Goal: Task Accomplishment & Management: Manage account settings

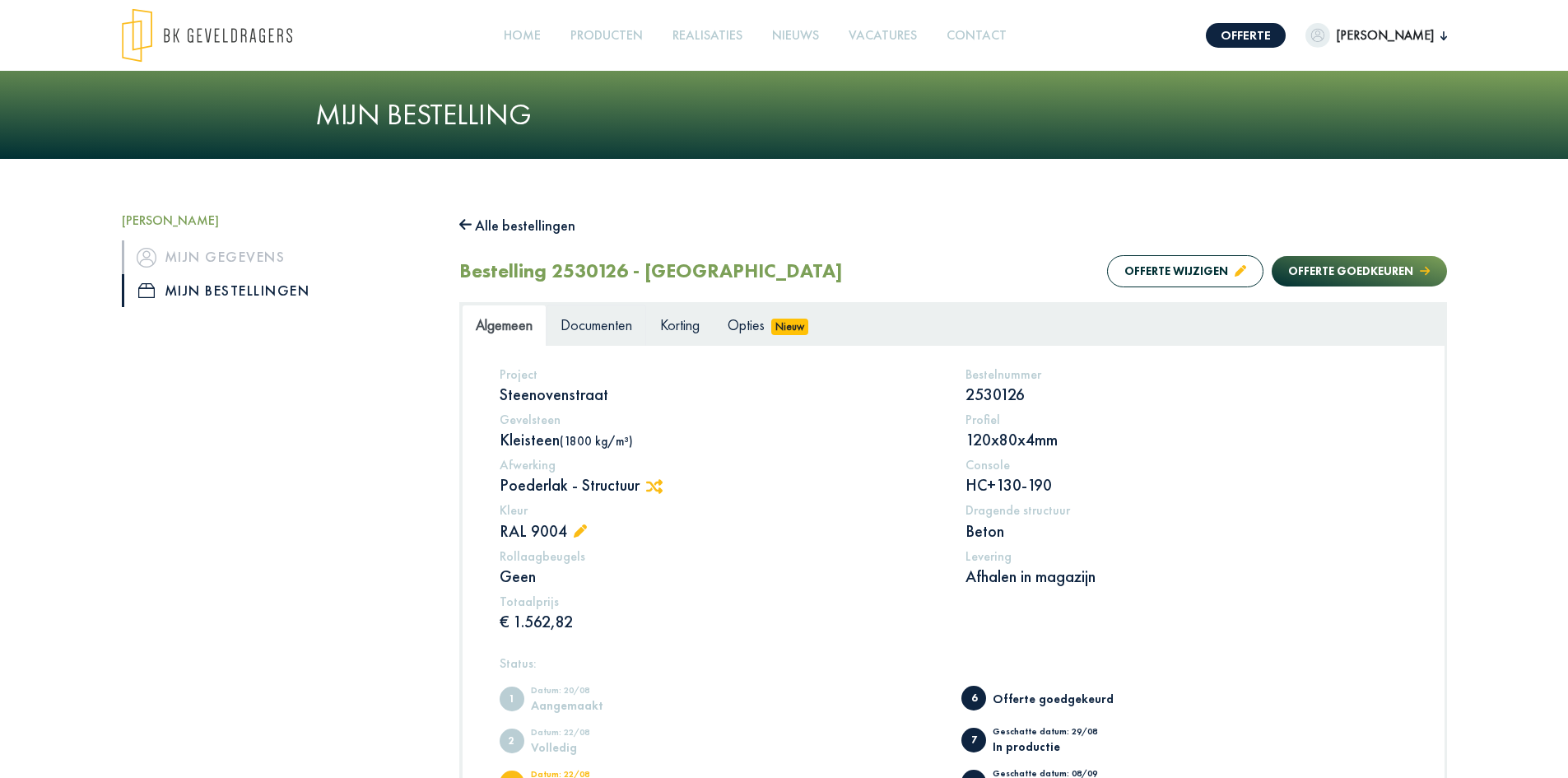
click at [596, 330] on span "Documenten" at bounding box center [596, 325] width 72 height 19
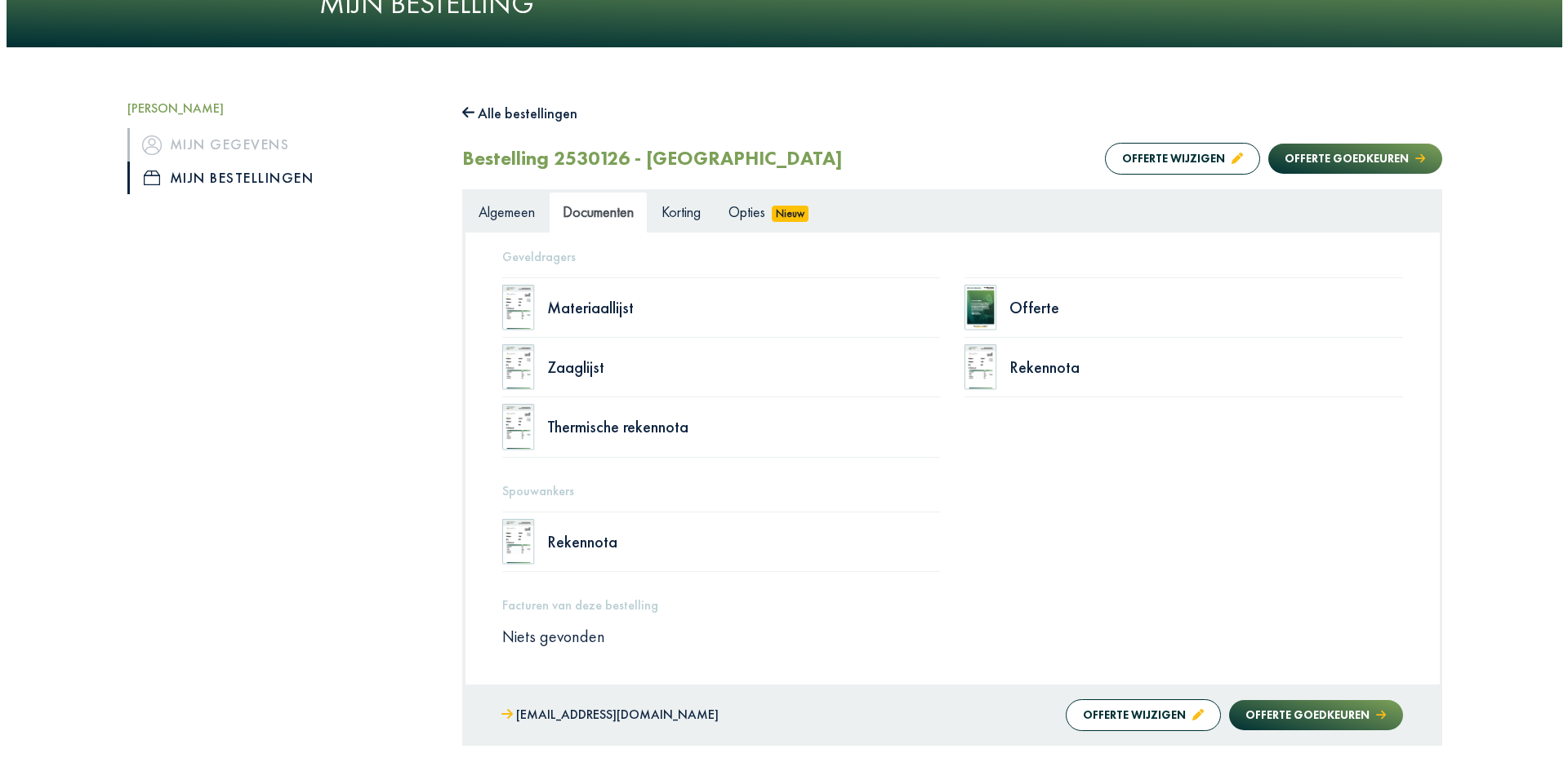
scroll to position [101, 0]
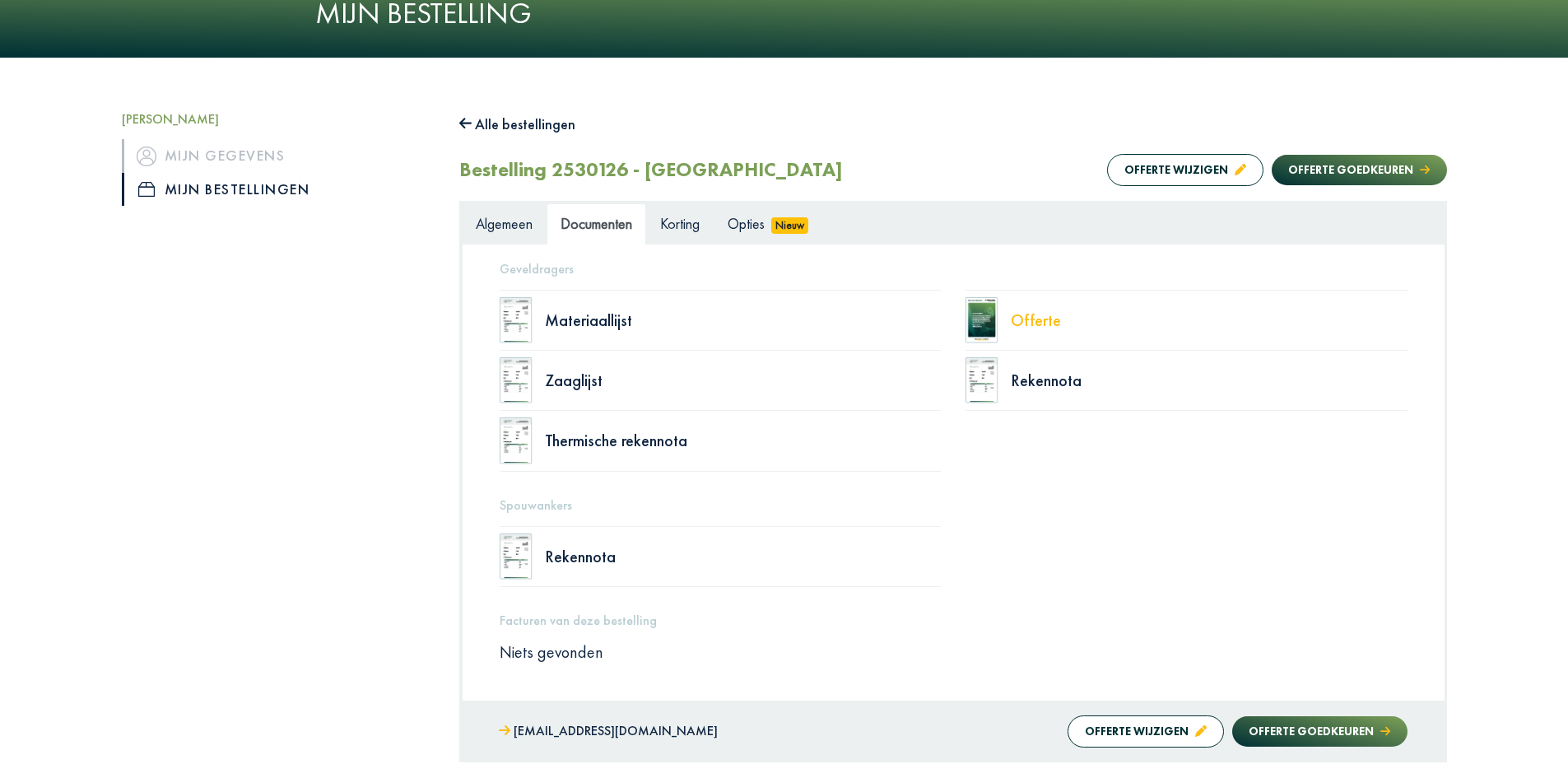
click at [1041, 318] on div "Offerte" at bounding box center [1209, 320] width 397 height 17
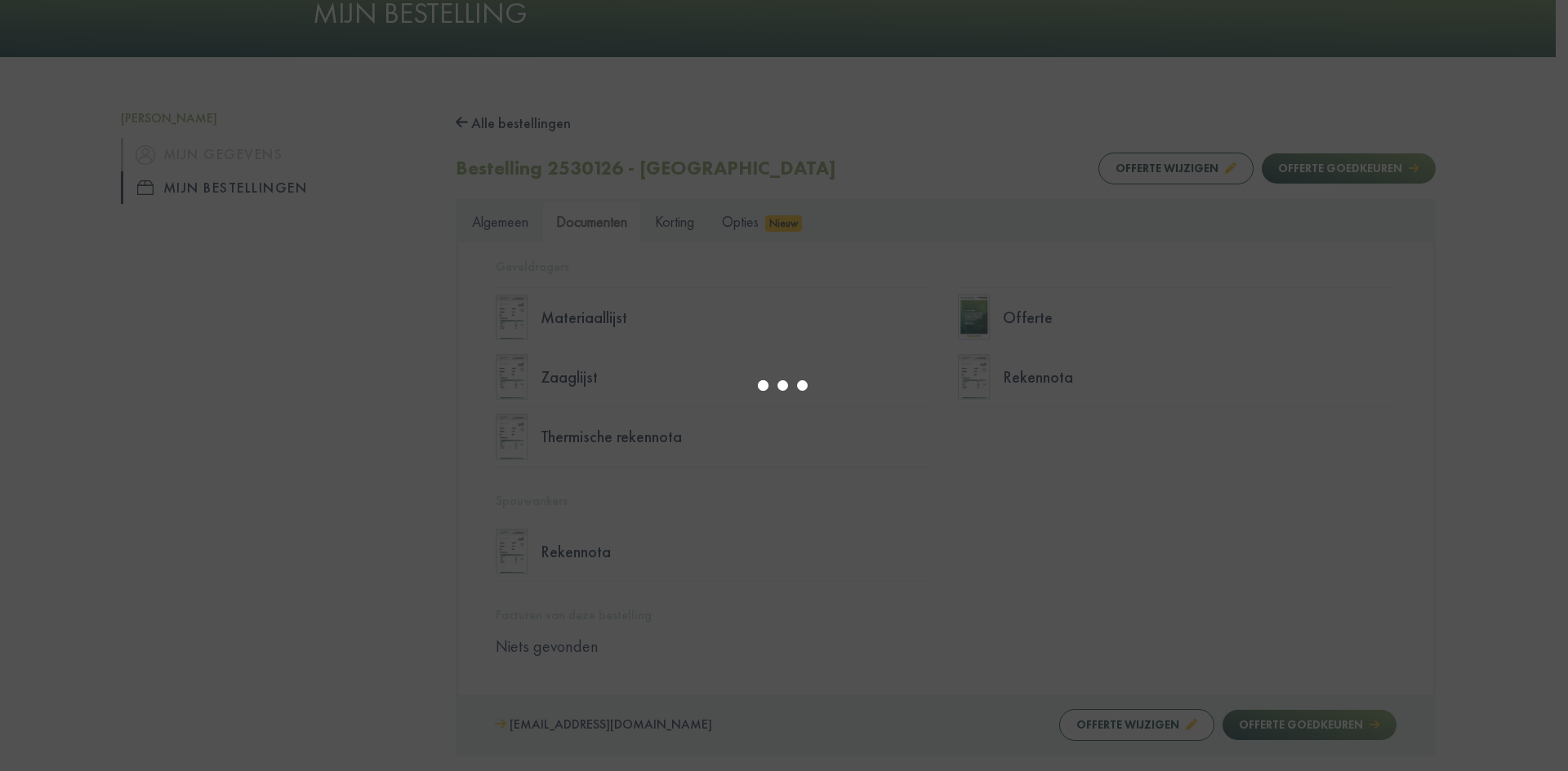
select select "******"
type input "*"
select select "****"
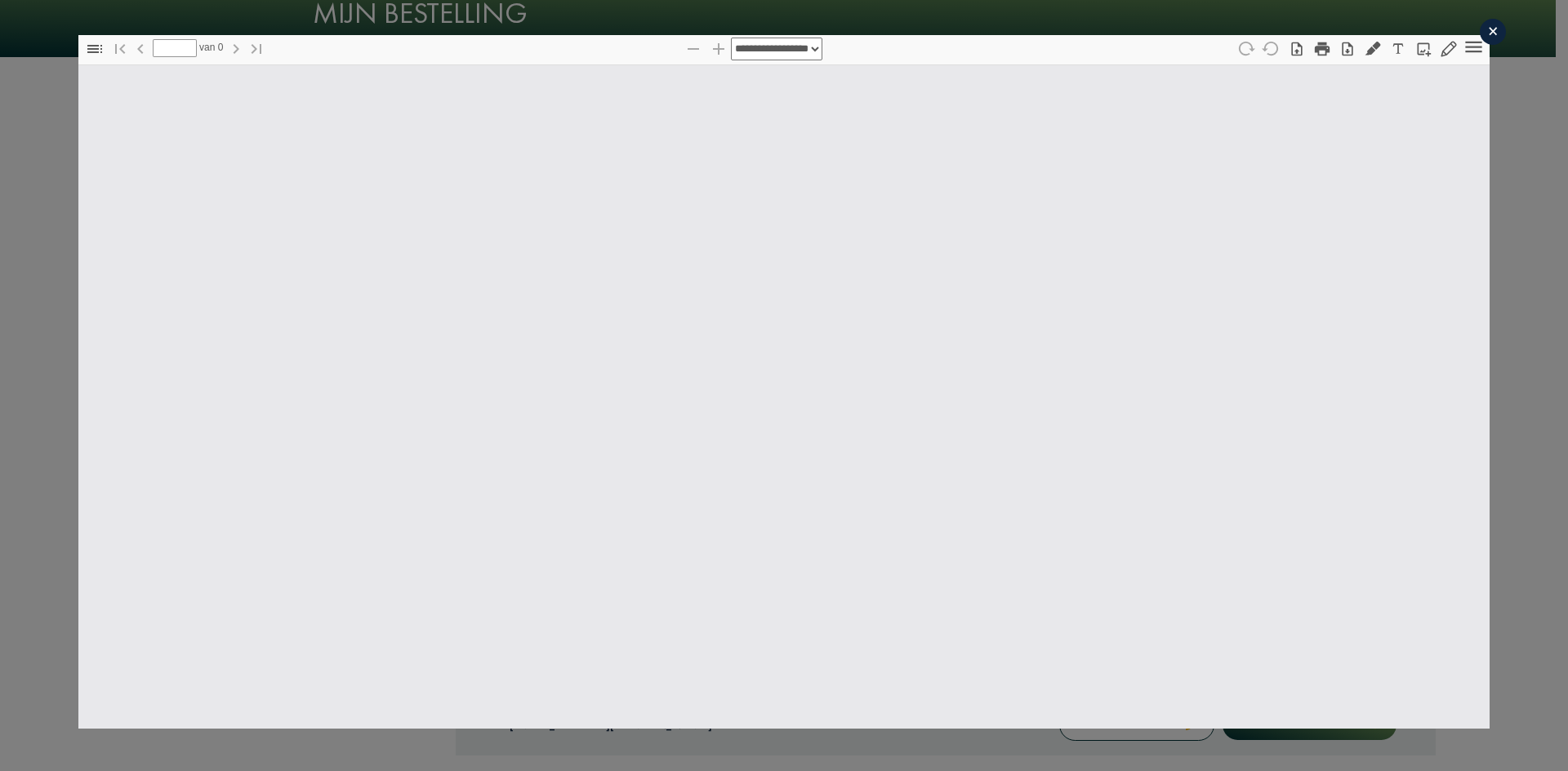
type input "*"
select select "****"
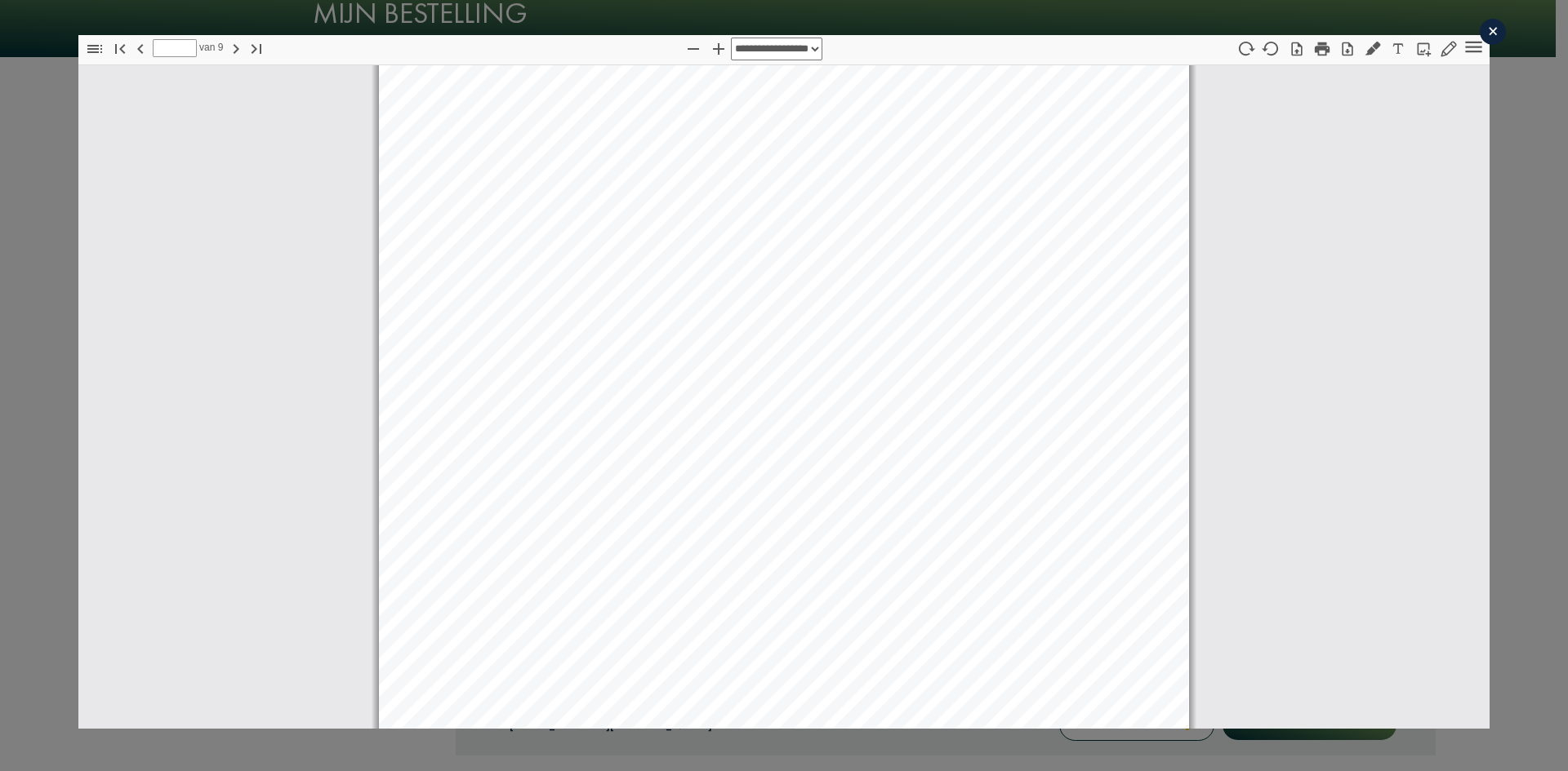
scroll to position [3436, 0]
type input "*"
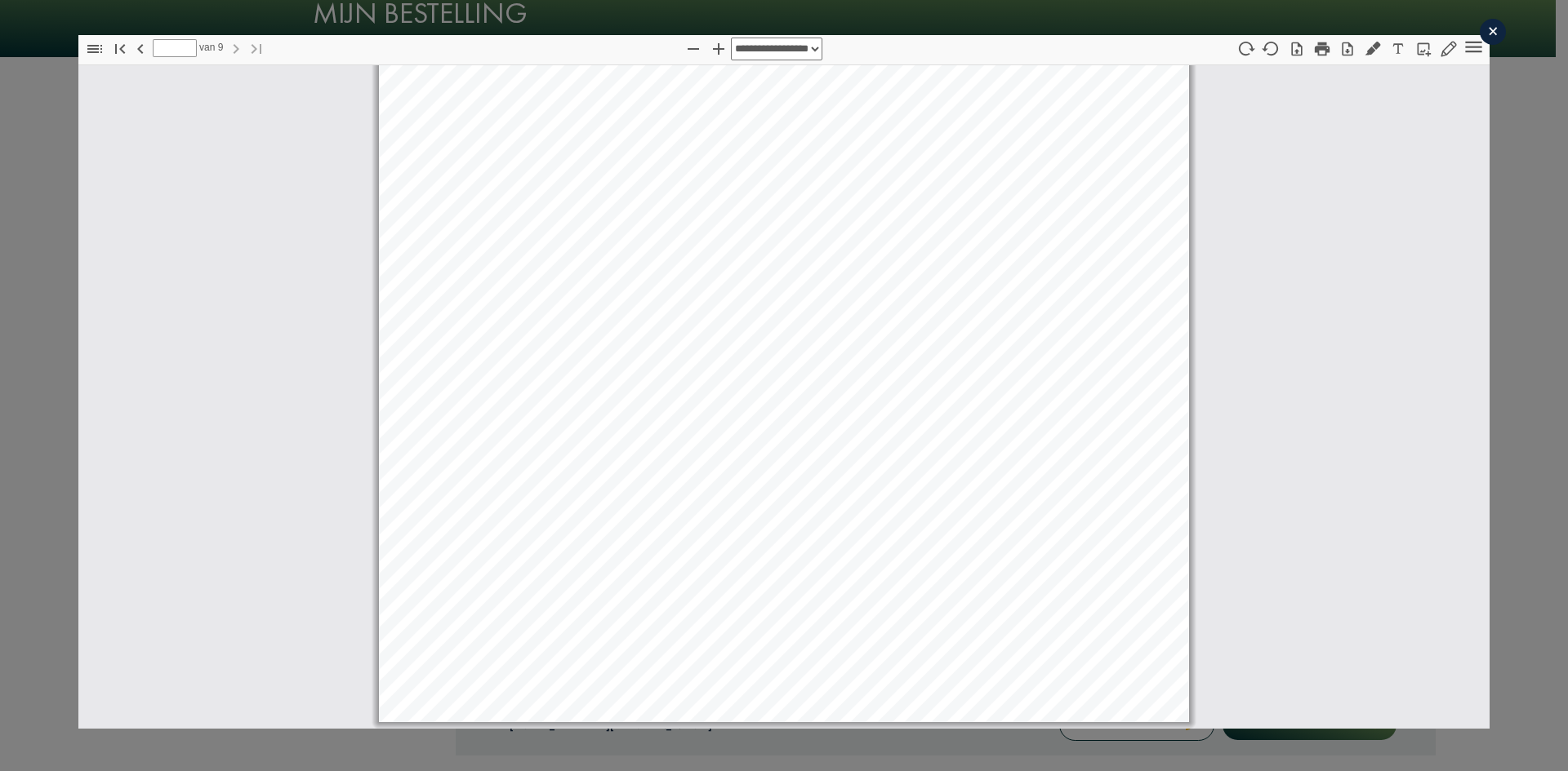
scroll to position [9075, 0]
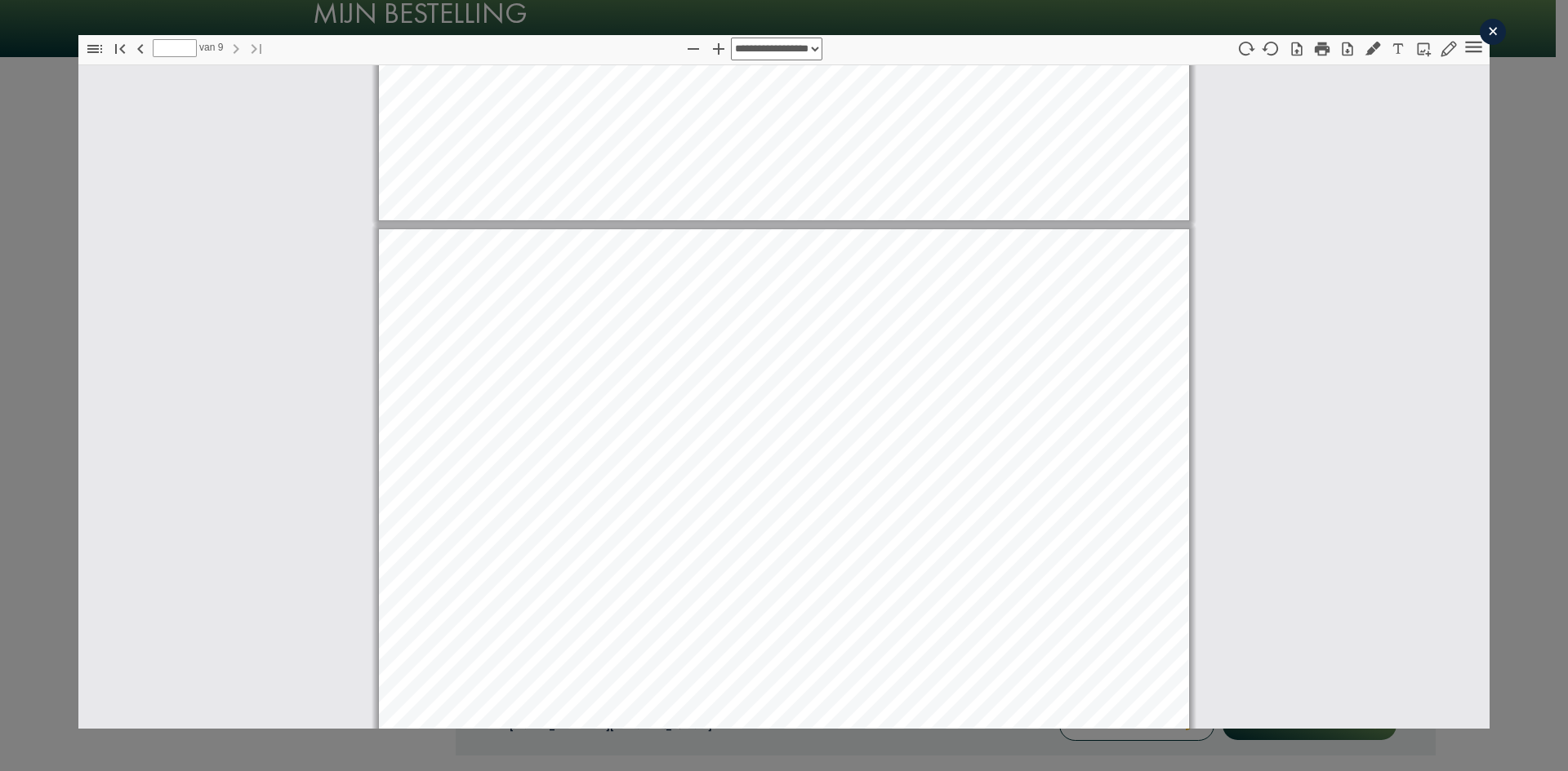
click at [1479, 32] on div "×" at bounding box center [1492, 32] width 26 height 26
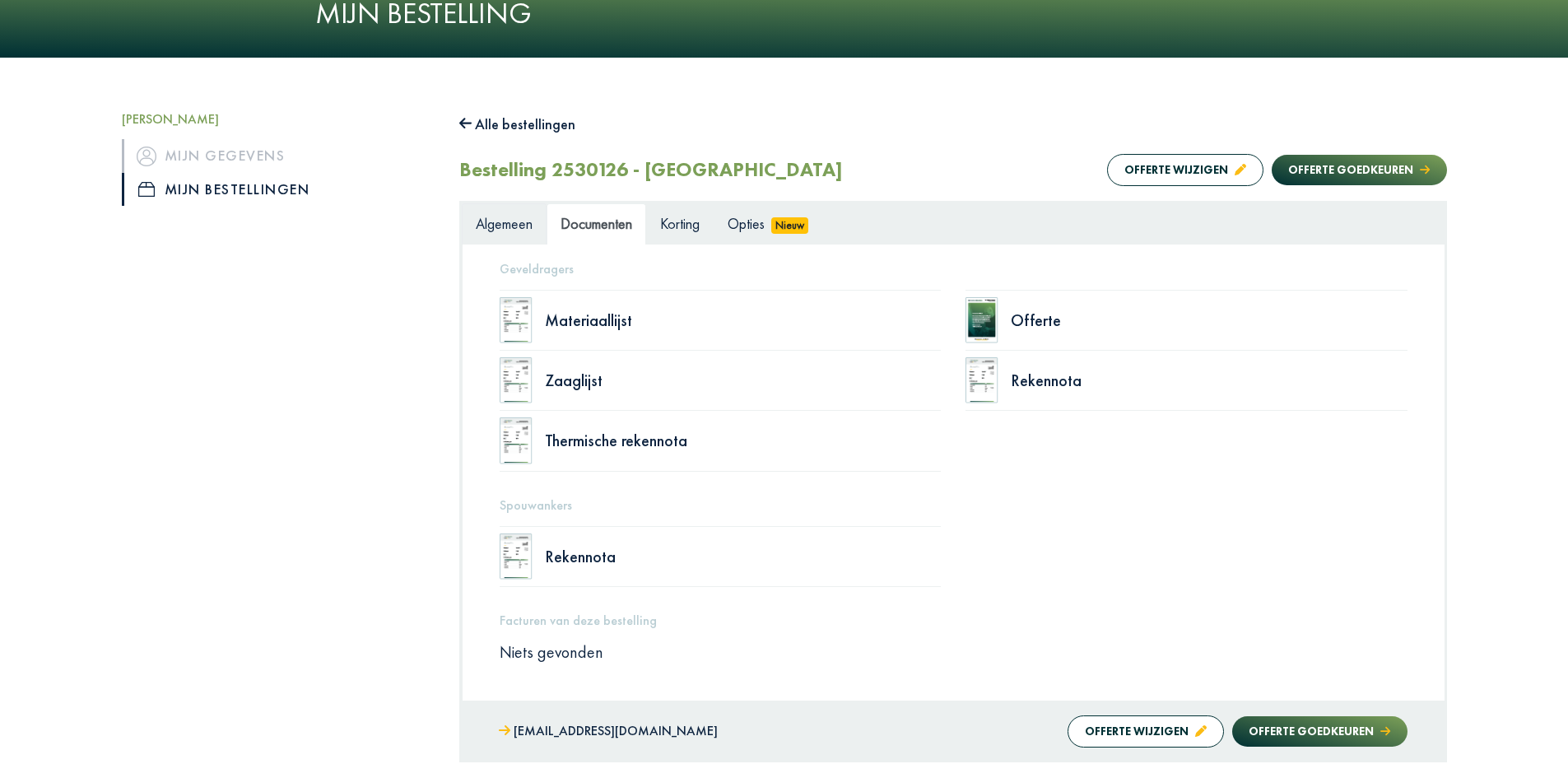
click at [512, 230] on span "Algemeen" at bounding box center [504, 223] width 57 height 19
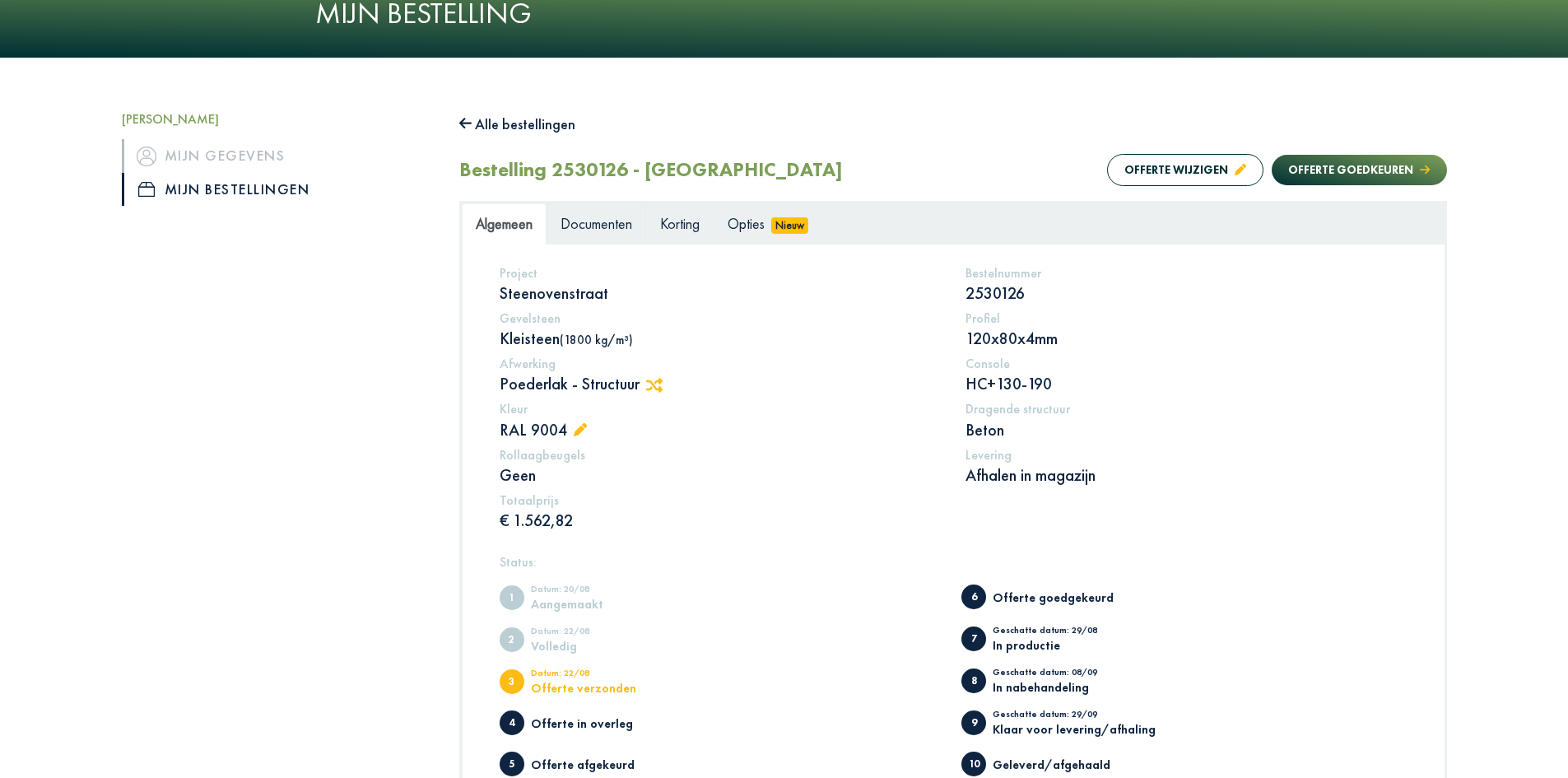
click at [592, 225] on span "Documenten" at bounding box center [596, 223] width 72 height 19
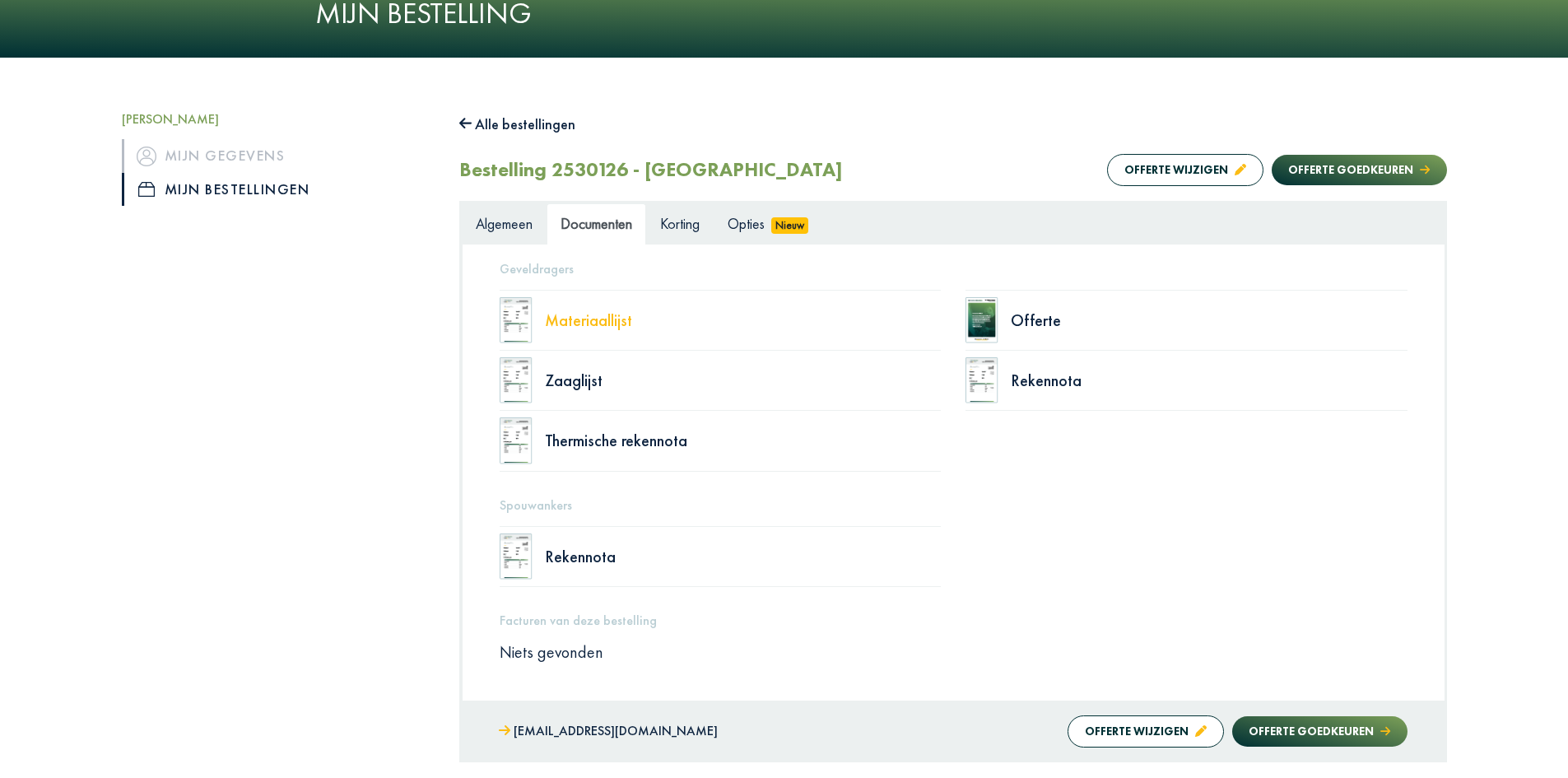
click at [568, 317] on div "Materiaallijst" at bounding box center [743, 320] width 397 height 17
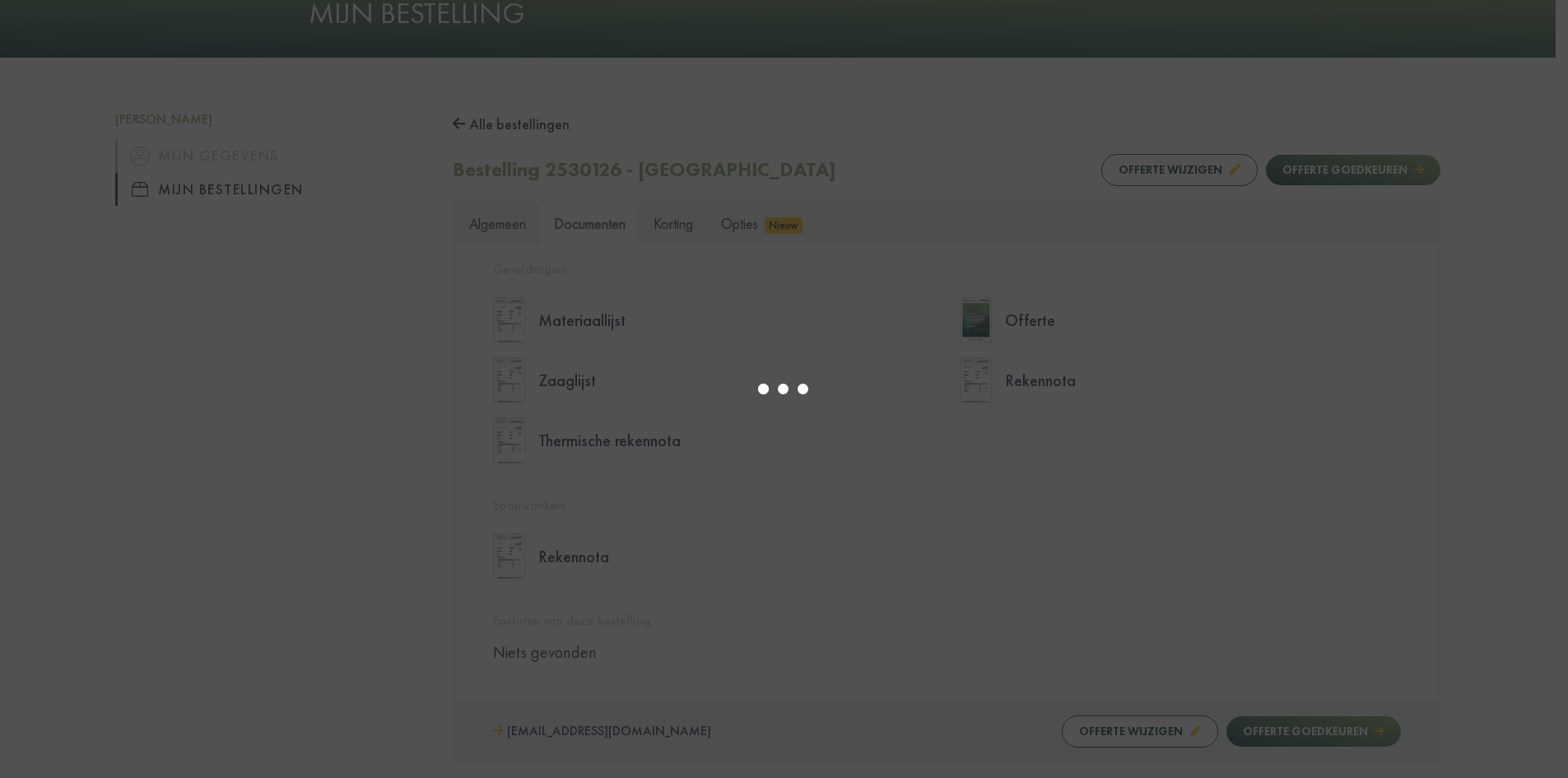
select select "******"
type input "*"
select select "****"
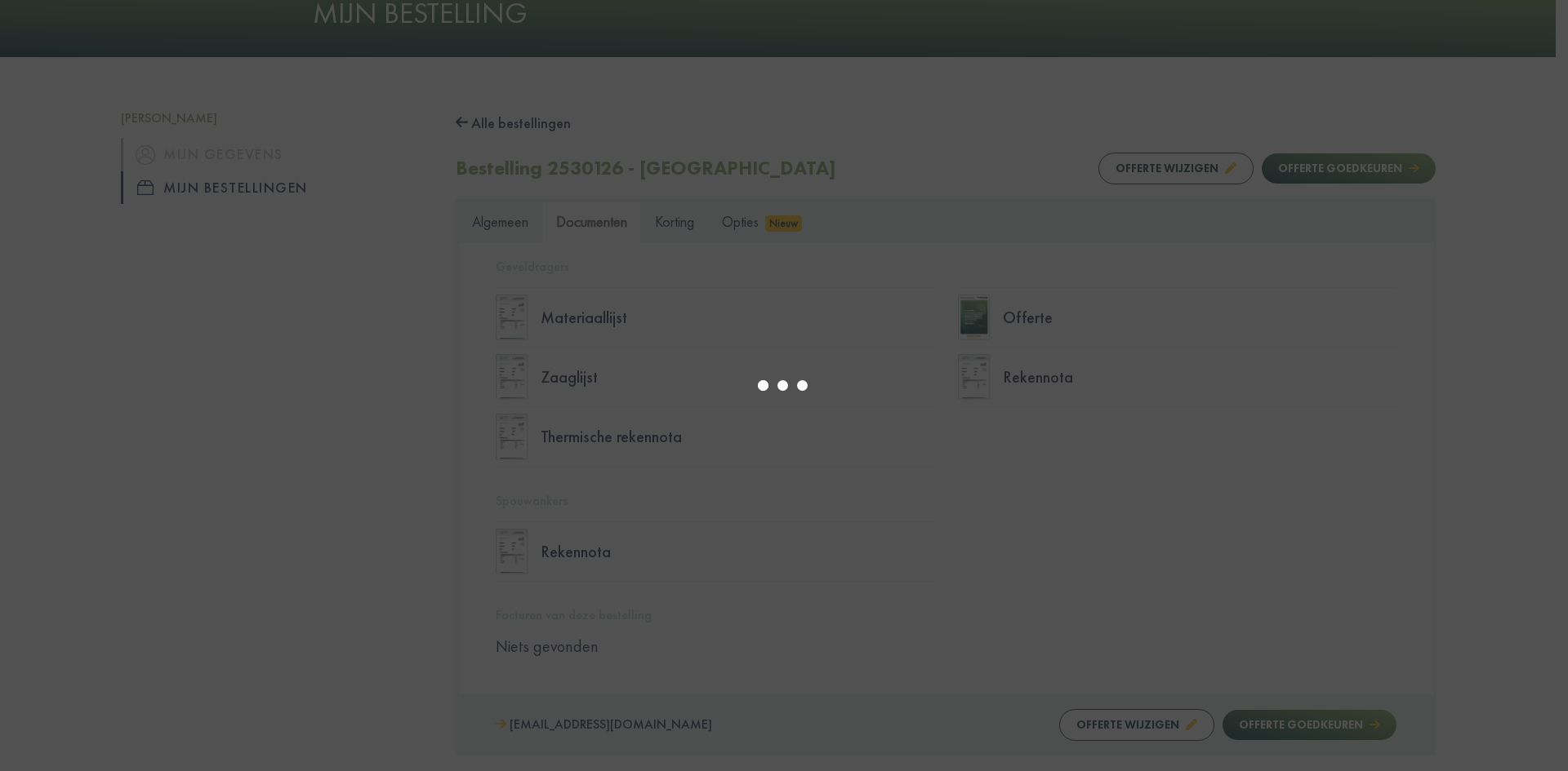
type input "*"
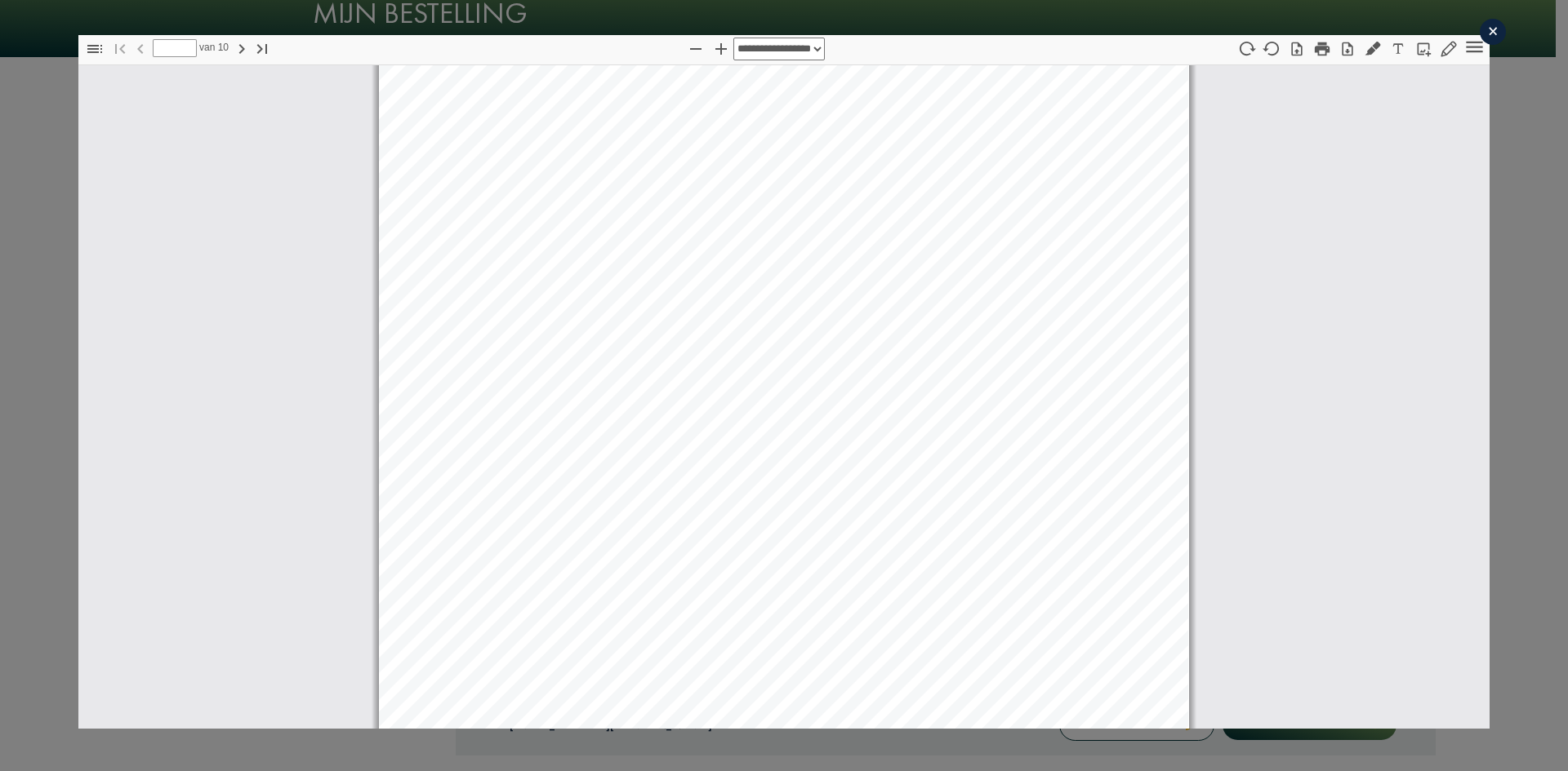
select select "****"
type input "*"
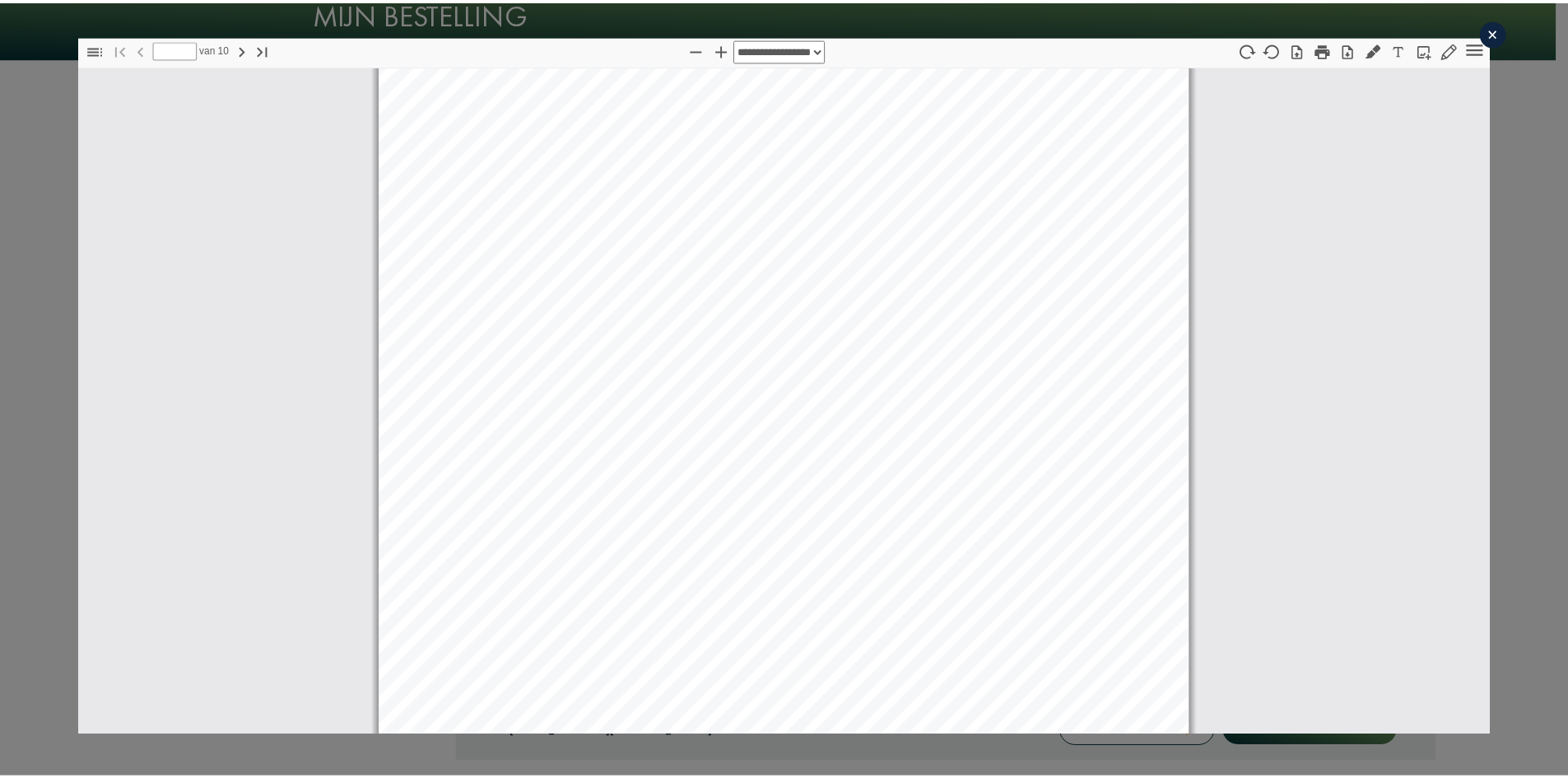
scroll to position [0, 0]
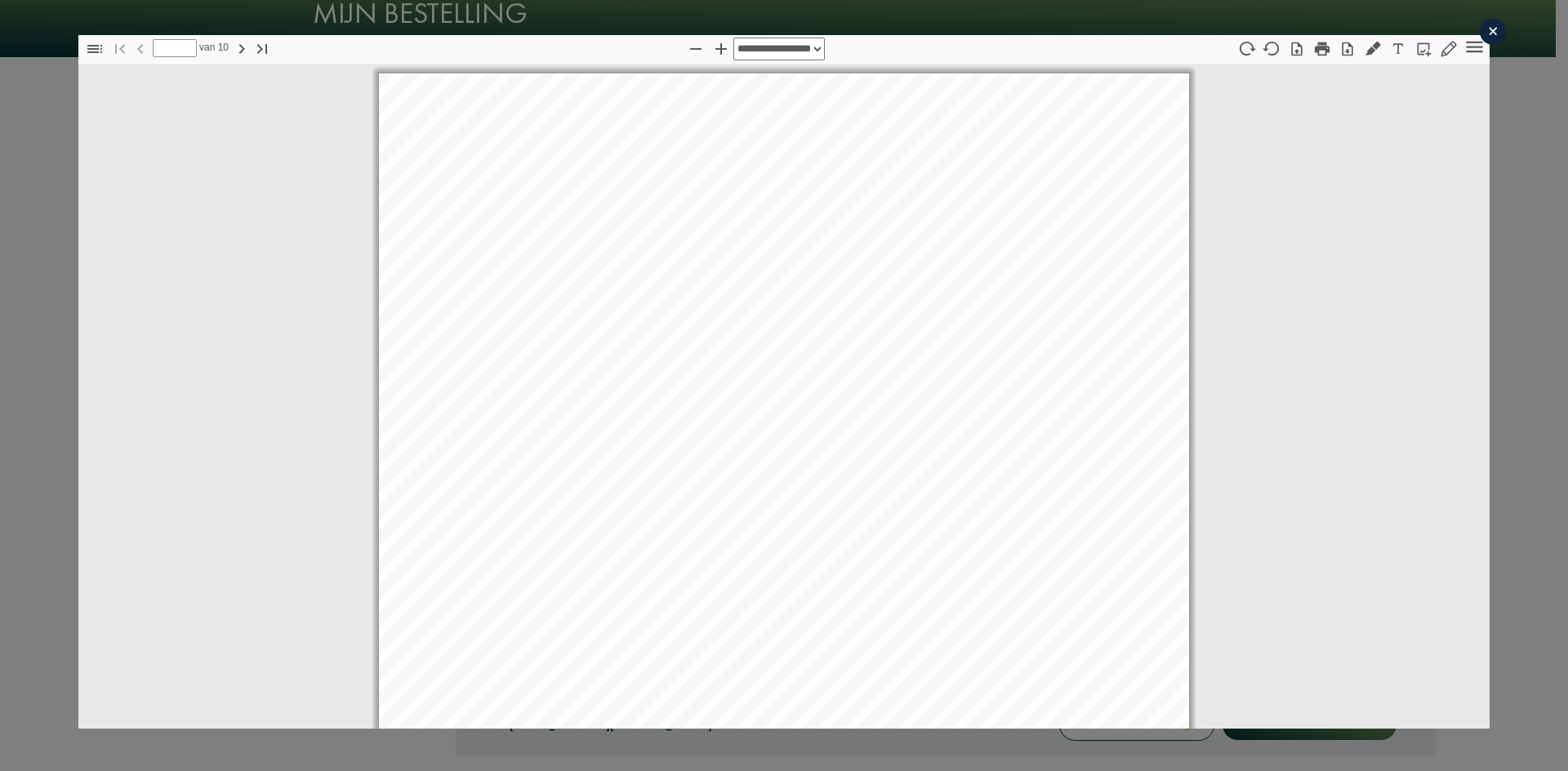
click at [1480, 33] on div "×" at bounding box center [1492, 32] width 26 height 26
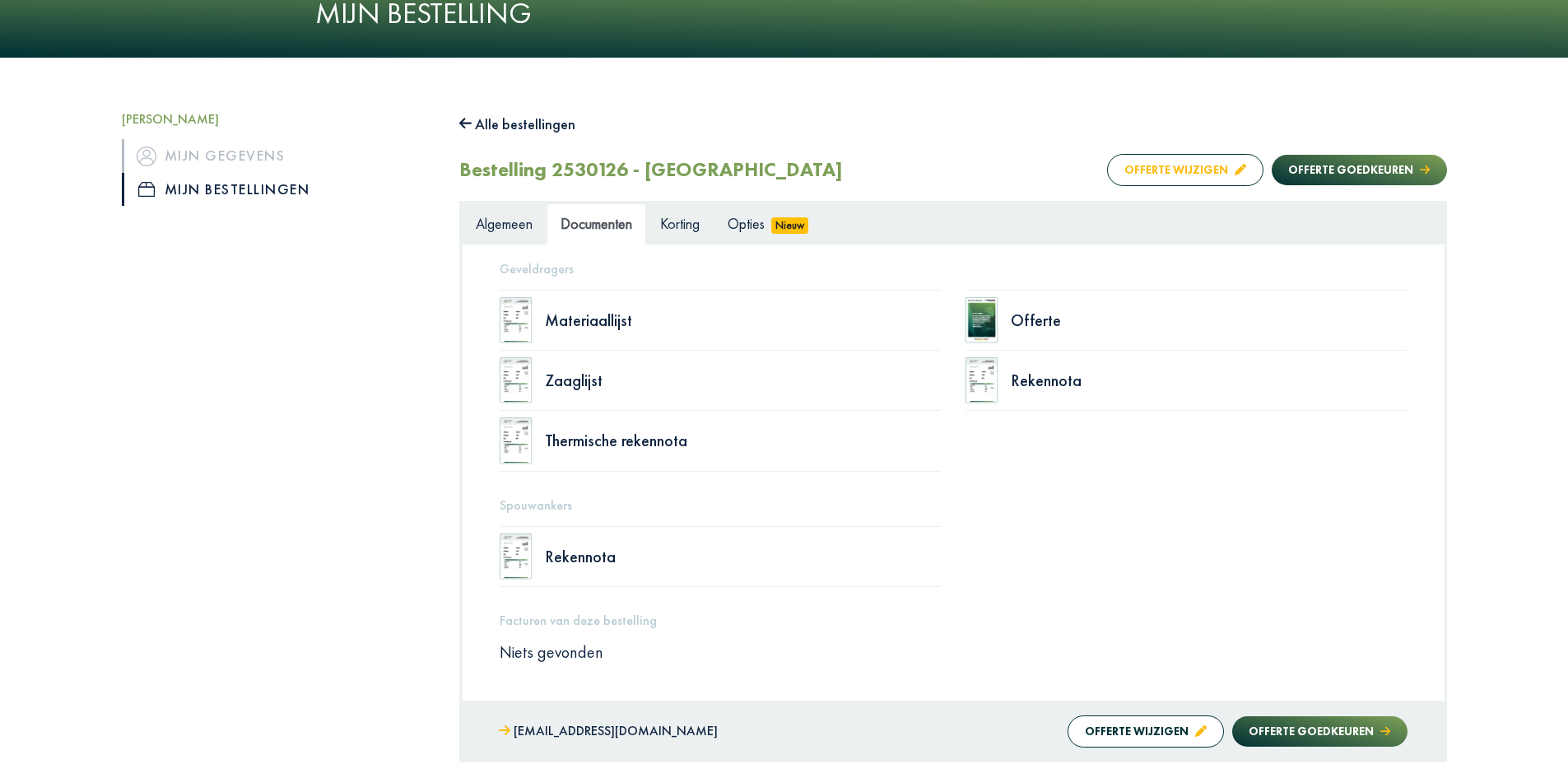
click at [1205, 158] on button "Offerte wijzigen" at bounding box center [1185, 170] width 156 height 32
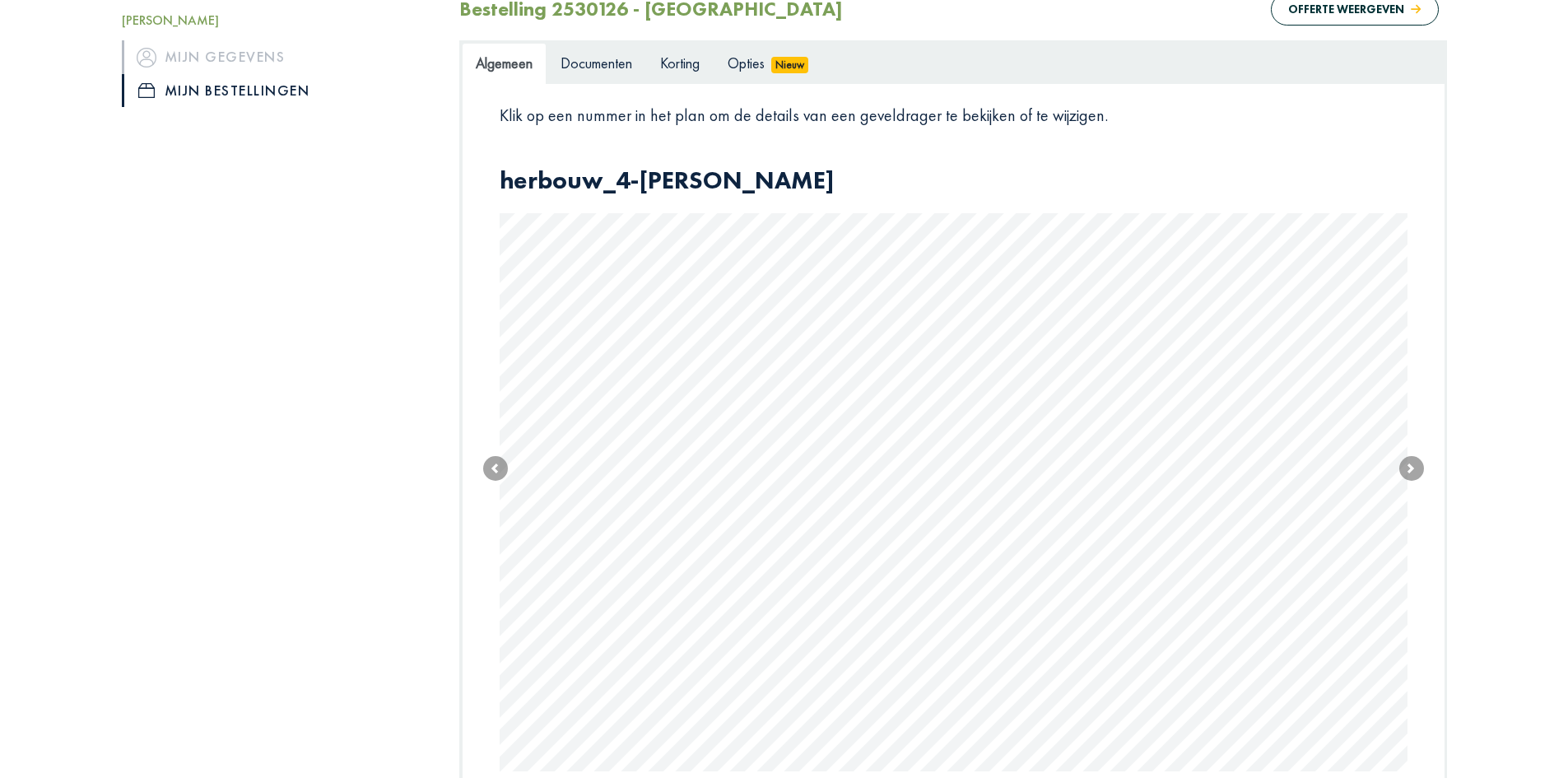
scroll to position [266, 0]
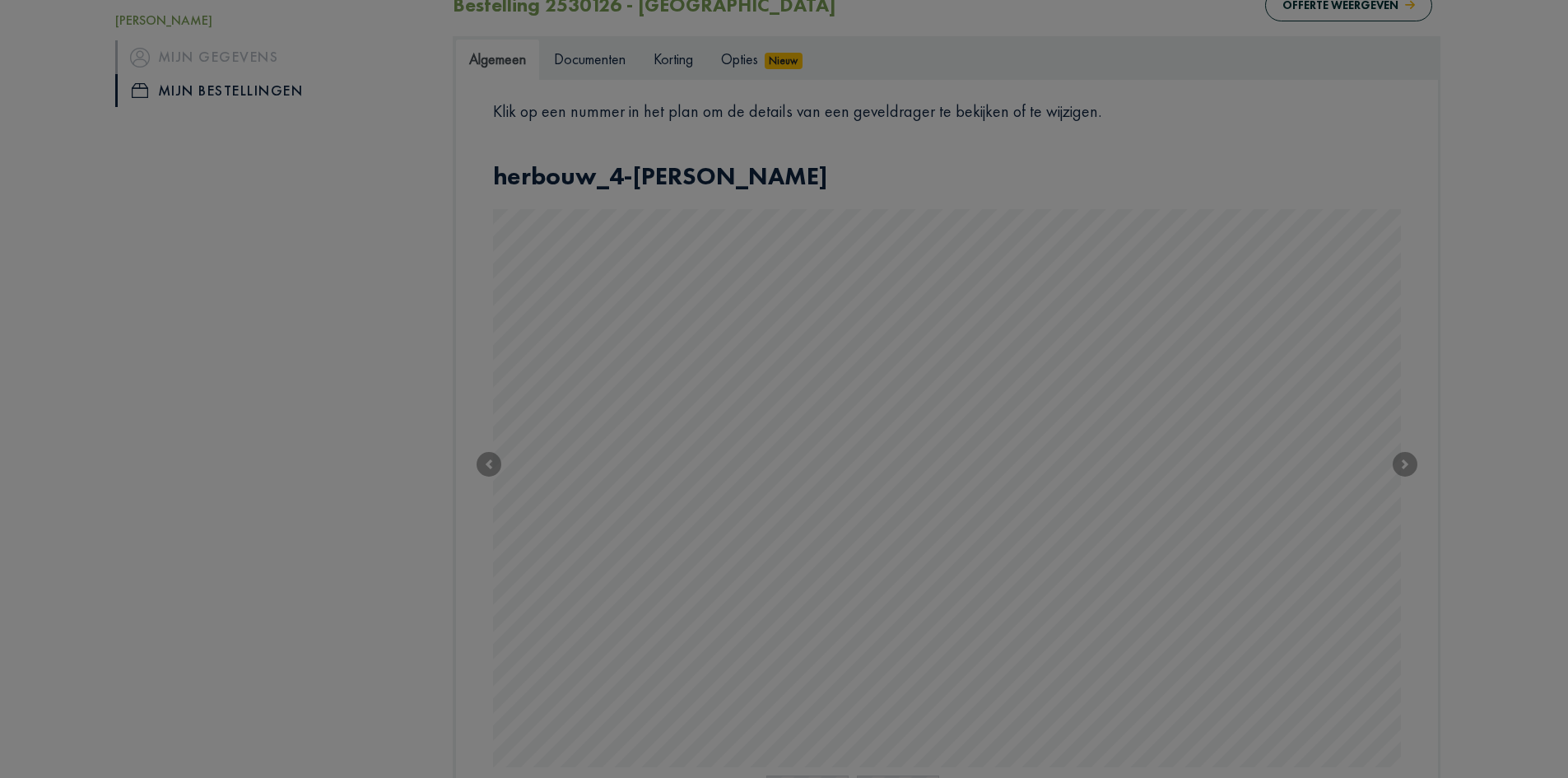
click at [901, 585] on body "Offerte [PERSON_NAME], [PERSON_NAME] gegevens Mijn bestellingen Afmelden Home P…" at bounding box center [784, 404] width 1568 height 1342
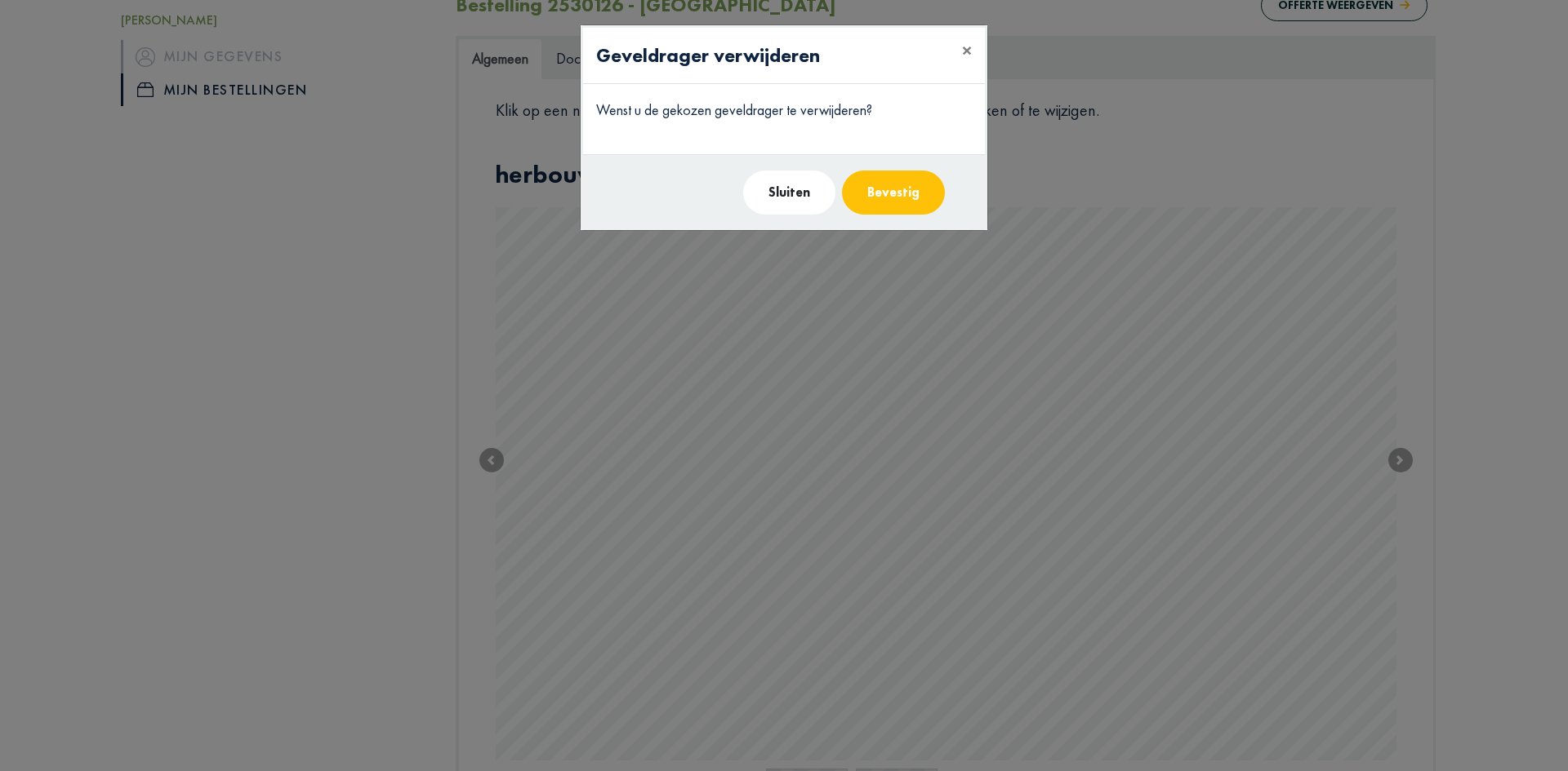
click at [896, 193] on button "Bevestig" at bounding box center [894, 193] width 103 height 44
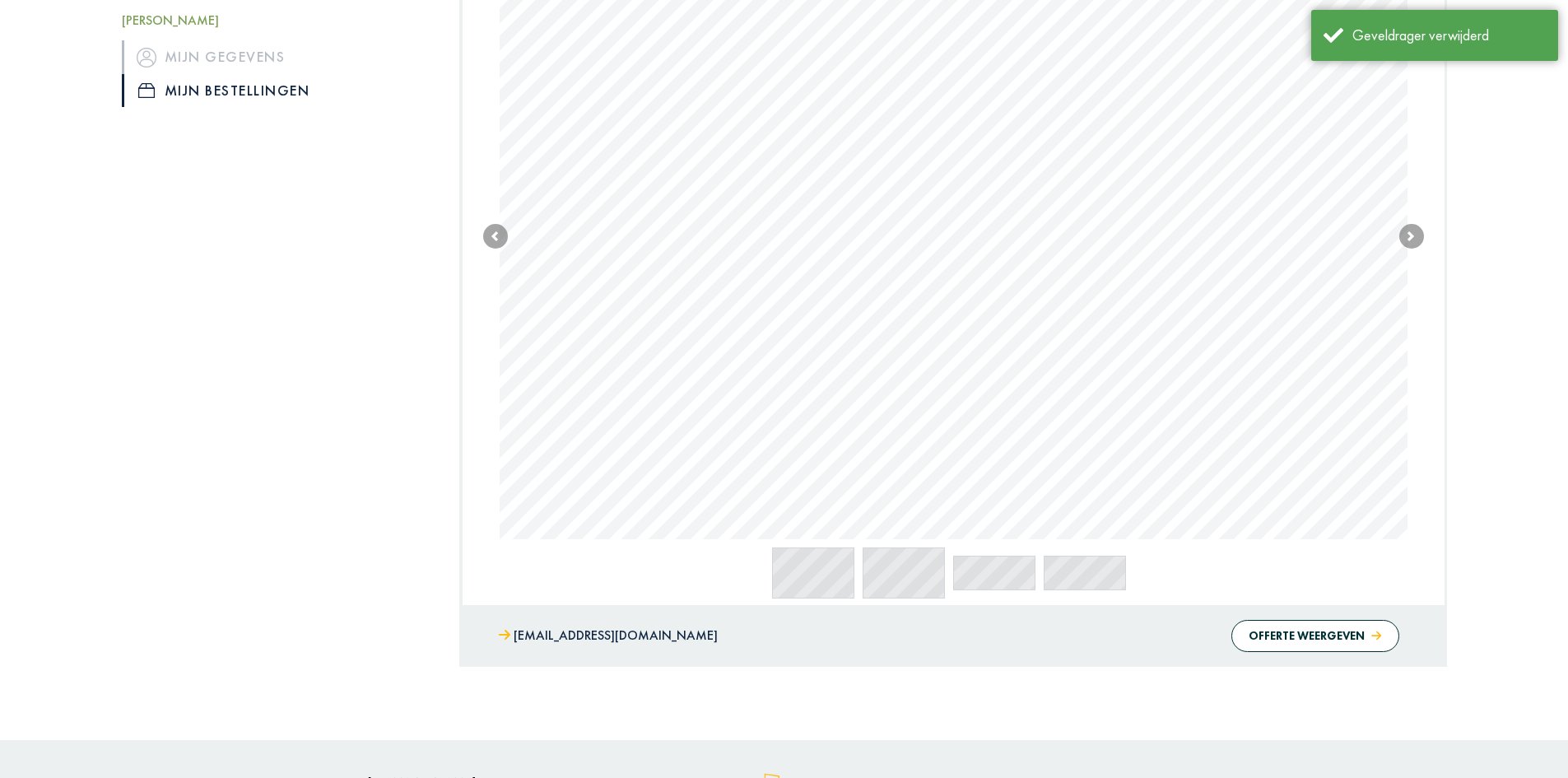
scroll to position [398, 0]
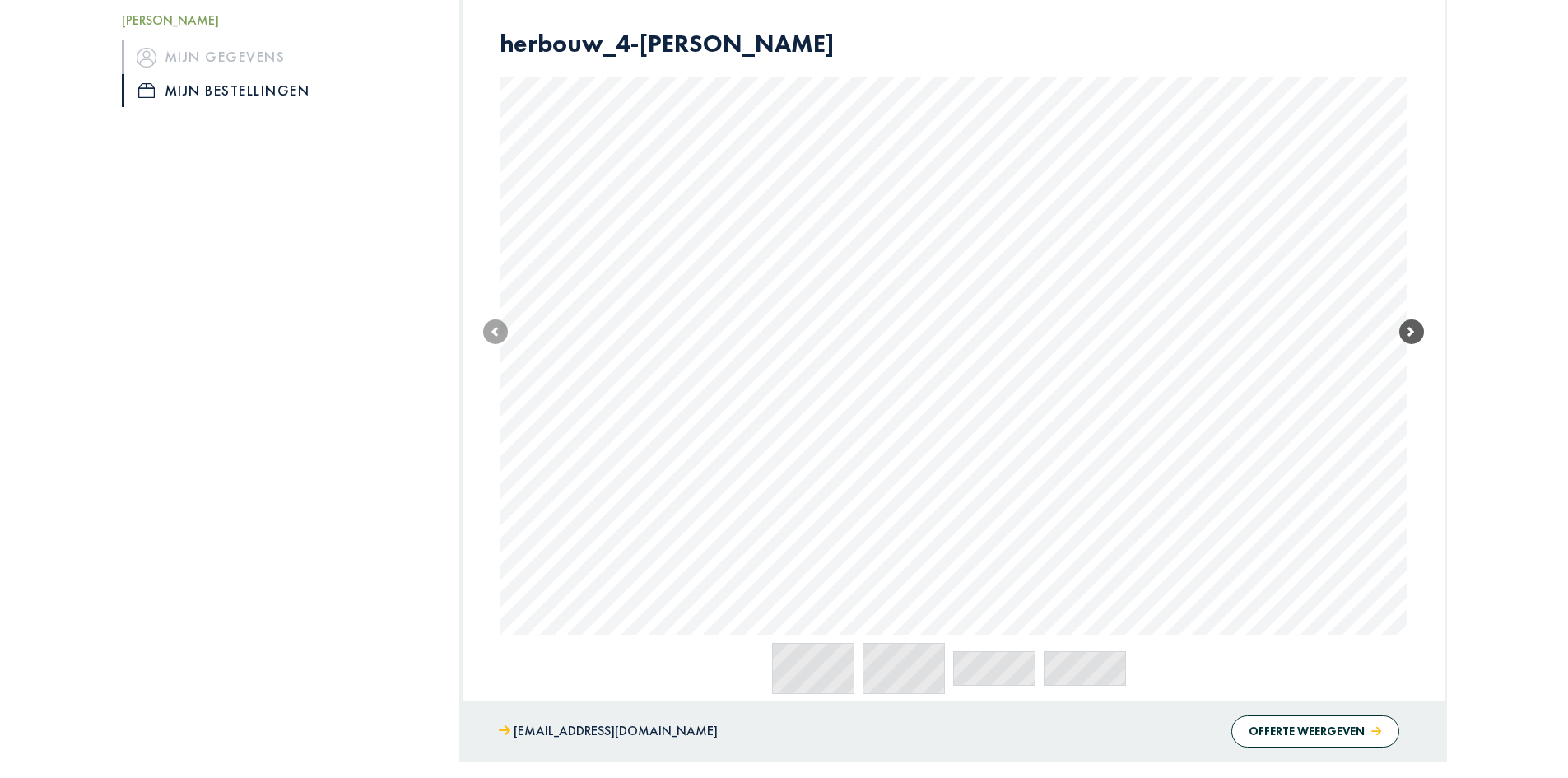
click at [1415, 336] on span at bounding box center [1412, 332] width 25 height 25
click at [875, 259] on body "Offerte [PERSON_NAME], [PERSON_NAME] gegevens Mijn bestellingen Afmelden Home P…" at bounding box center [784, 274] width 1568 height 1346
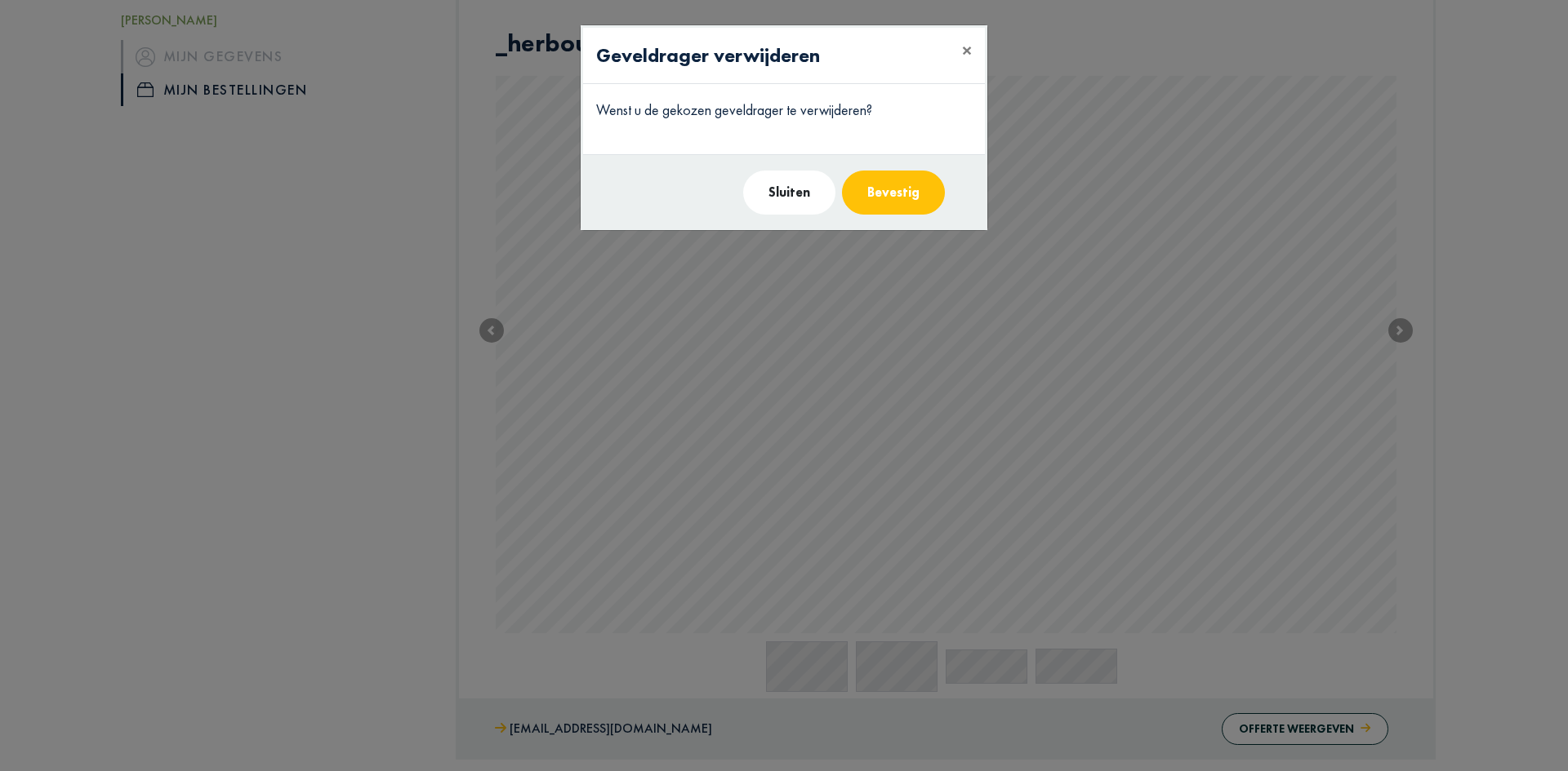
click at [912, 190] on button "Bevestig" at bounding box center [894, 193] width 103 height 44
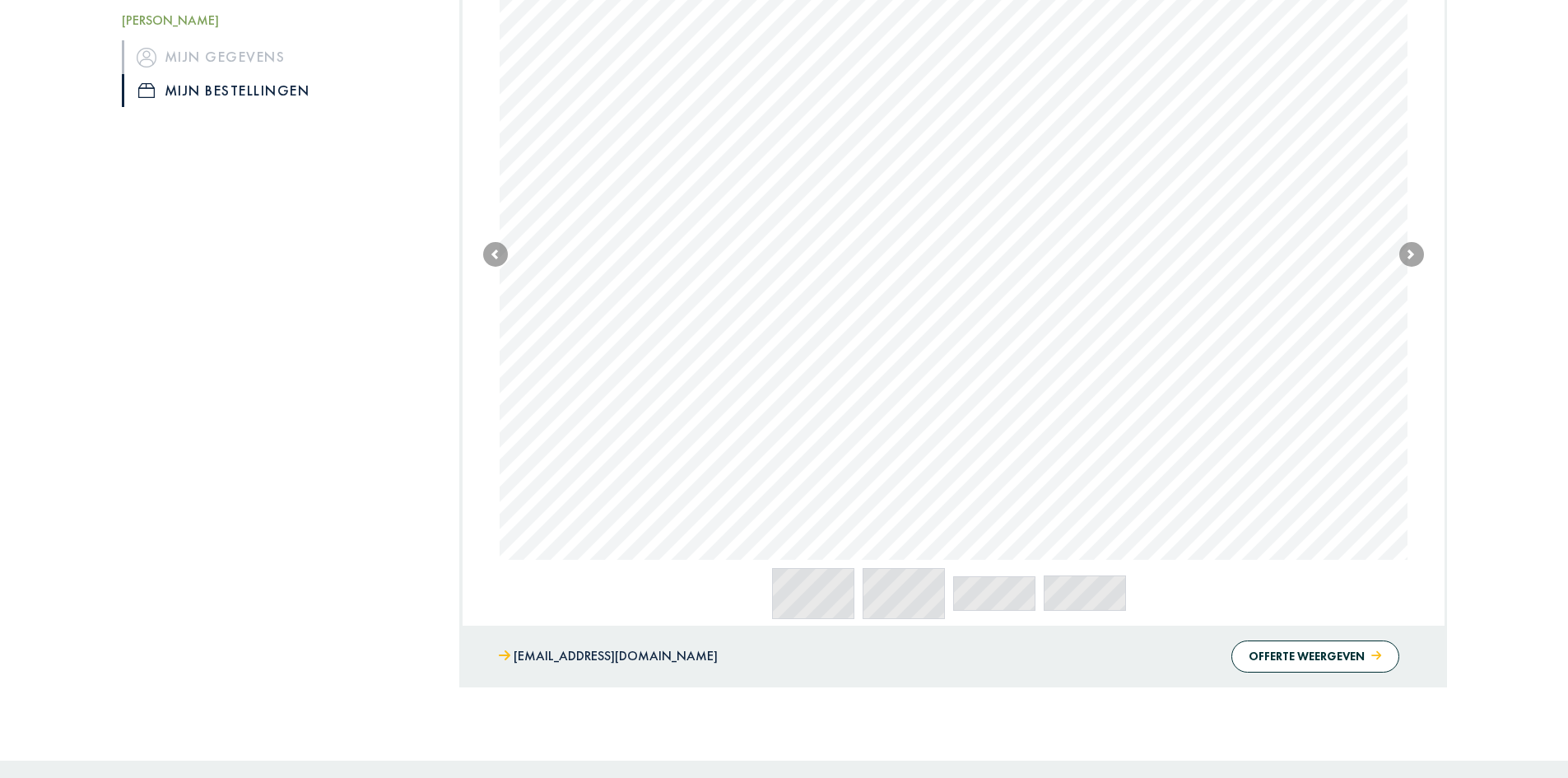
scroll to position [494, 0]
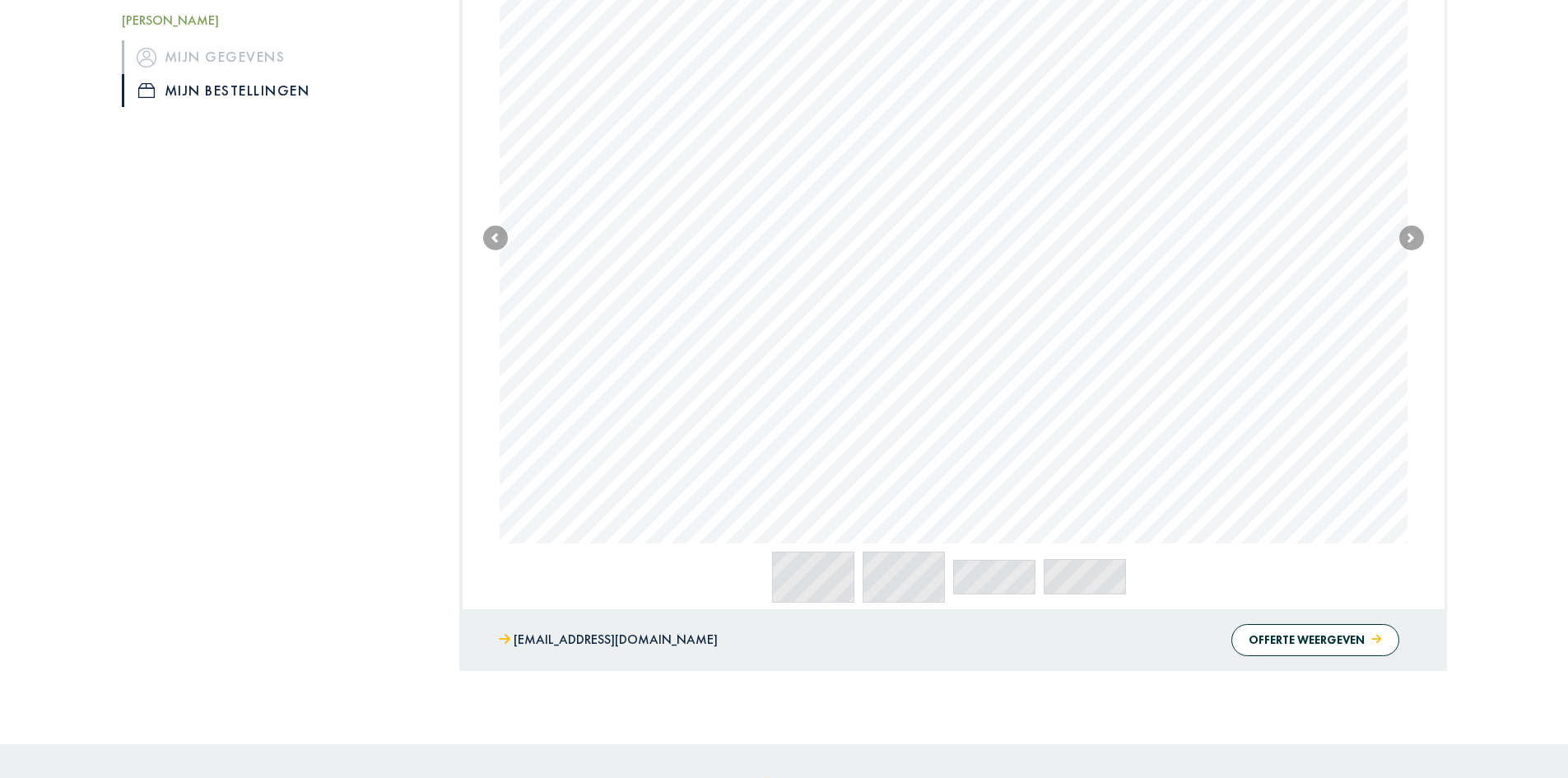
click at [996, 389] on body "Offerte [PERSON_NAME], [PERSON_NAME] gegevens Mijn bestellingen Afmelden Home P…" at bounding box center [784, 178] width 1568 height 1346
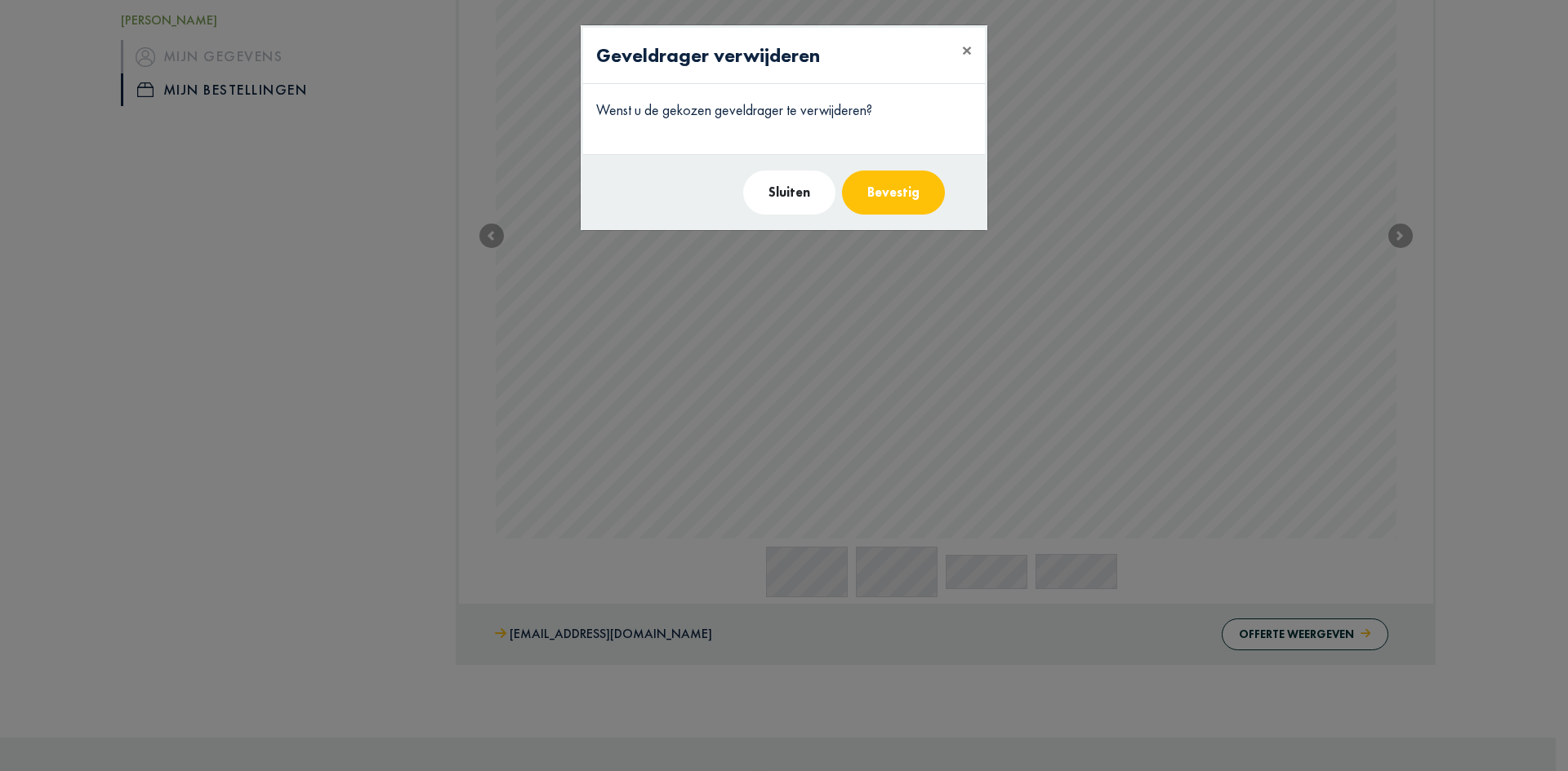
click at [917, 187] on button "Bevestig" at bounding box center [894, 193] width 103 height 44
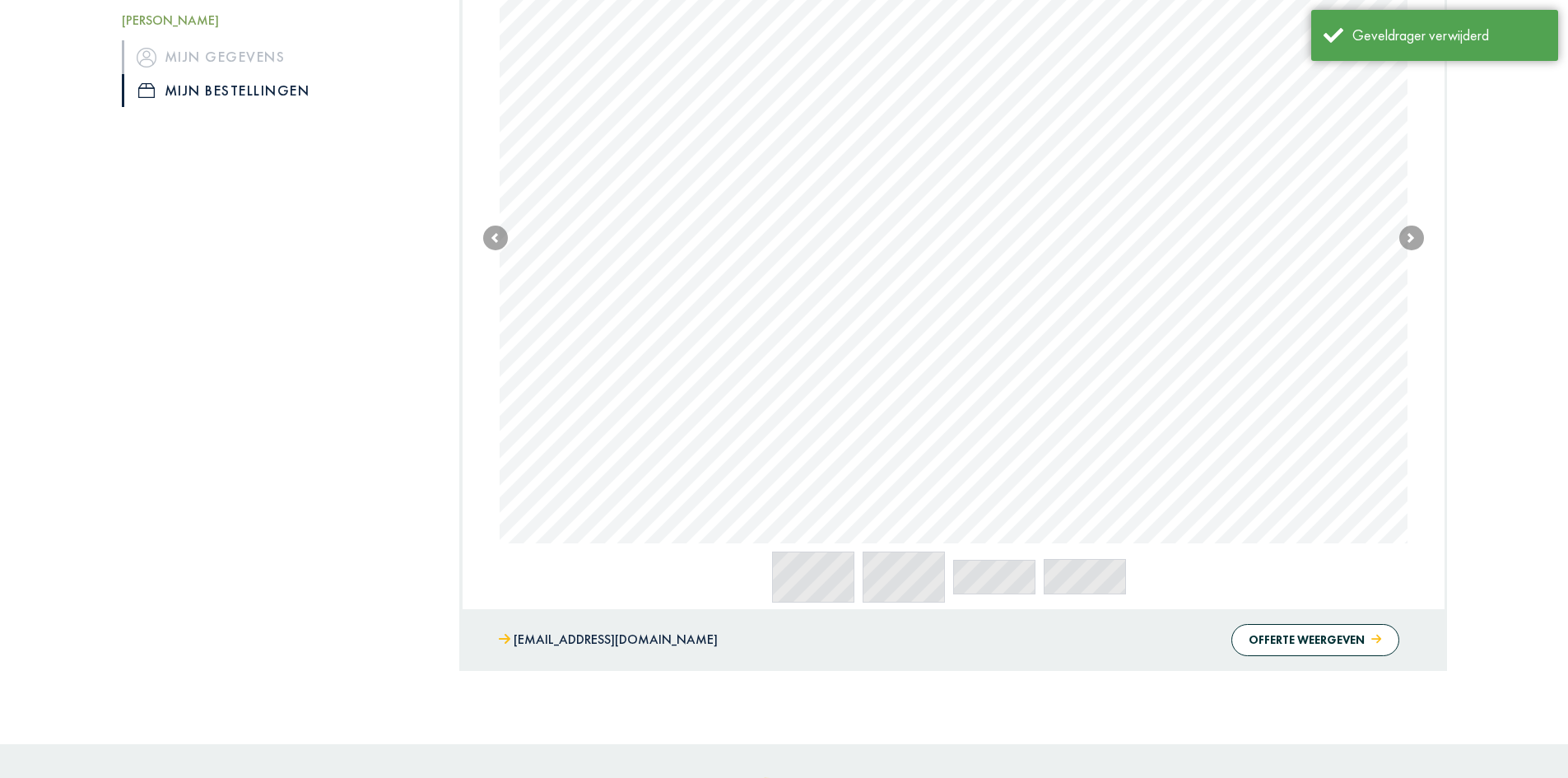
click at [1272, 395] on body "Offerte [PERSON_NAME], [PERSON_NAME] gegevens Mijn bestellingen Afmelden Home P…" at bounding box center [784, 178] width 1568 height 1346
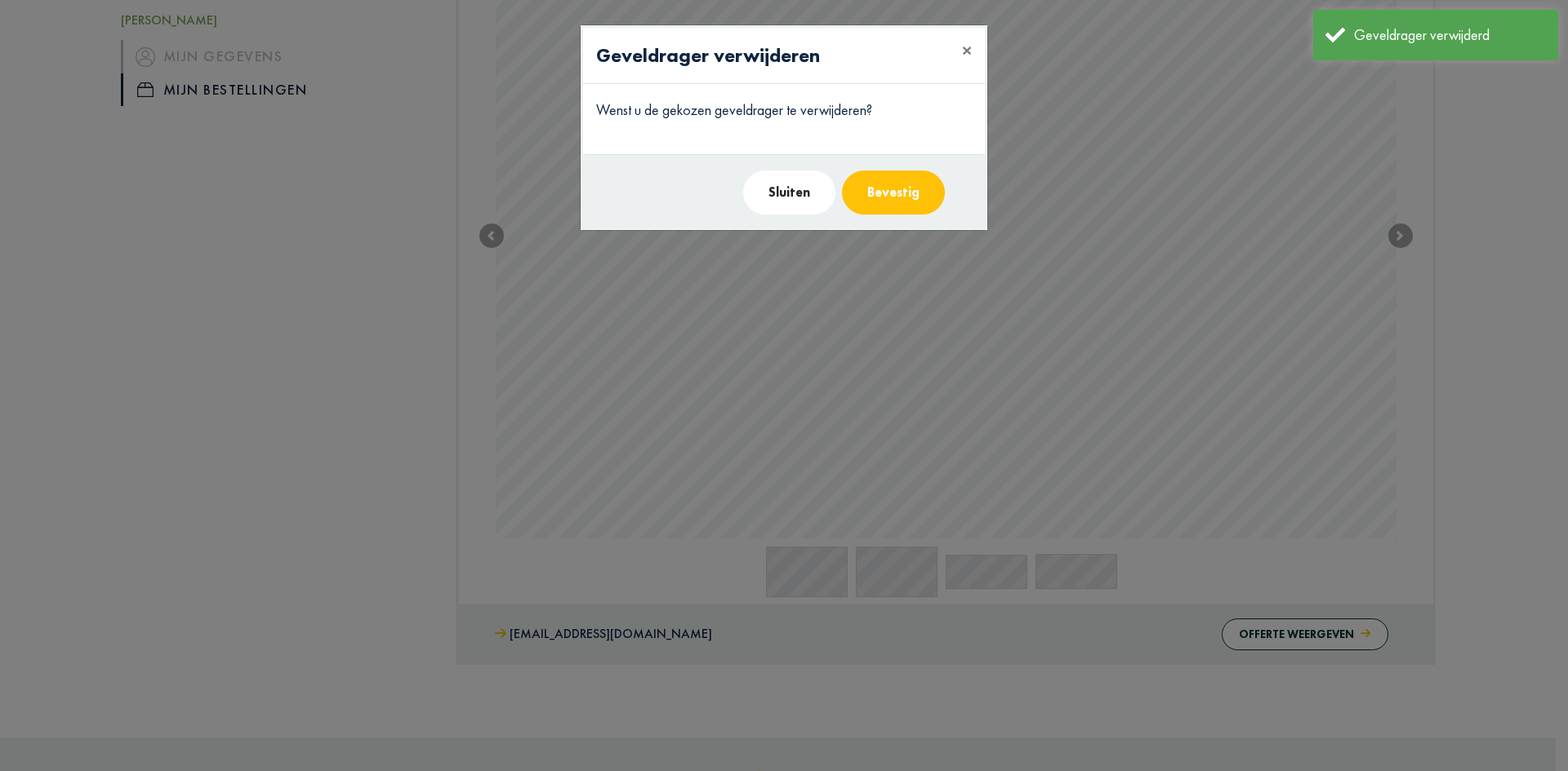
click at [907, 189] on button "Bevestig" at bounding box center [894, 193] width 103 height 44
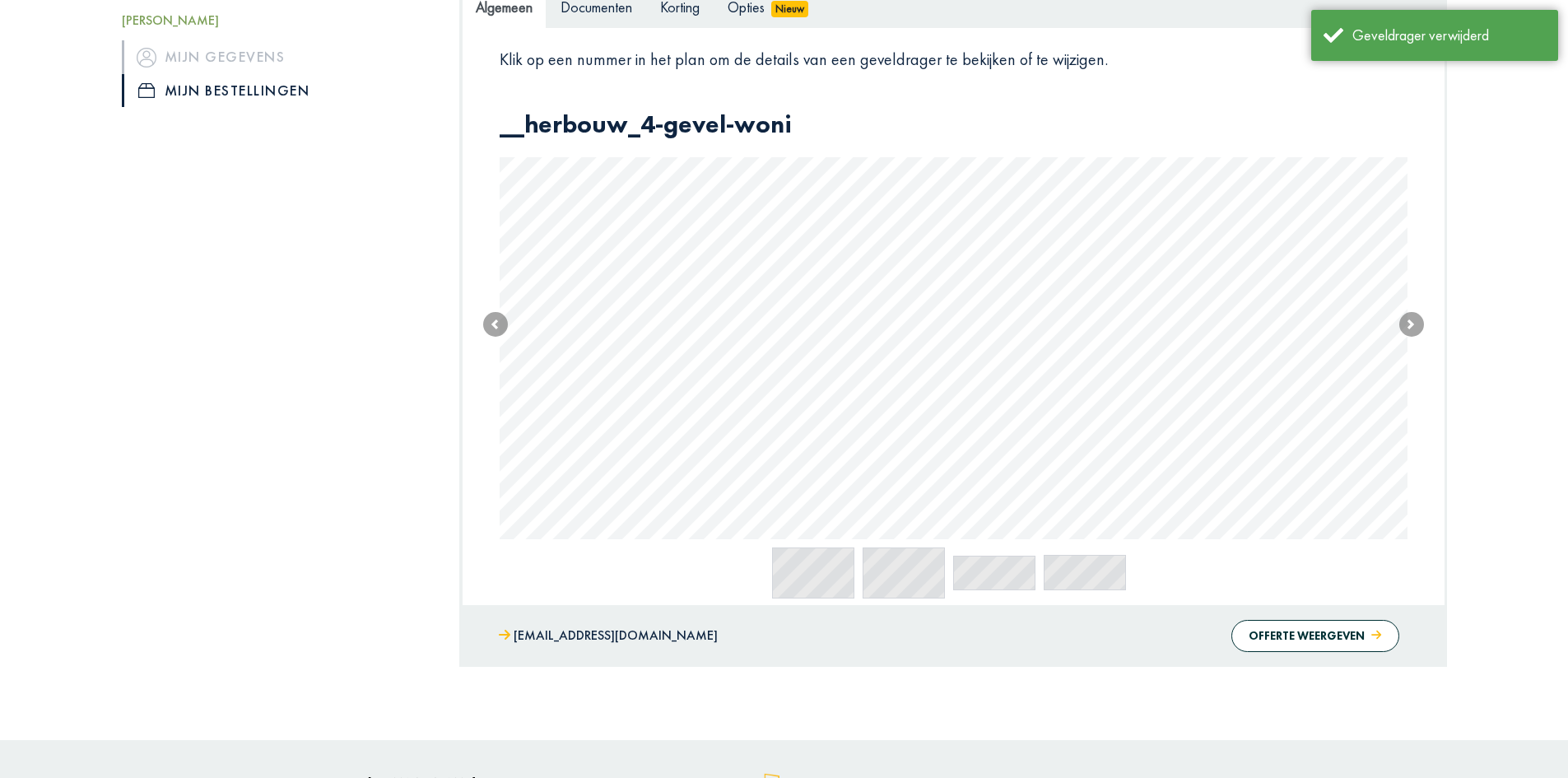
scroll to position [330, 0]
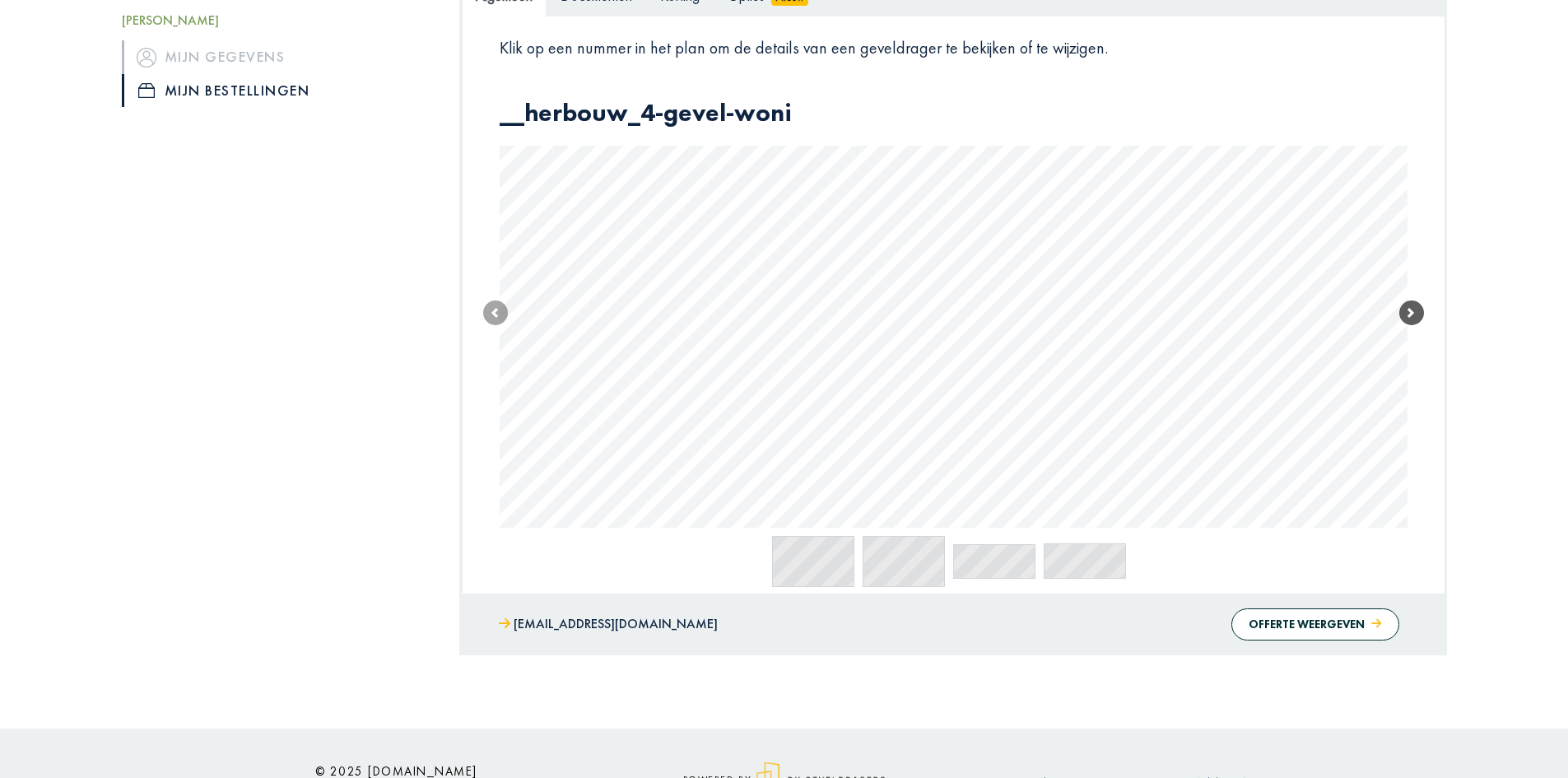
click at [1414, 307] on span at bounding box center [1412, 313] width 25 height 25
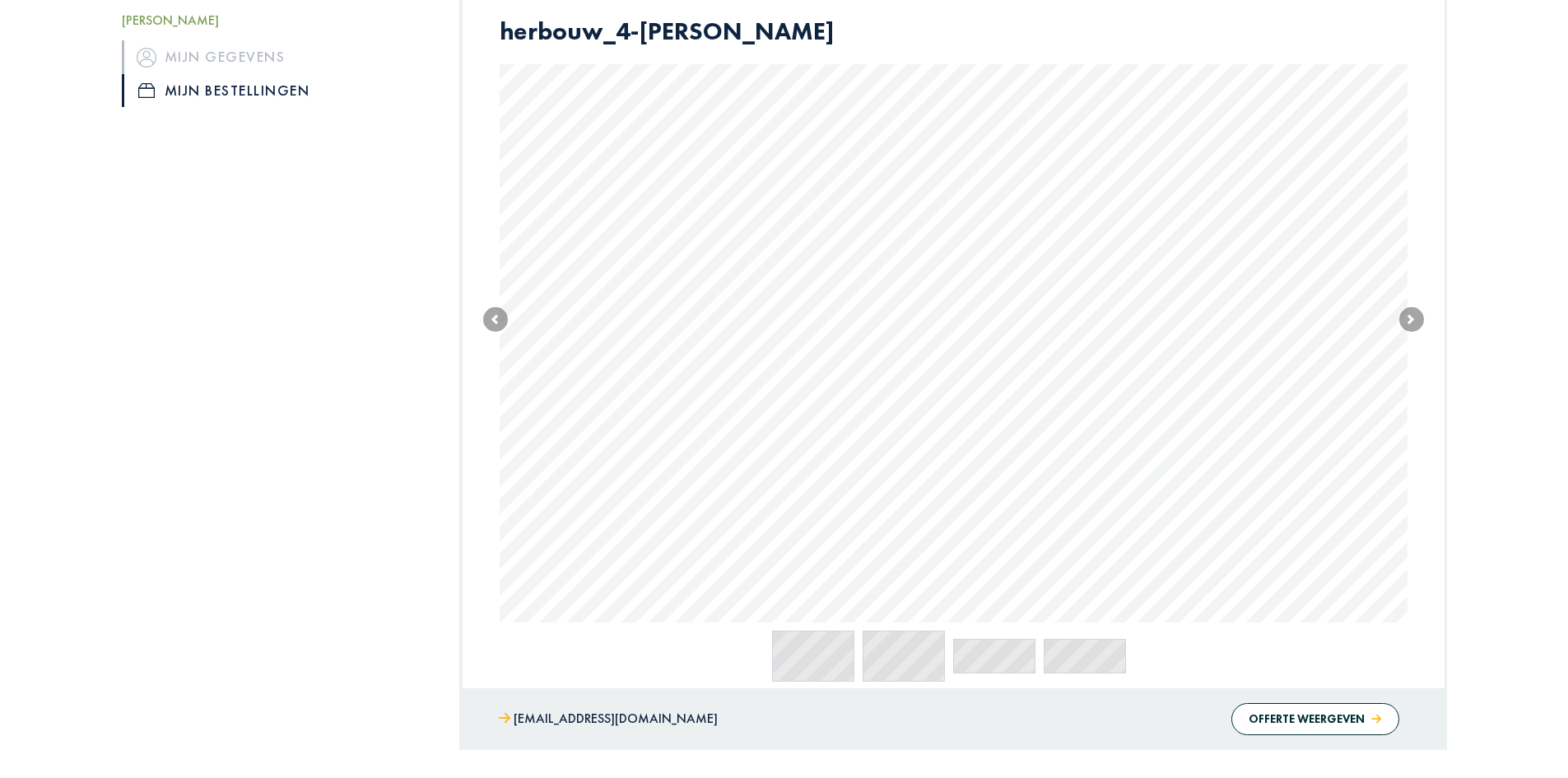
scroll to position [411, 0]
click at [1410, 320] on span at bounding box center [1412, 319] width 25 height 25
click at [1410, 320] on span at bounding box center [1412, 320] width 25 height 25
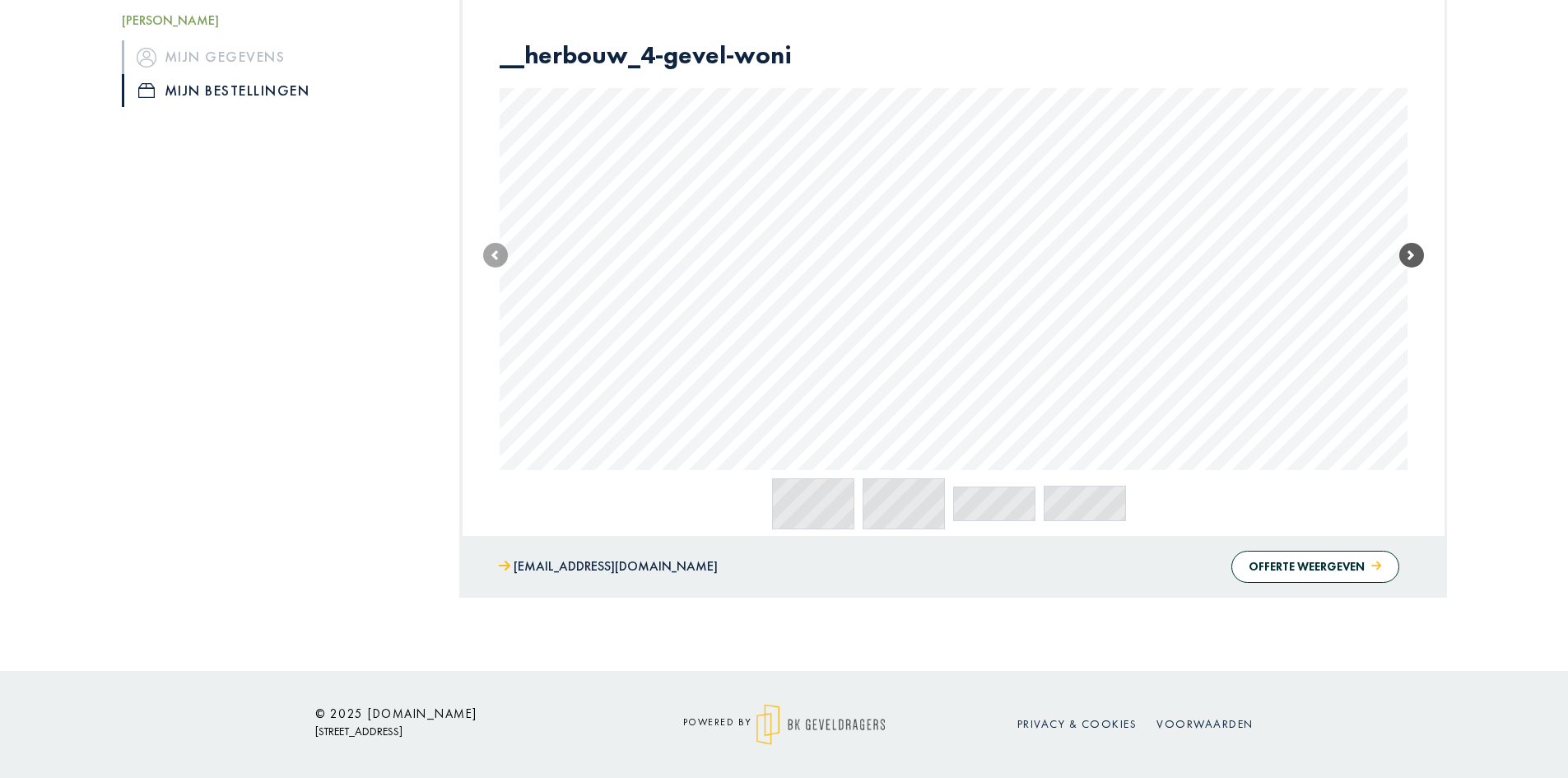
click at [1410, 320] on link "Next" at bounding box center [1412, 256] width 25 height 430
click at [1410, 320] on link "Next" at bounding box center [1412, 253] width 25 height 436
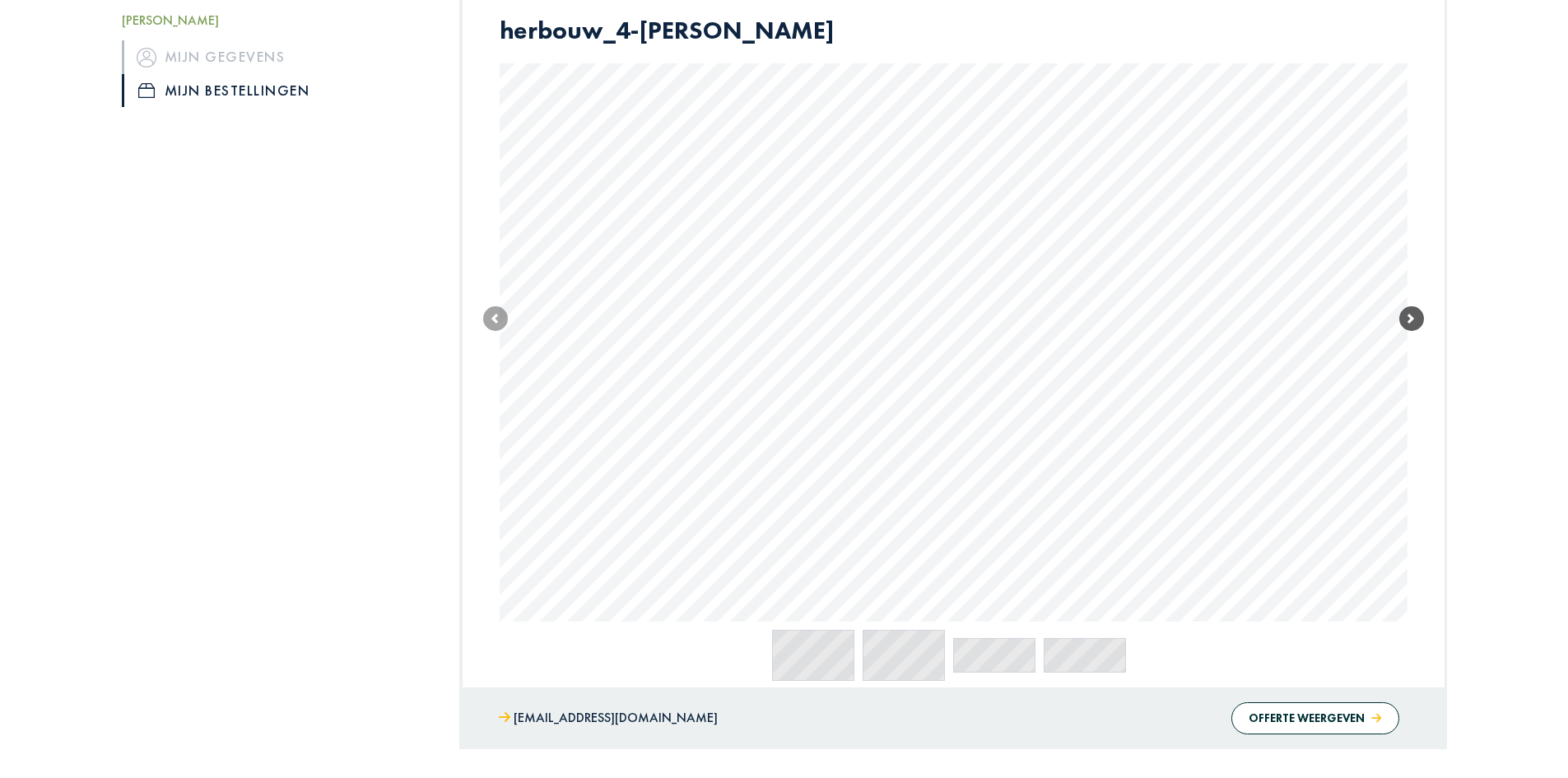
click at [1410, 320] on span at bounding box center [1412, 319] width 25 height 25
click at [1410, 320] on span at bounding box center [1412, 320] width 25 height 25
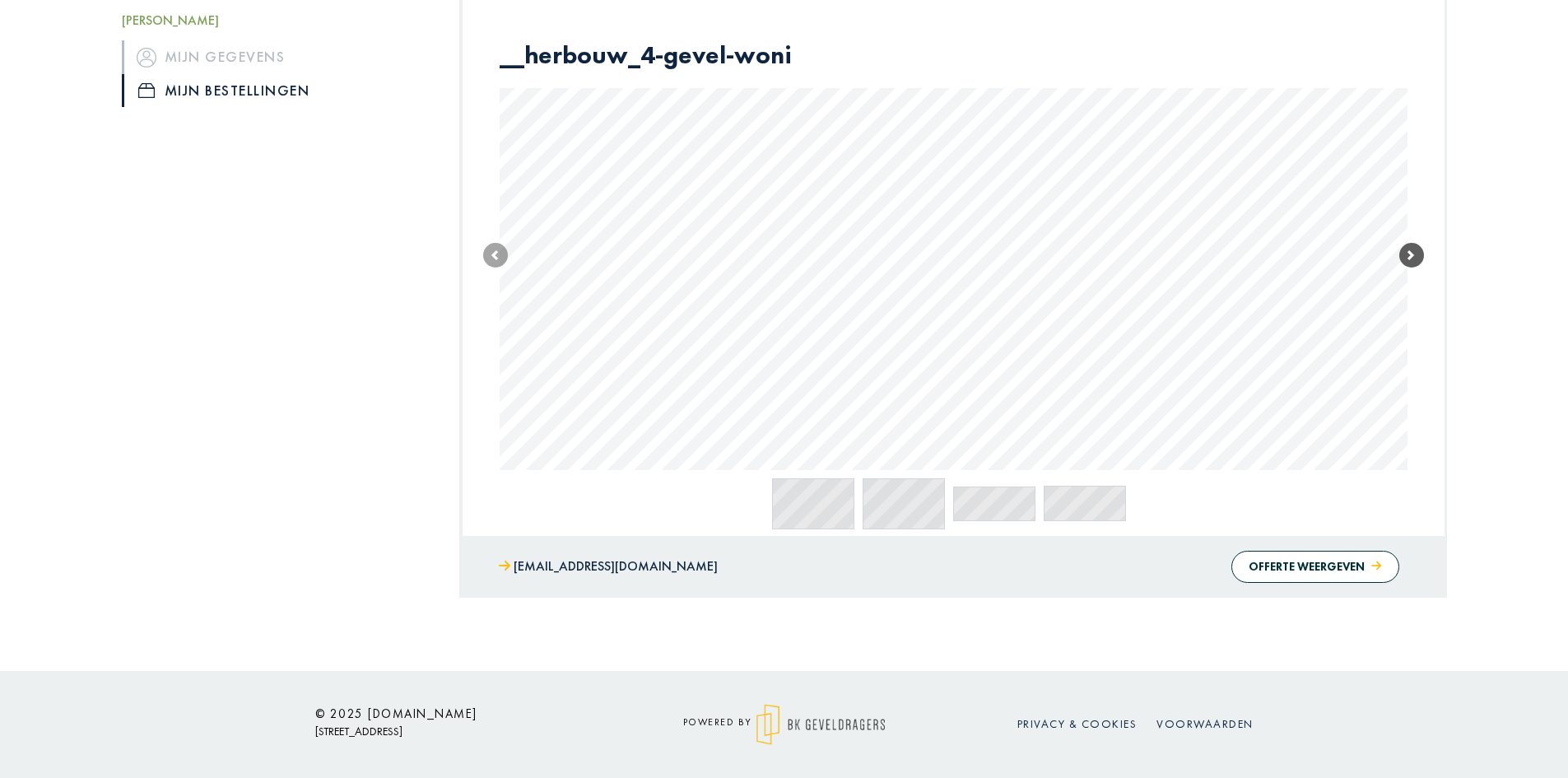
click at [1410, 320] on link "Next" at bounding box center [1412, 256] width 25 height 430
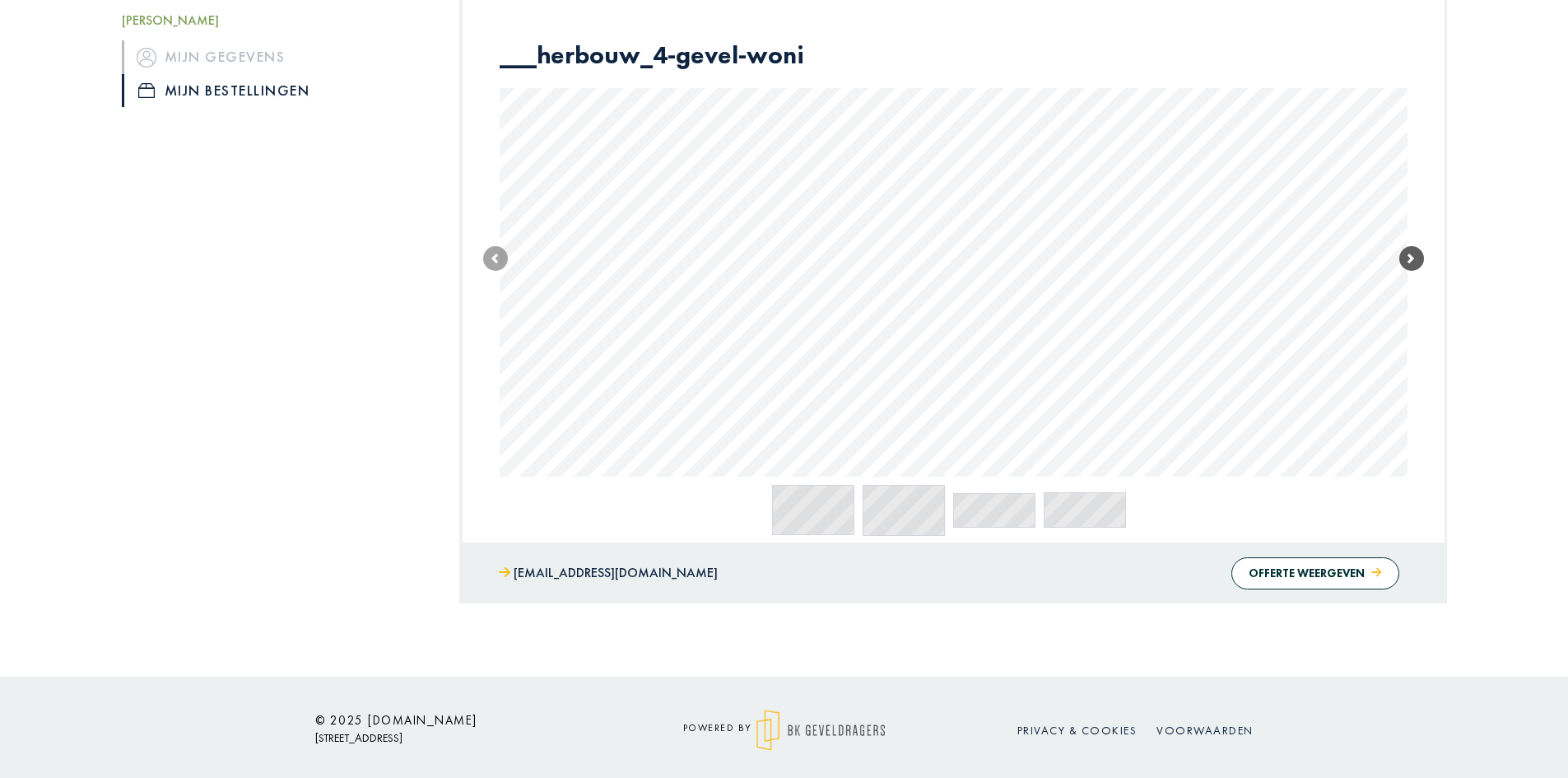
scroll to position [392, 0]
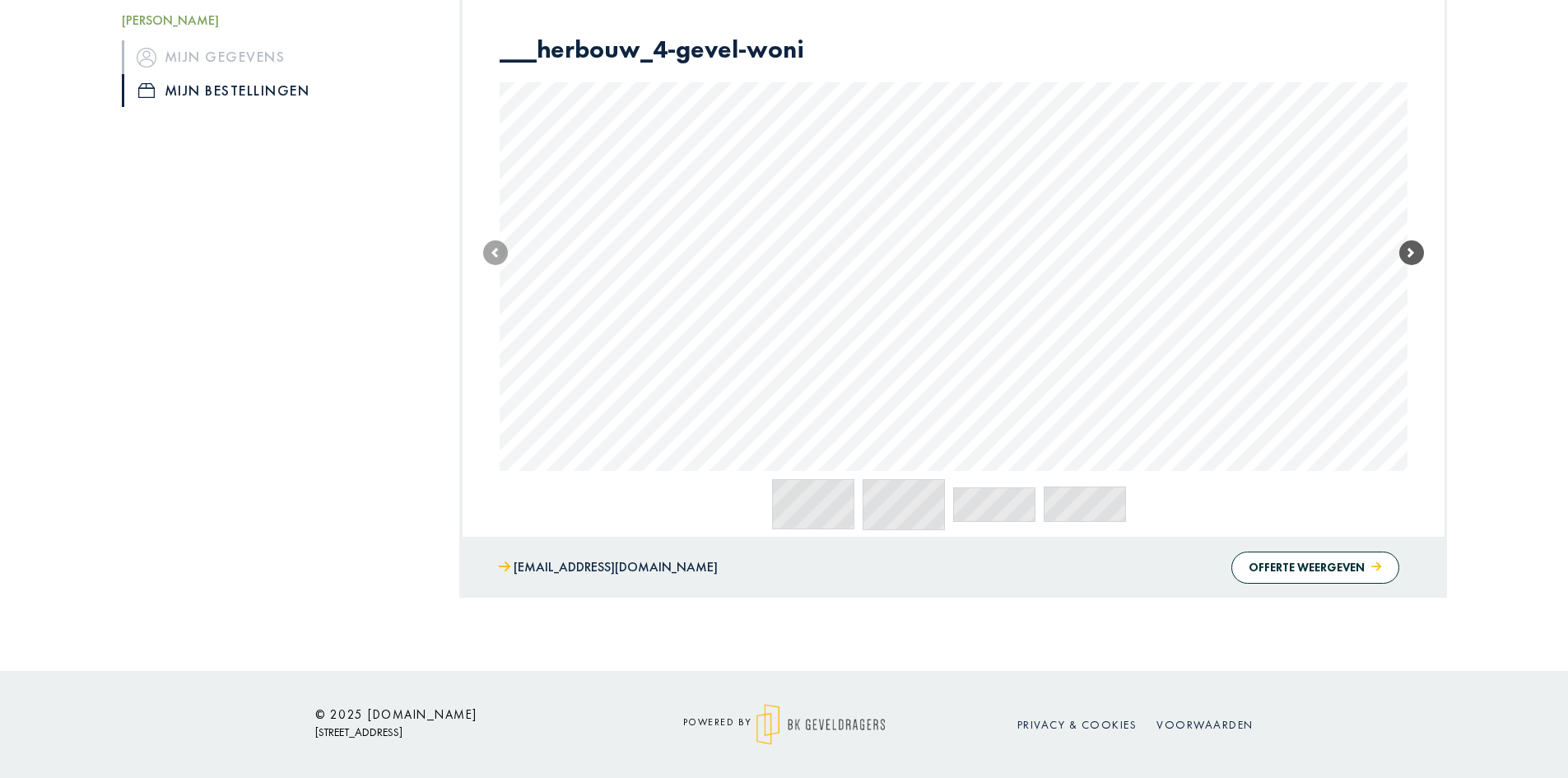
click at [1410, 320] on link "Next" at bounding box center [1412, 253] width 25 height 436
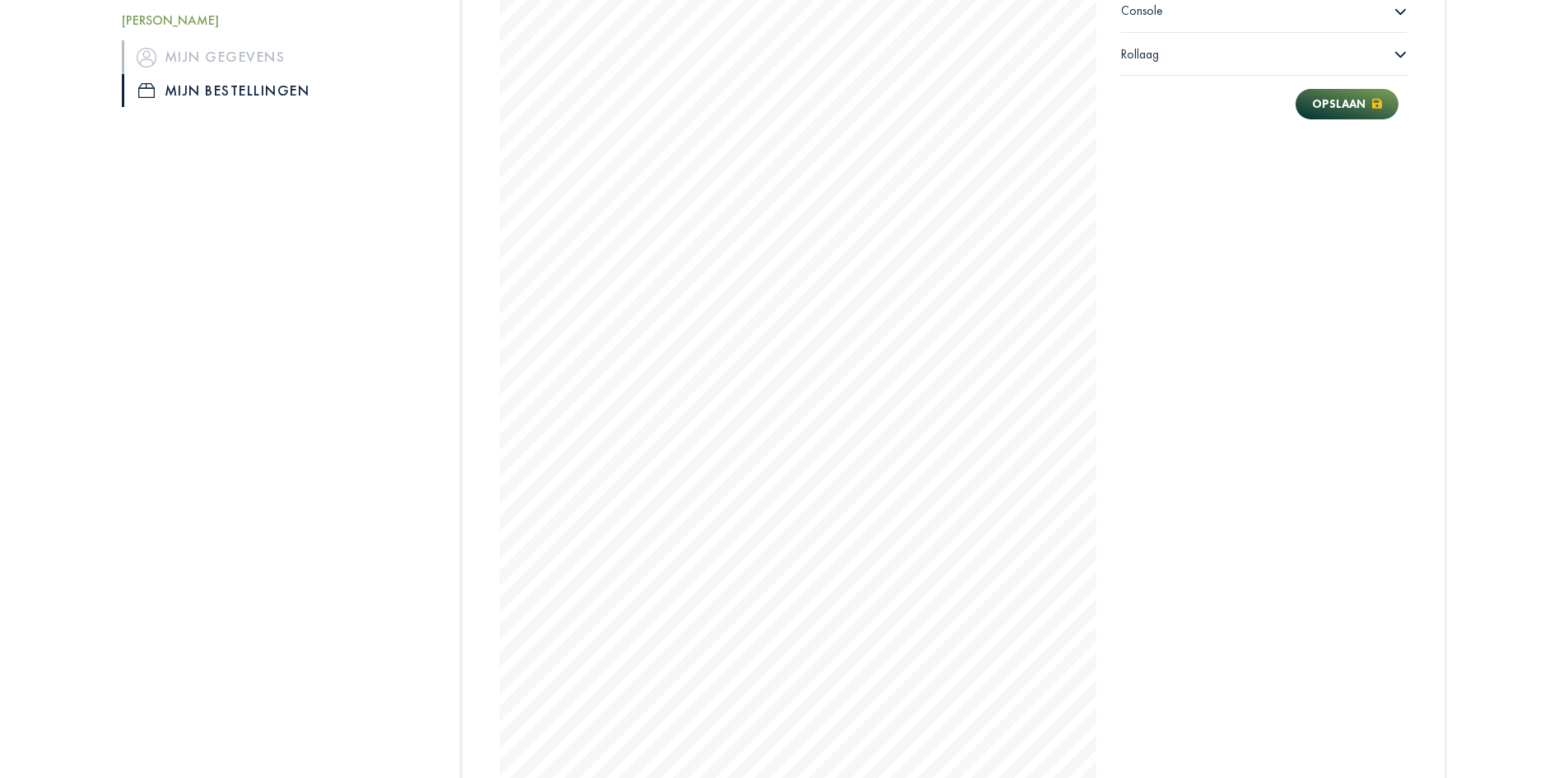
scroll to position [902, 0]
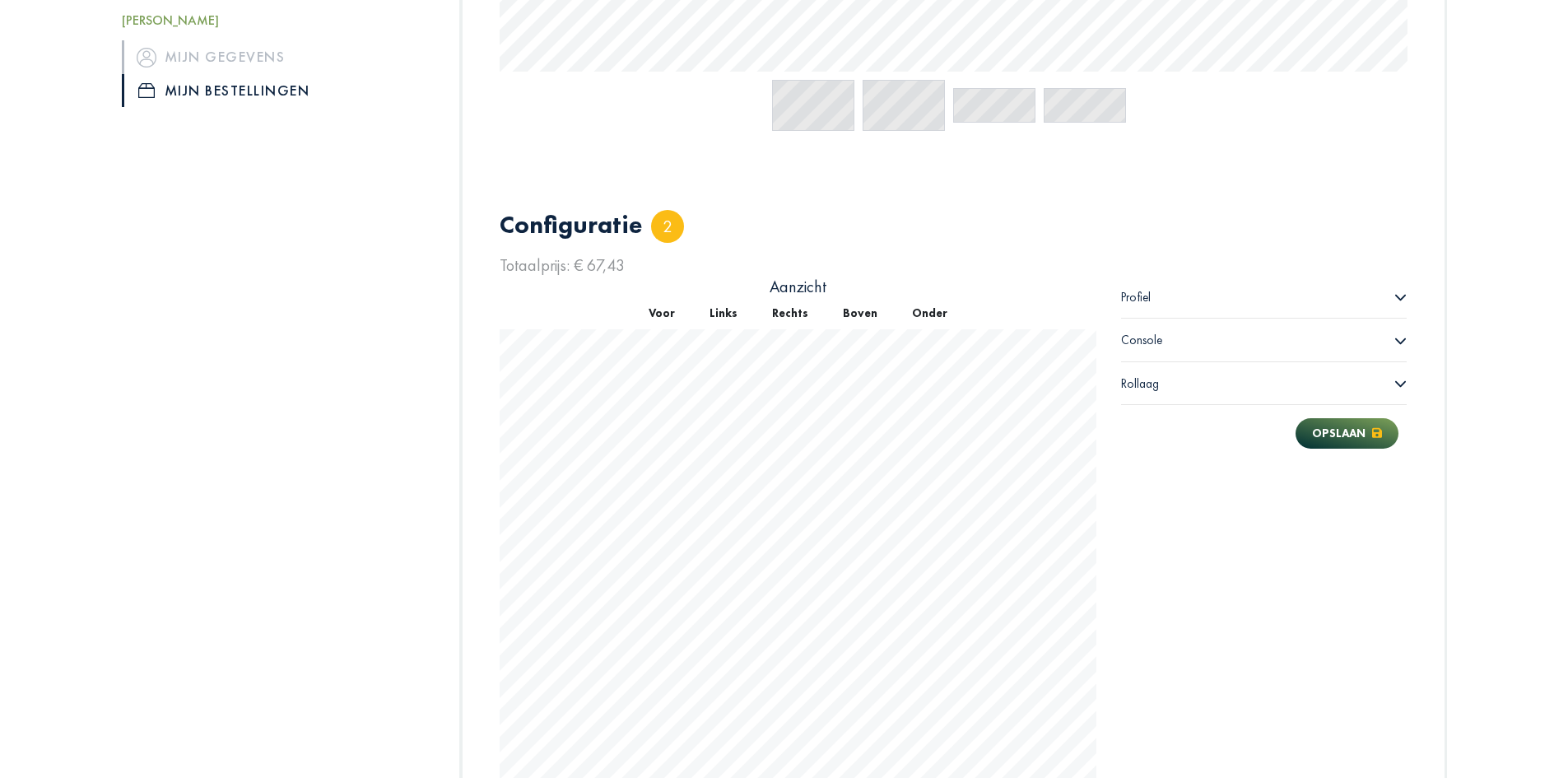
click at [1403, 295] on icon at bounding box center [1401, 297] width 12 height 12
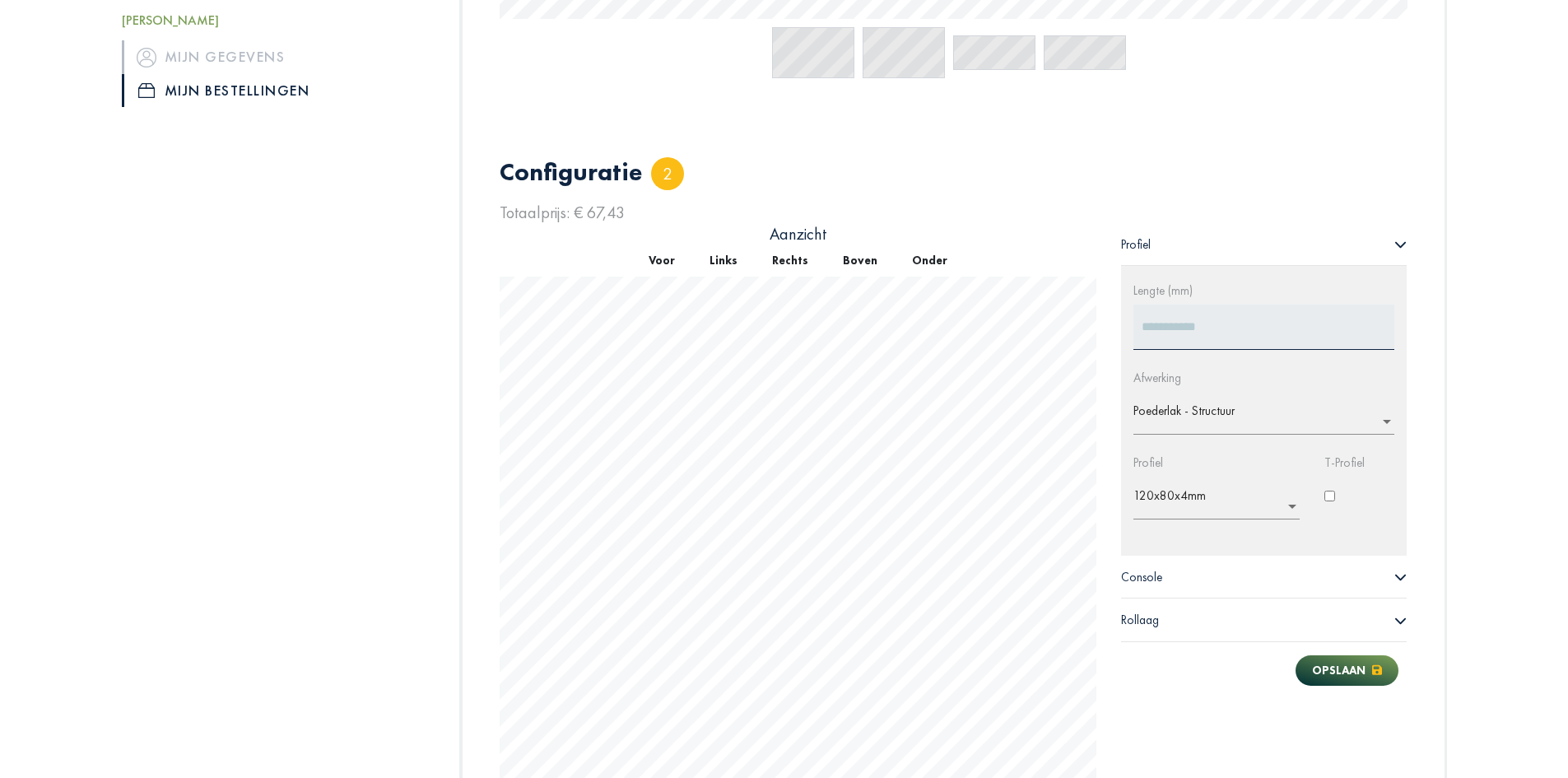
scroll to position [983, 0]
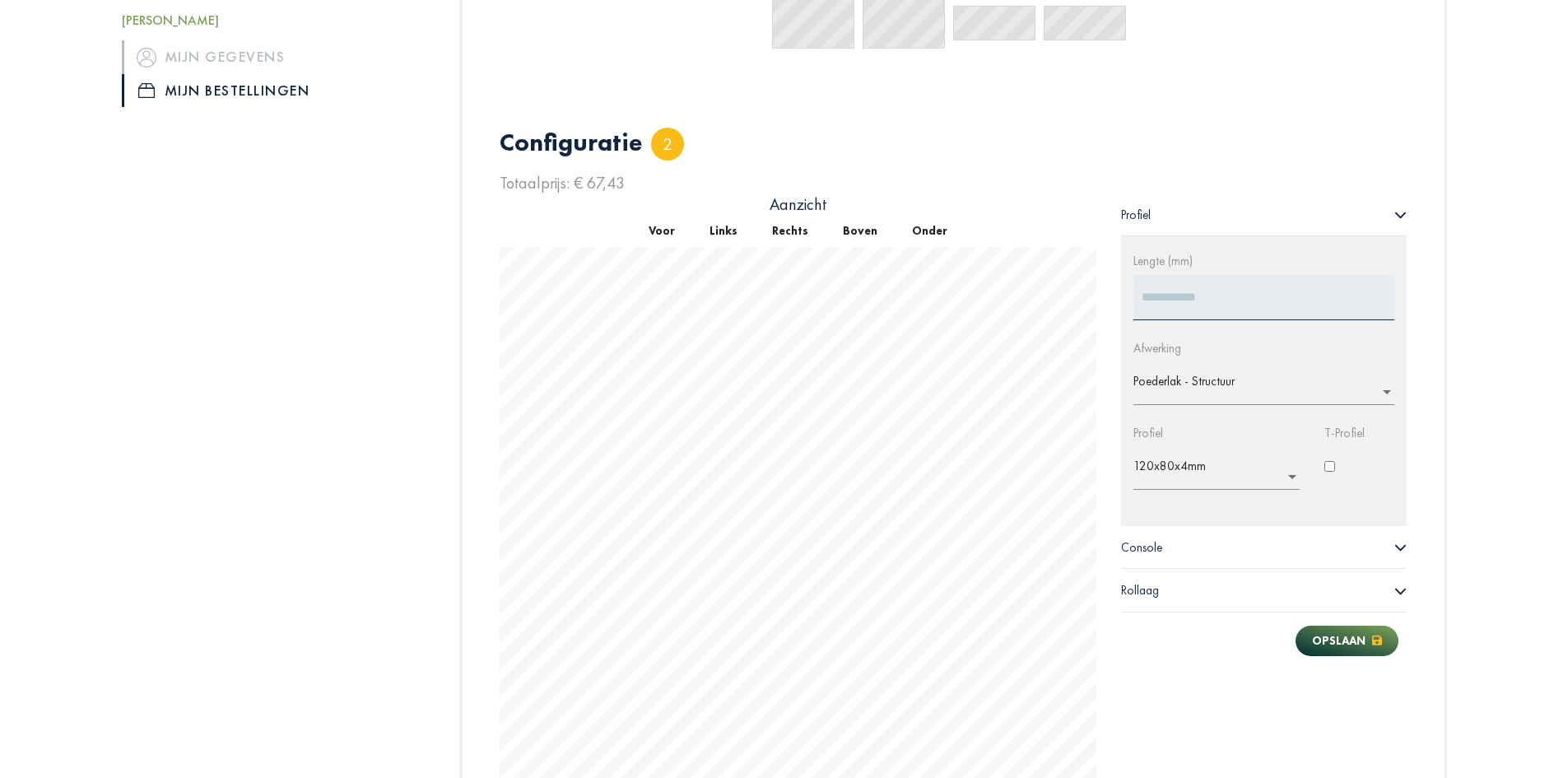
click at [1401, 550] on icon at bounding box center [1401, 548] width 11 height 7
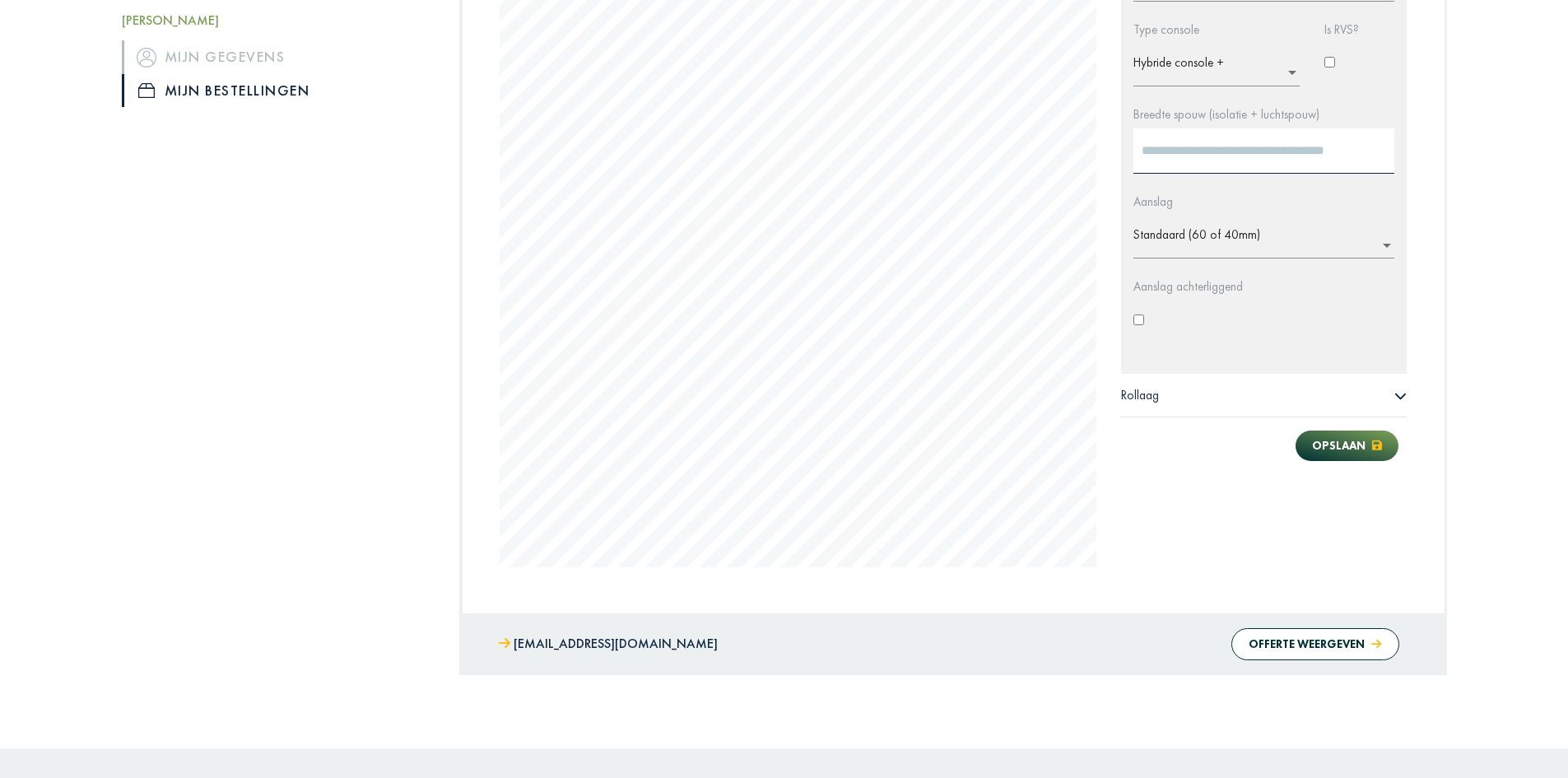
scroll to position [1592, 0]
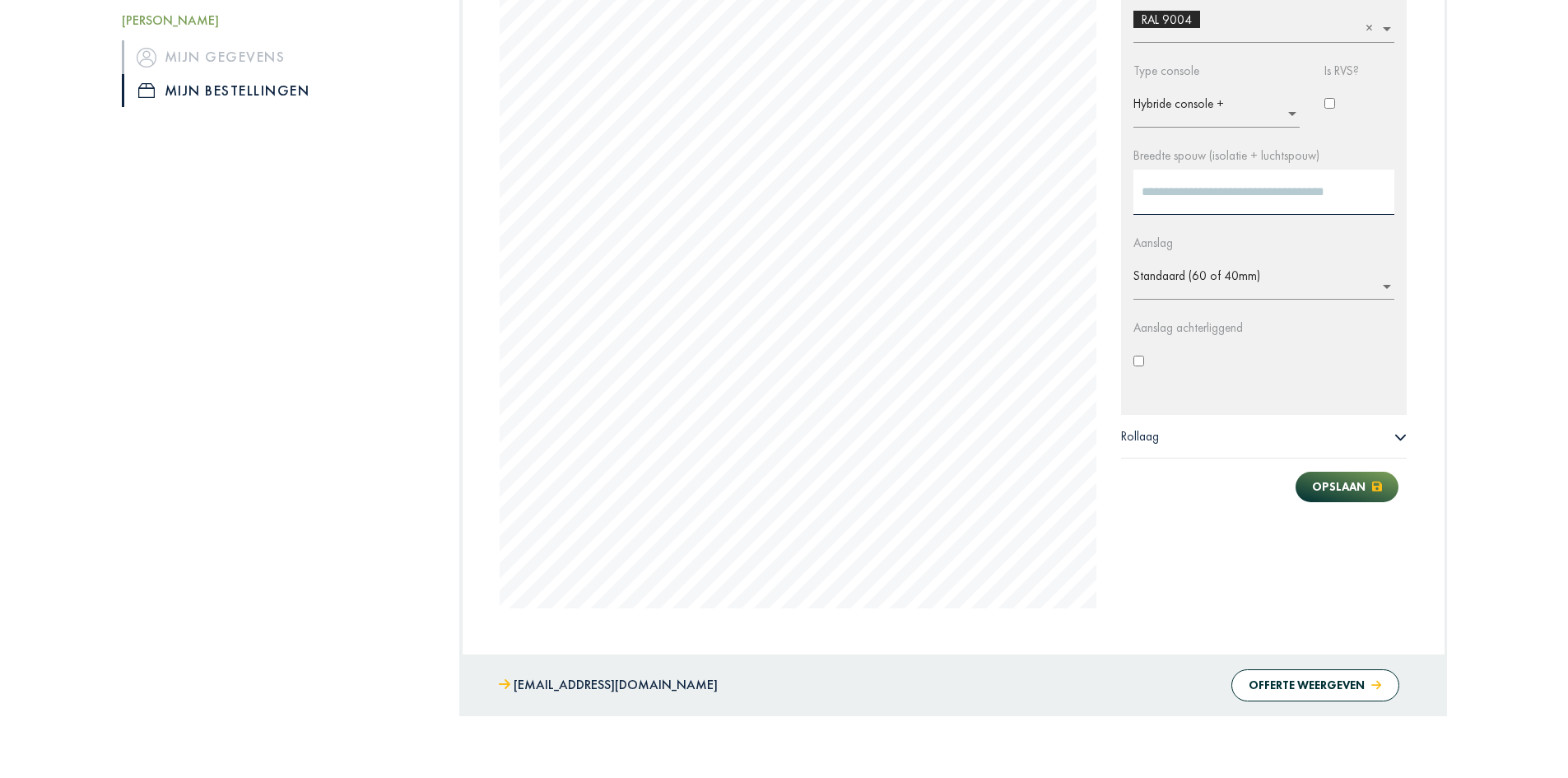
click at [1403, 435] on icon at bounding box center [1401, 436] width 12 height 12
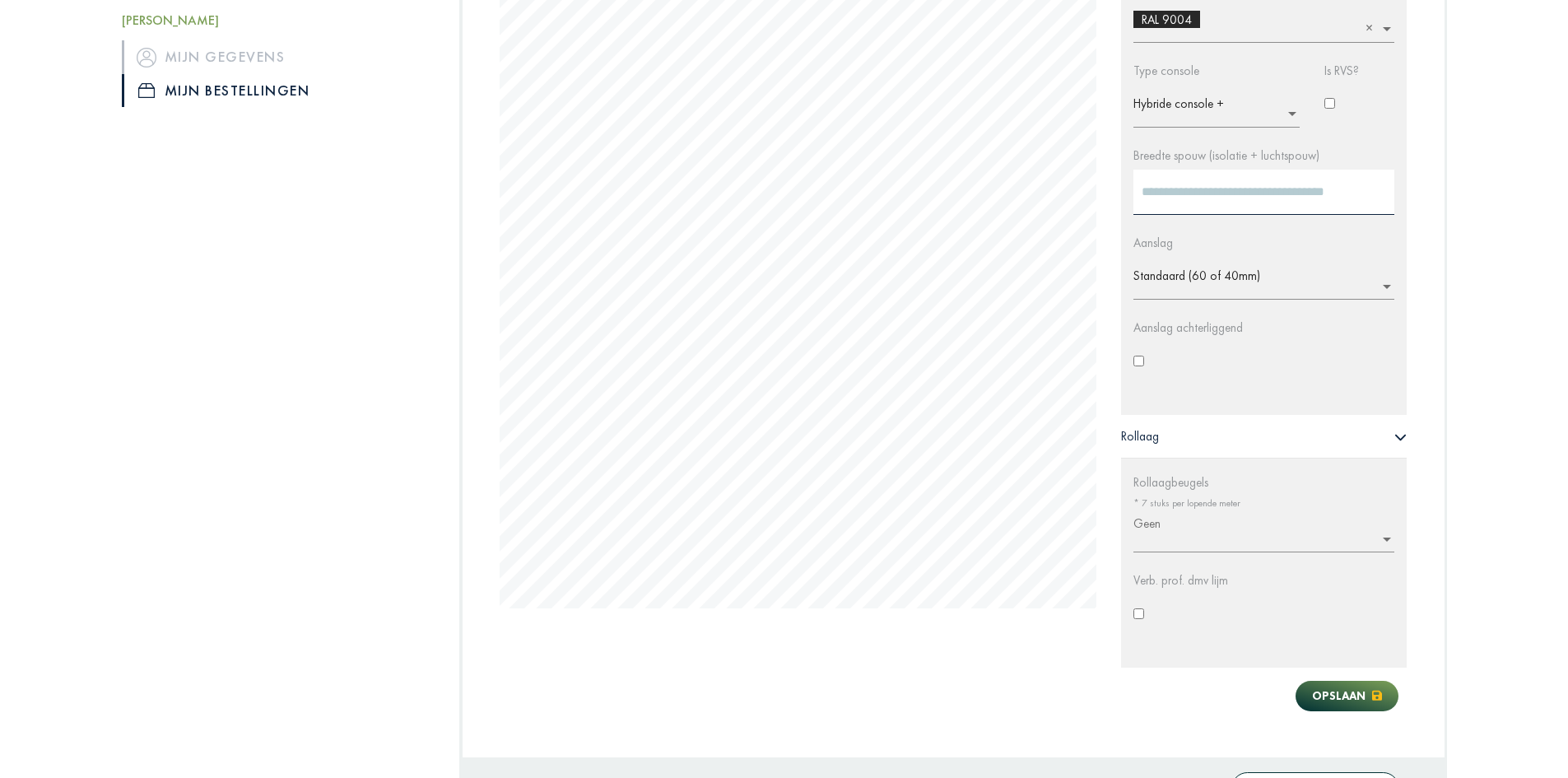
click at [1403, 435] on icon at bounding box center [1401, 436] width 12 height 12
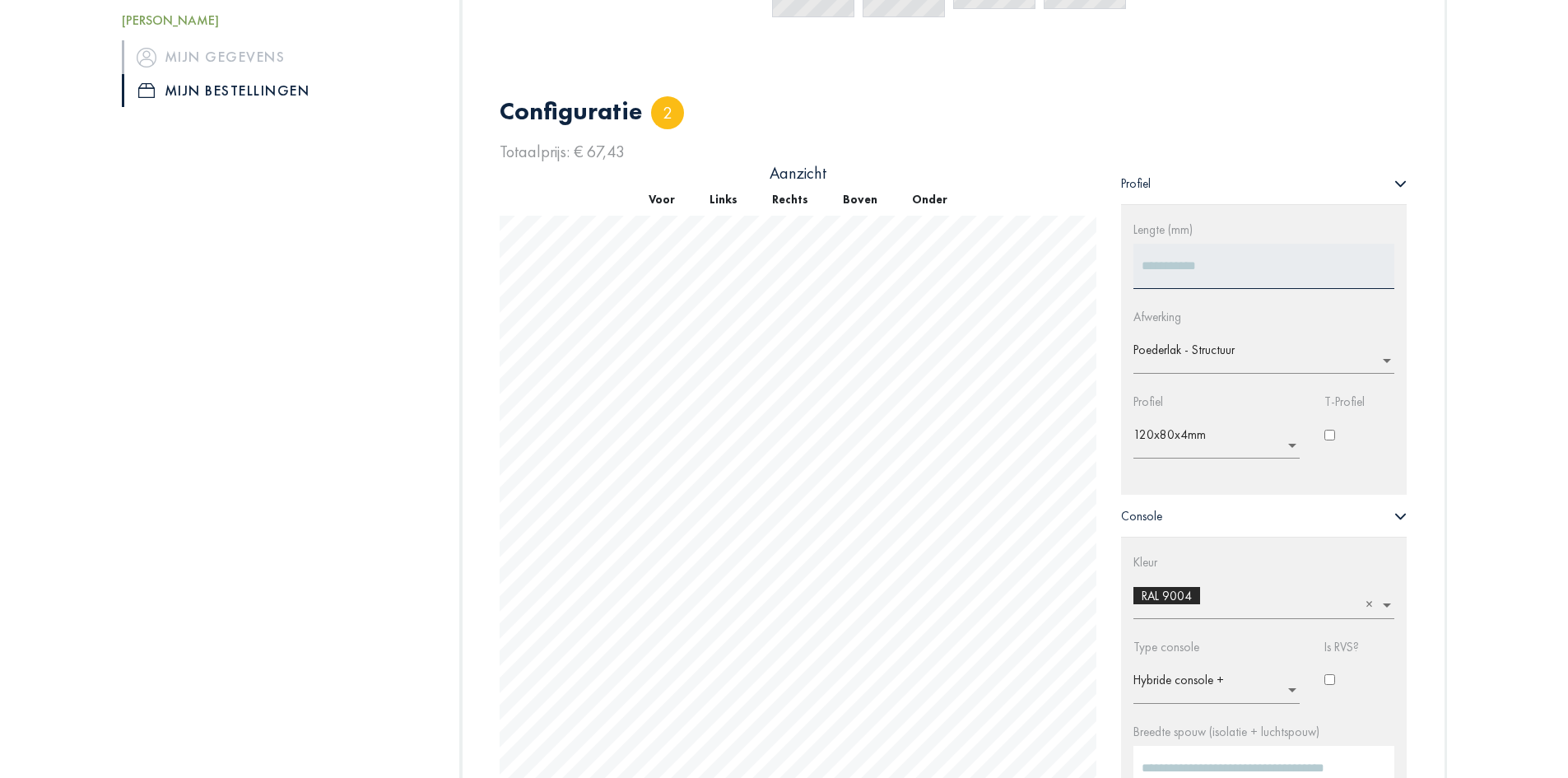
scroll to position [932, 0]
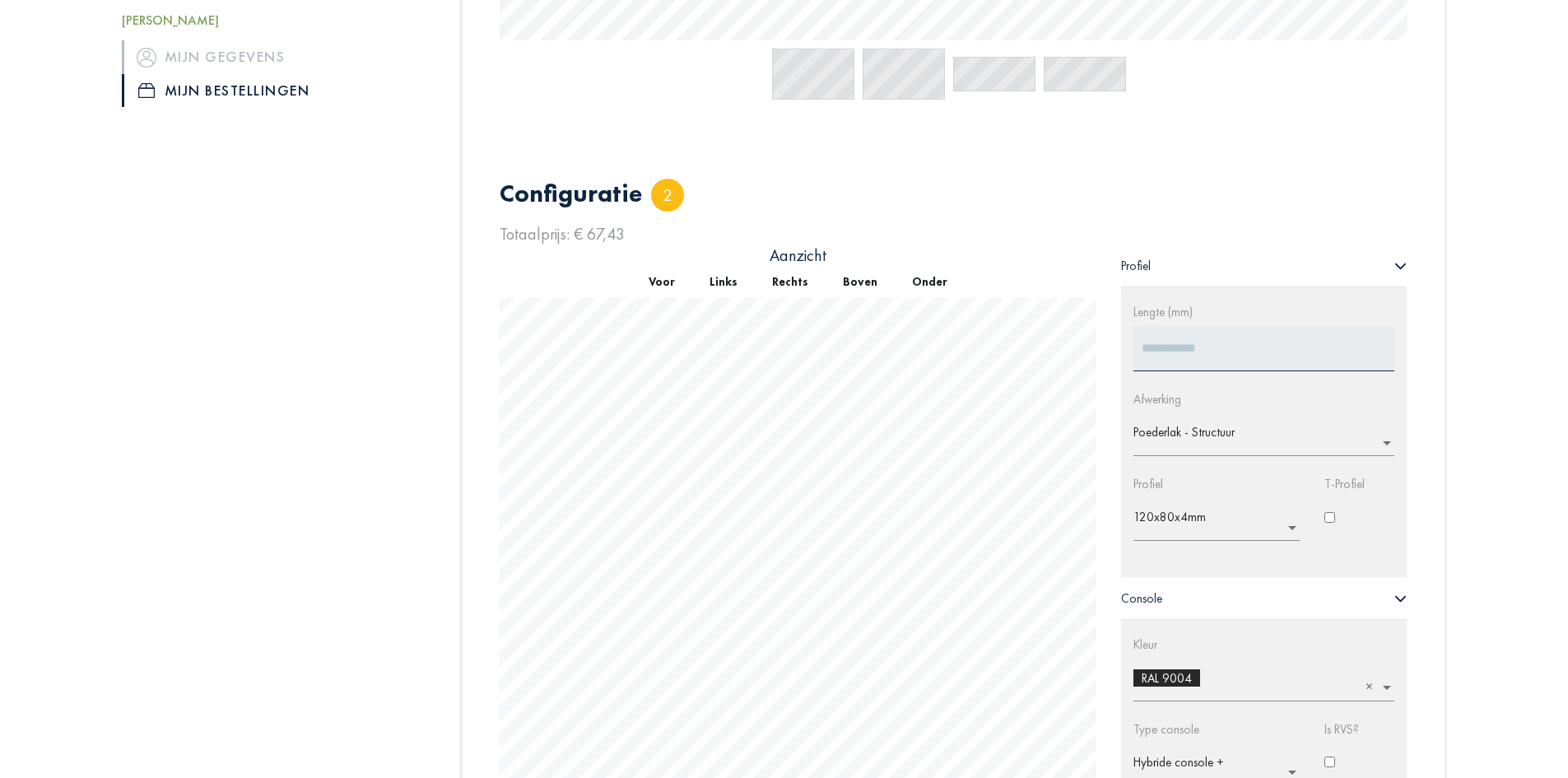
click at [1292, 527] on ng-select "× 120x80x4mm" at bounding box center [1217, 520] width 166 height 43
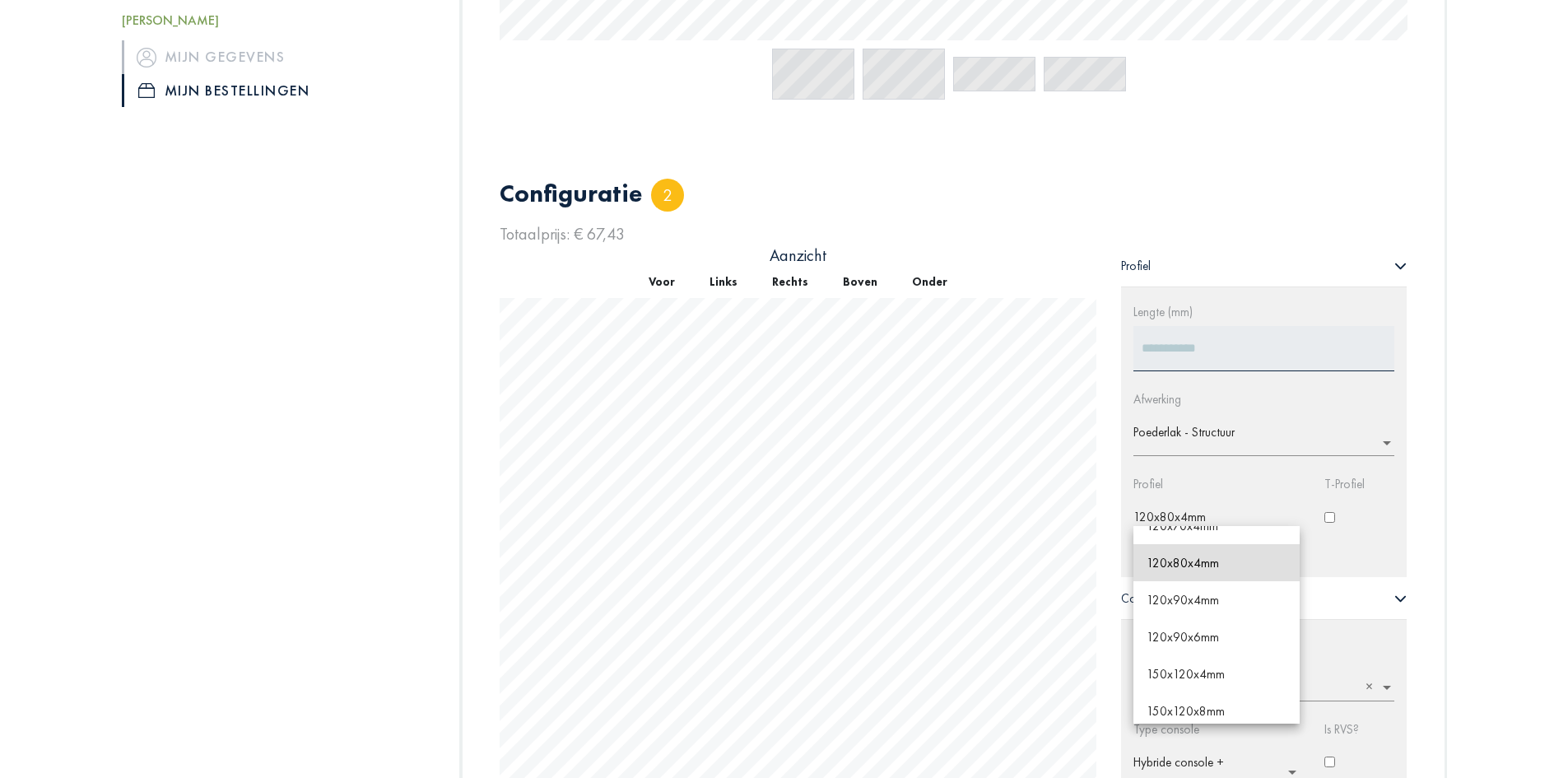
scroll to position [226, 0]
click at [1469, 466] on div "Welkom, [PERSON_NAME] gegevens Mijn bestellingen Alle bestellingen Bestelling 2…" at bounding box center [784, 337] width 1383 height 2115
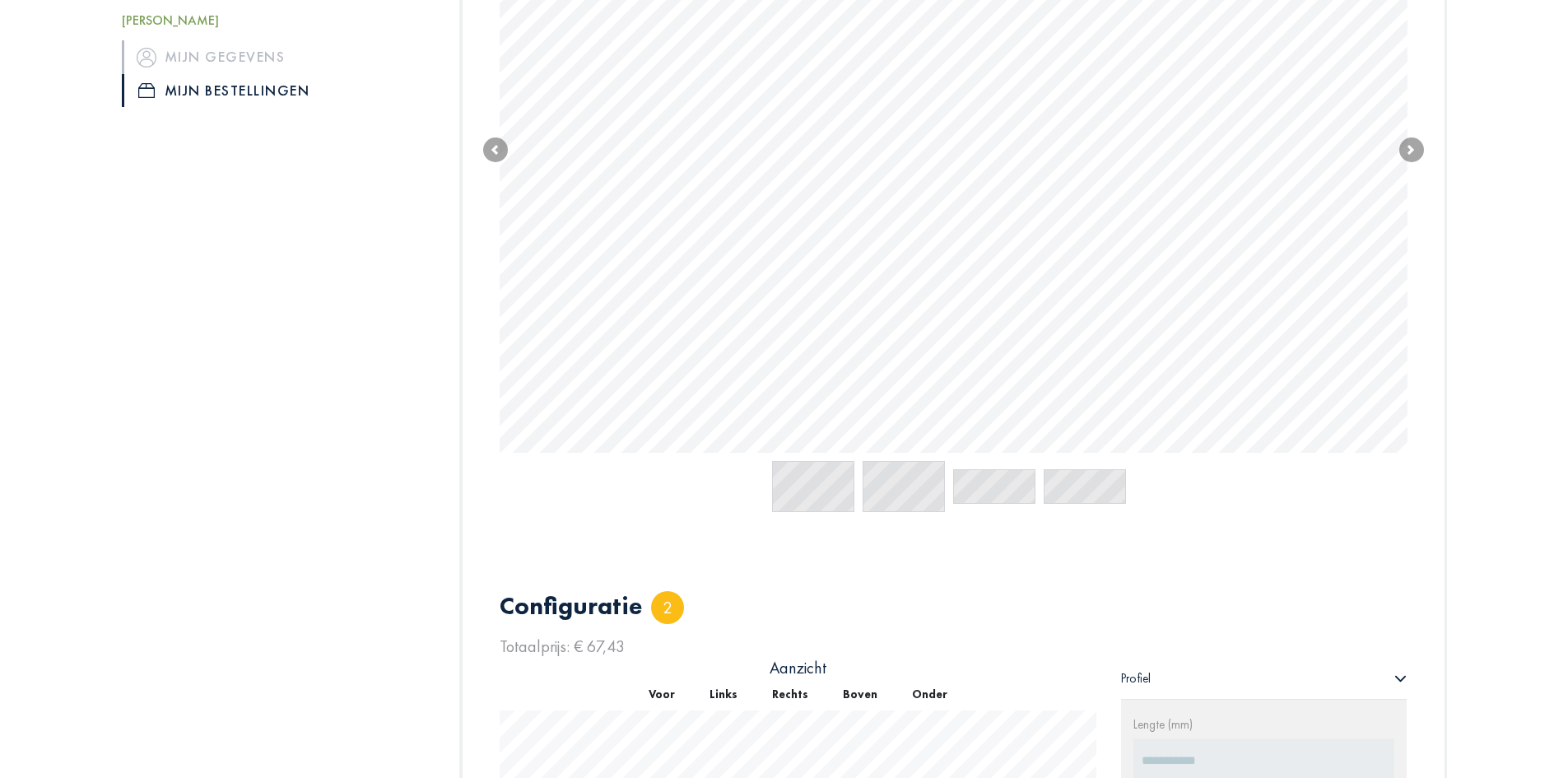
scroll to position [388, 0]
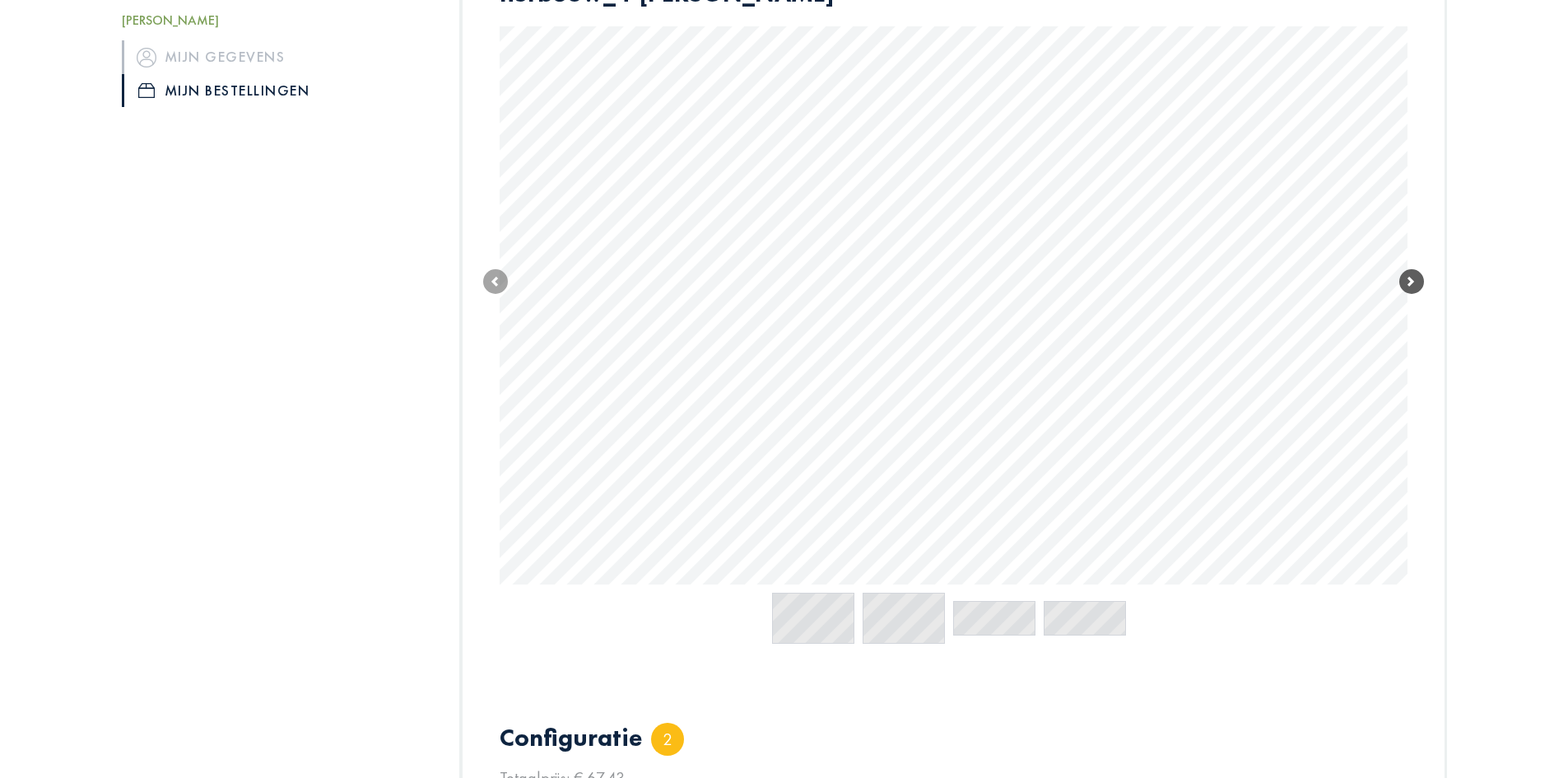
click at [1420, 281] on span at bounding box center [1412, 281] width 25 height 25
click at [1410, 284] on span at bounding box center [1412, 283] width 25 height 25
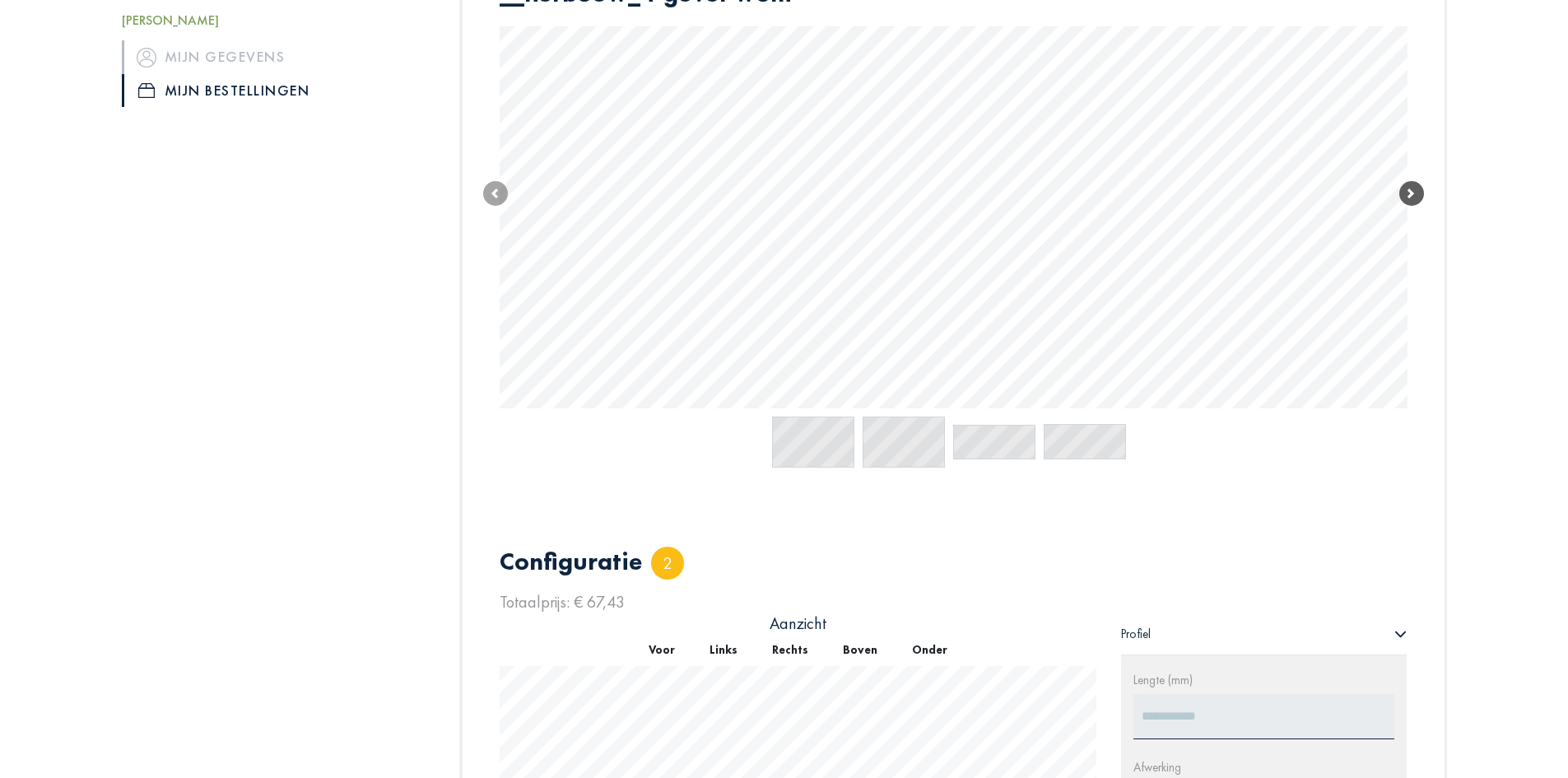
click at [1406, 199] on span at bounding box center [1412, 193] width 25 height 25
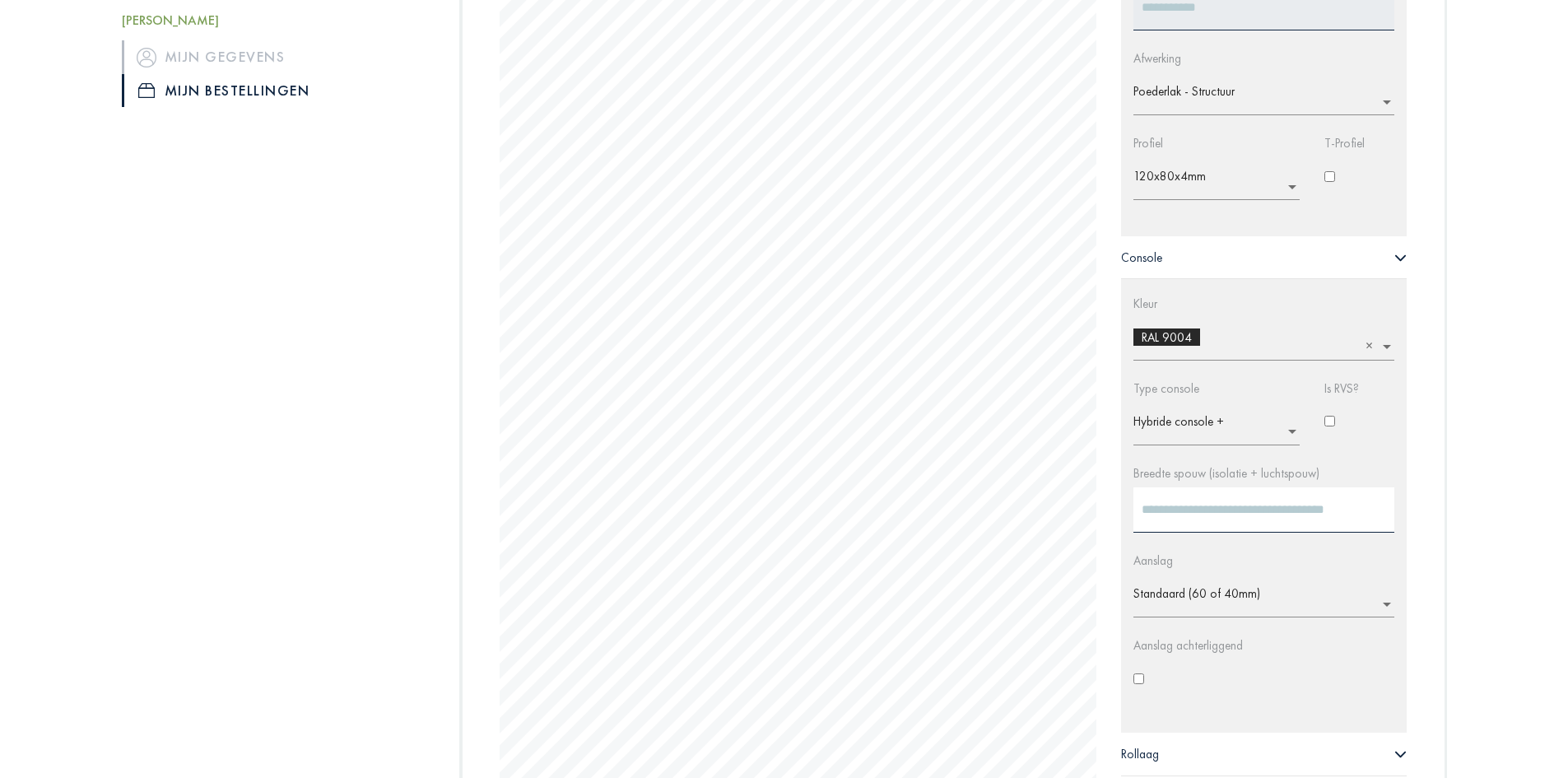
scroll to position [1034, 0]
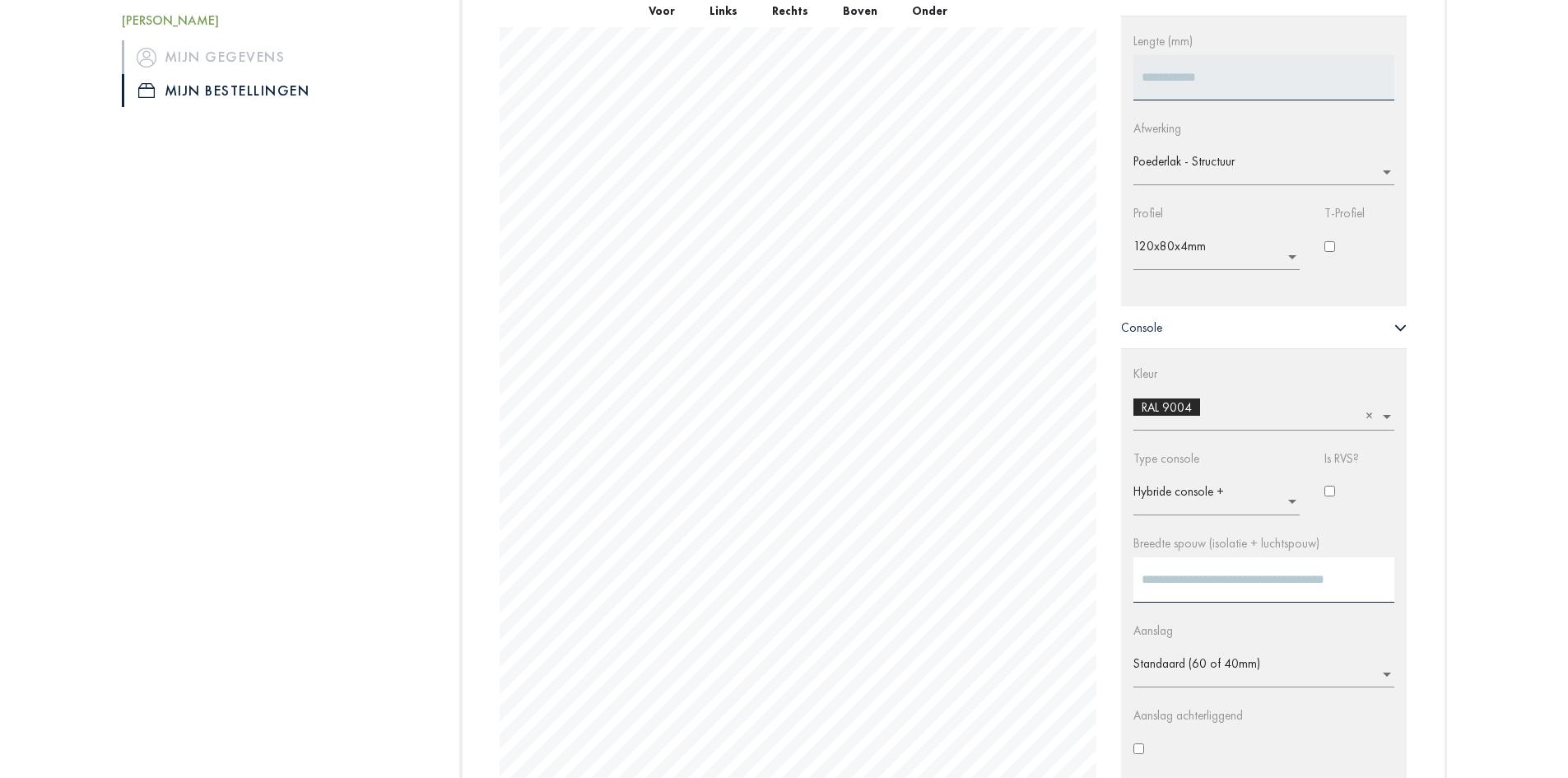
click at [1296, 503] on ng-select "× Hybride console +" at bounding box center [1217, 494] width 166 height 43
click at [1456, 497] on div "Alle bestellingen Bestelling 2530126 - Steenovenstraat Offerte weergeven Algeme…" at bounding box center [953, 125] width 1012 height 1892
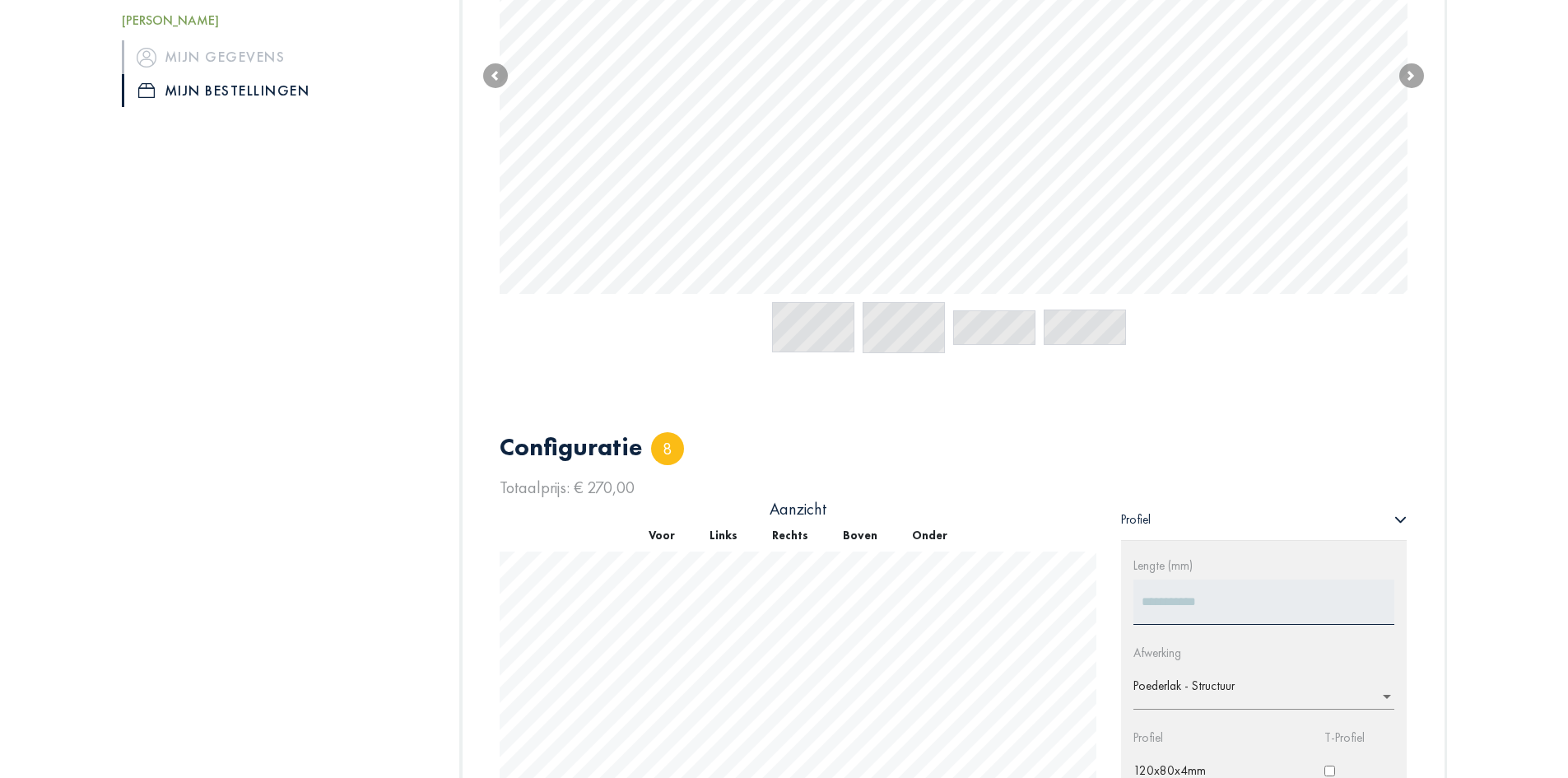
scroll to position [484, 0]
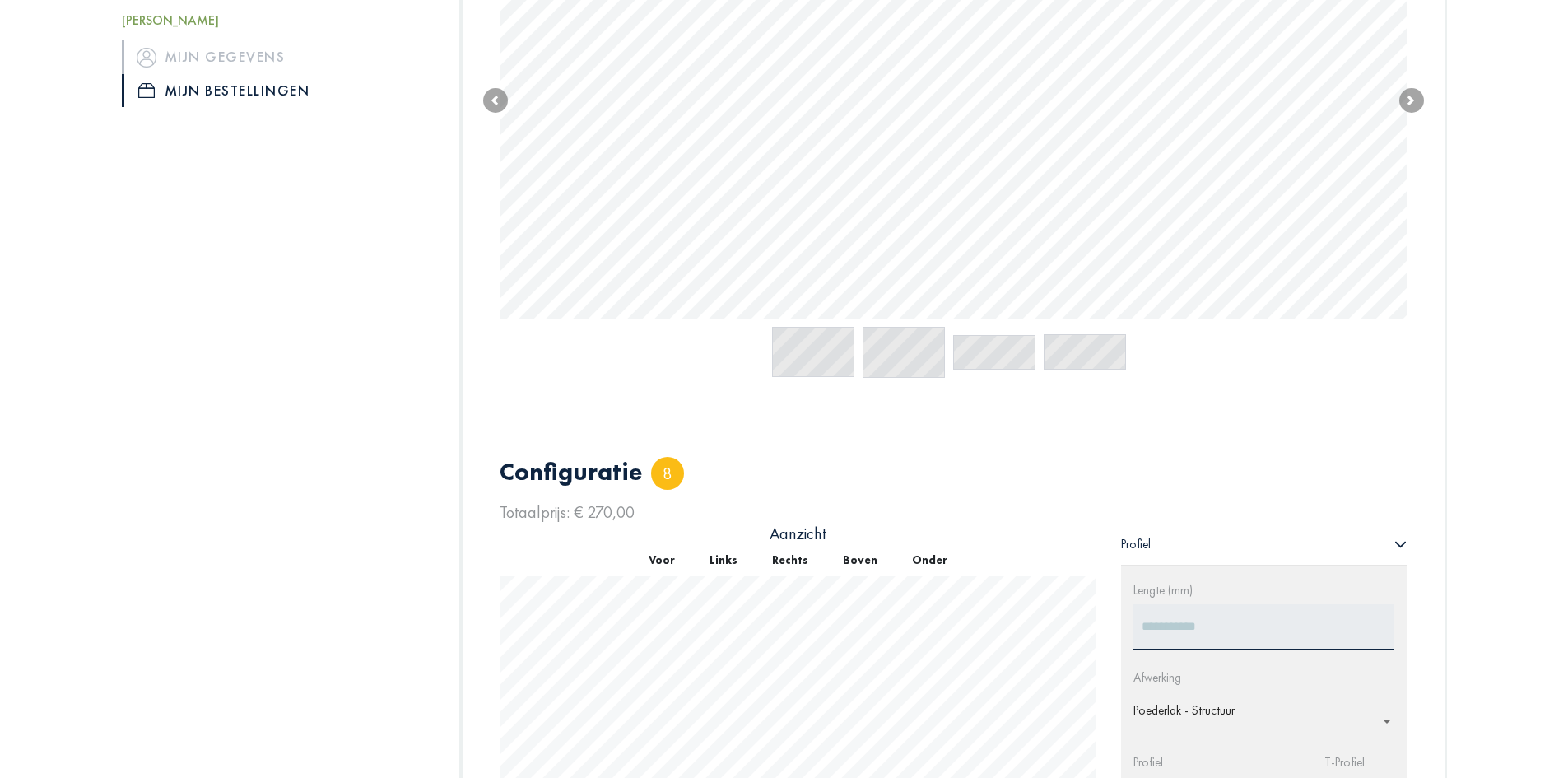
type input "****"
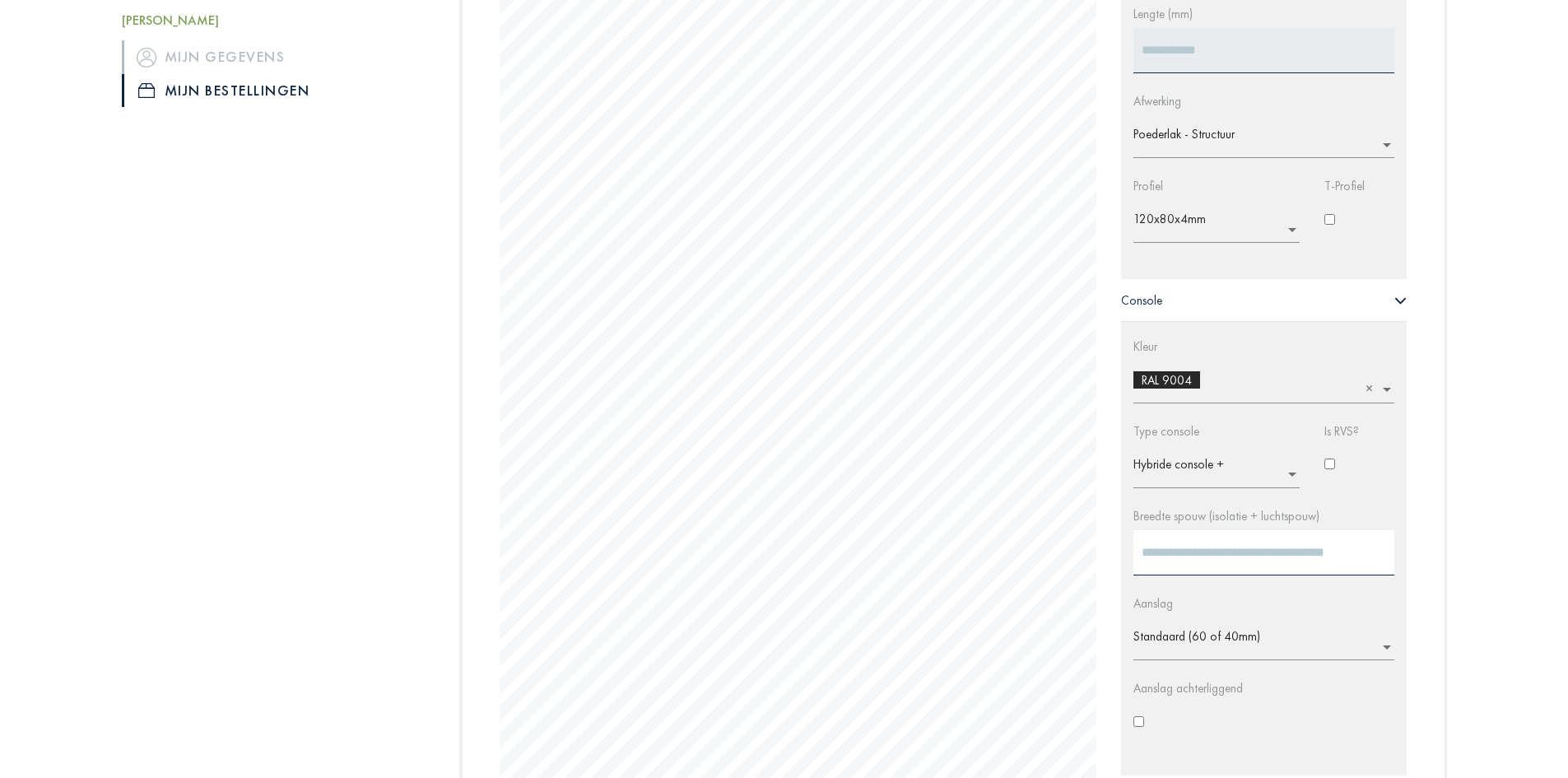
scroll to position [1487, 0]
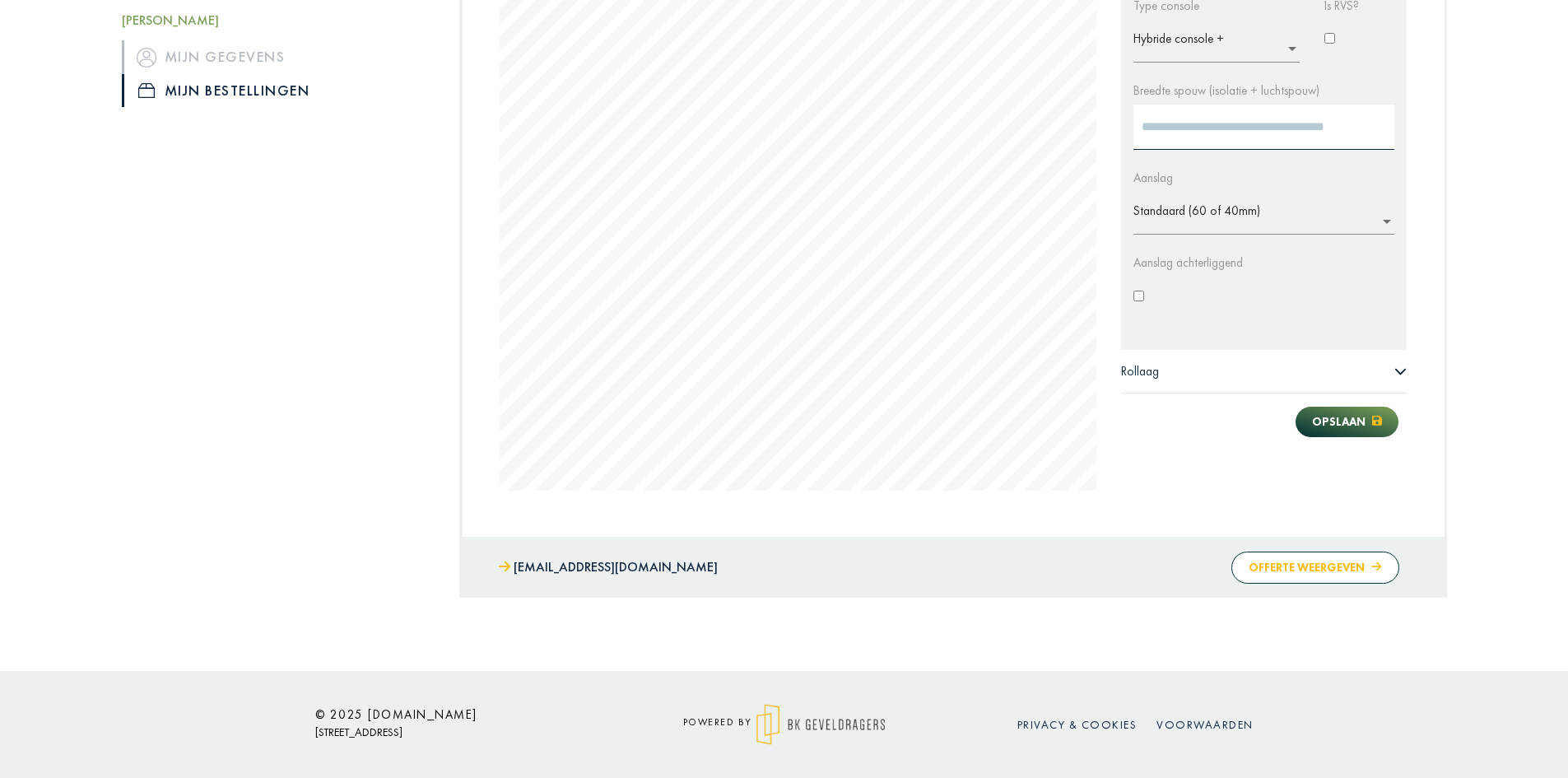
click at [1312, 569] on button "Offerte weergeven" at bounding box center [1315, 568] width 167 height 32
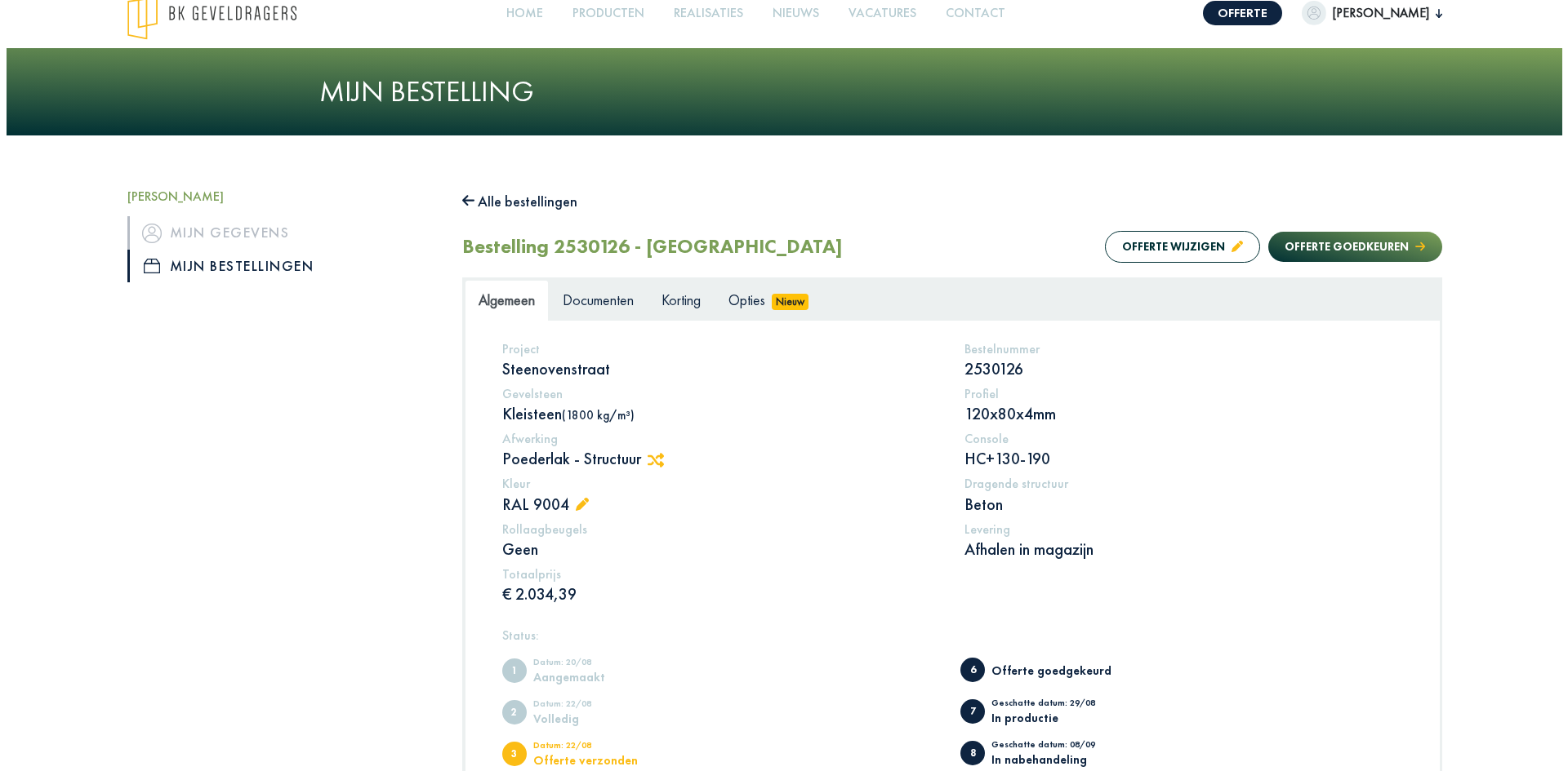
scroll to position [0, 0]
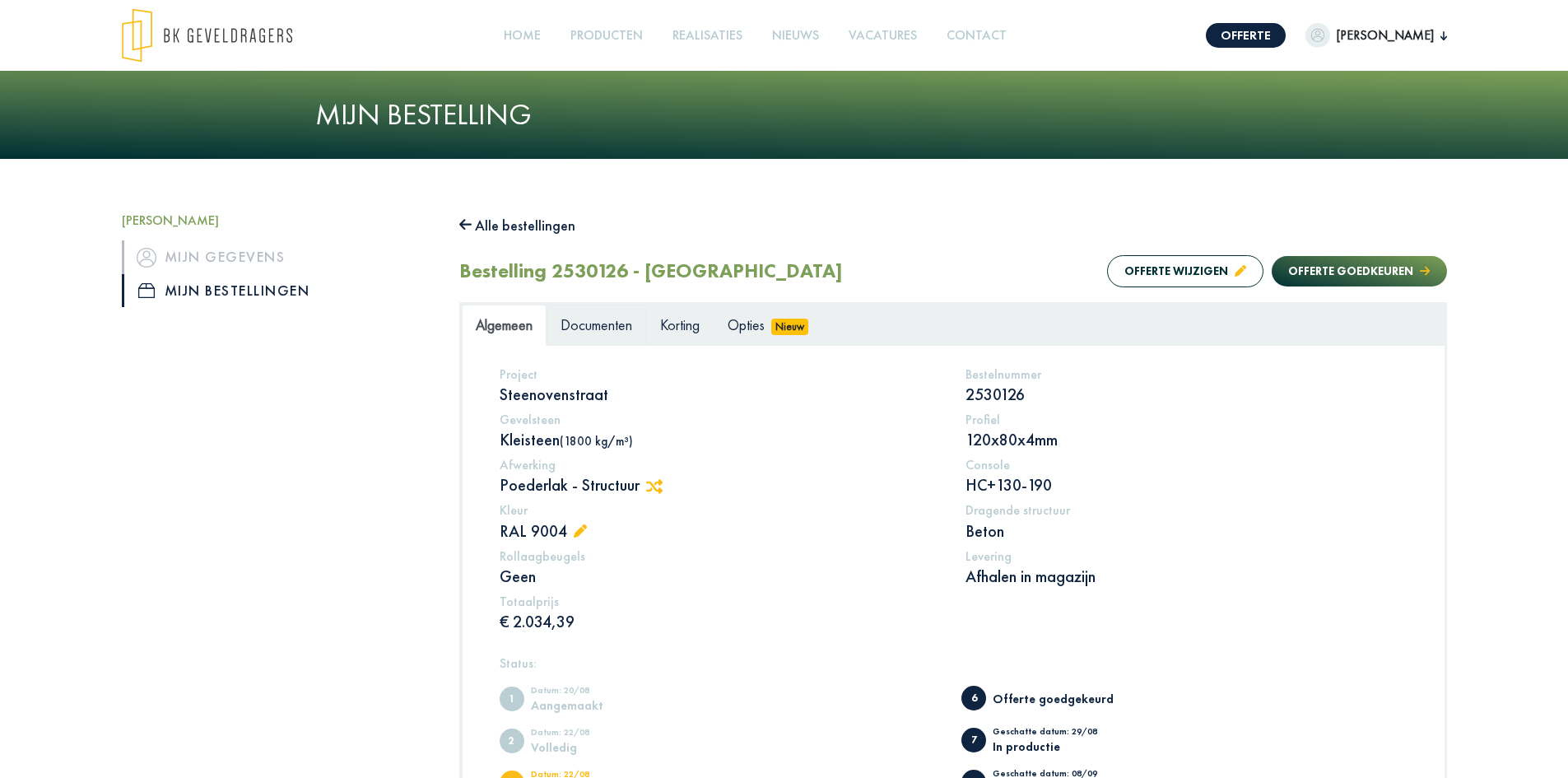
click at [595, 329] on span "Documenten" at bounding box center [596, 325] width 72 height 19
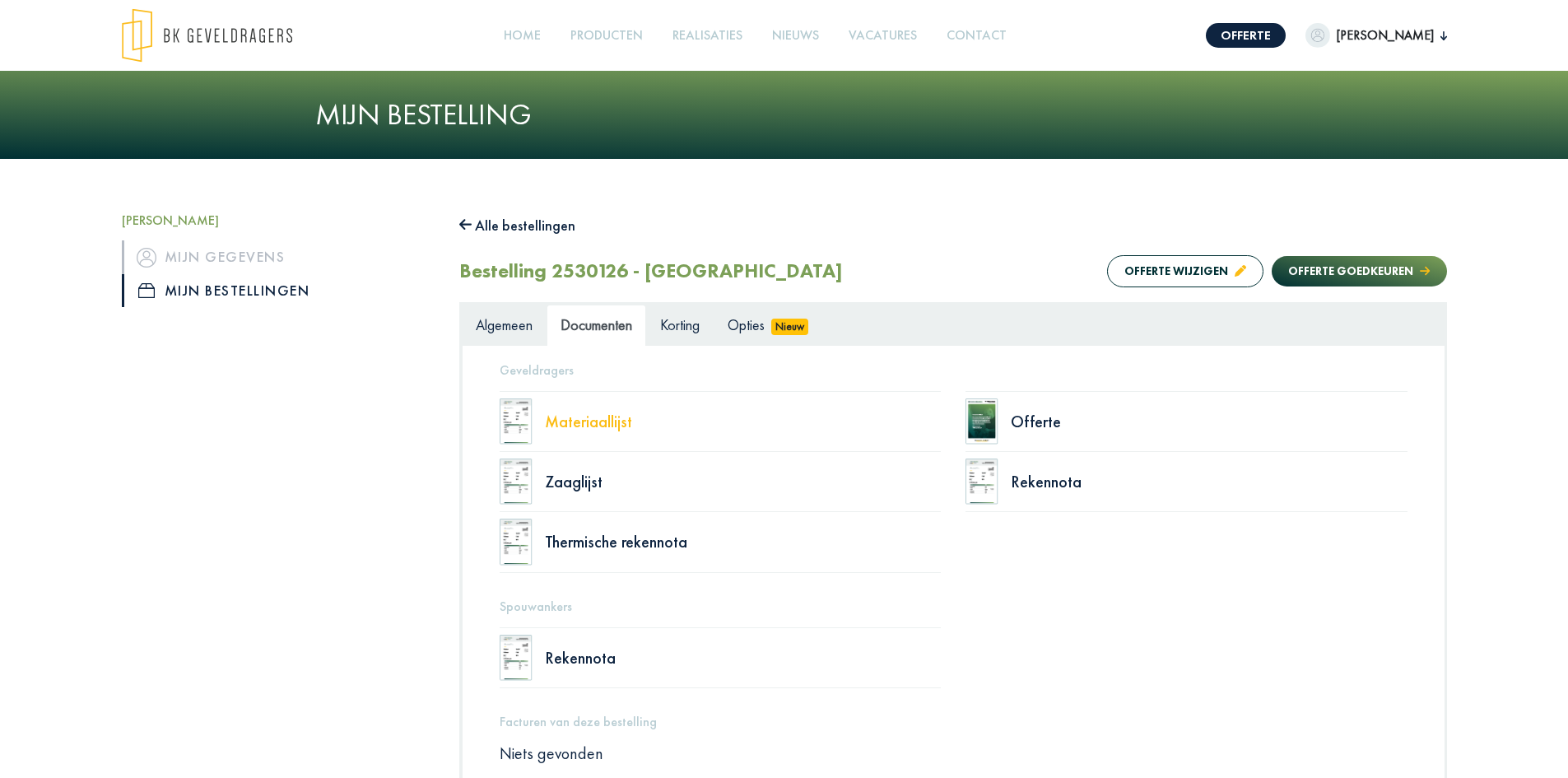
click at [575, 419] on div "Materiaallijst" at bounding box center [743, 421] width 397 height 17
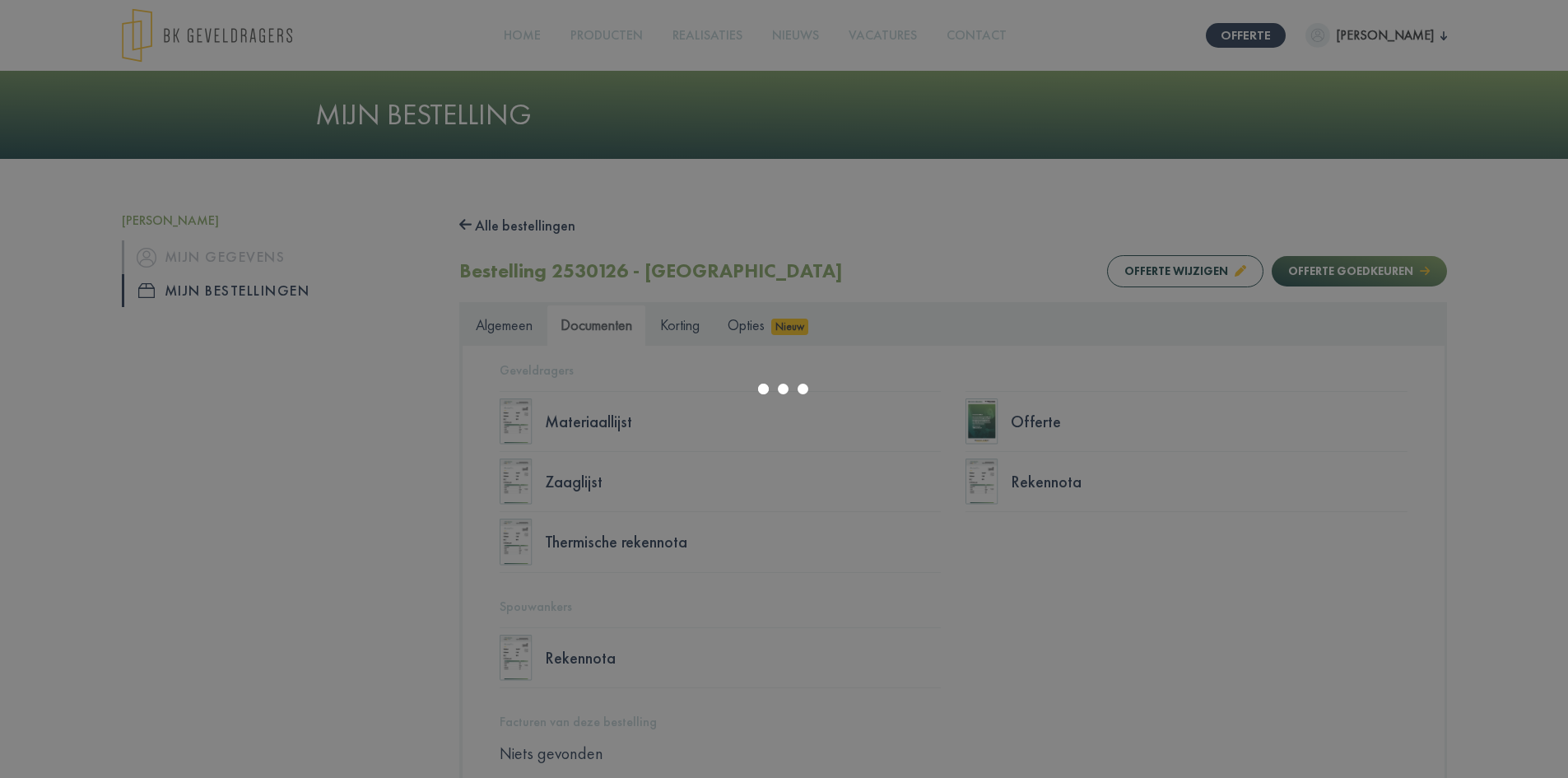
select select "******"
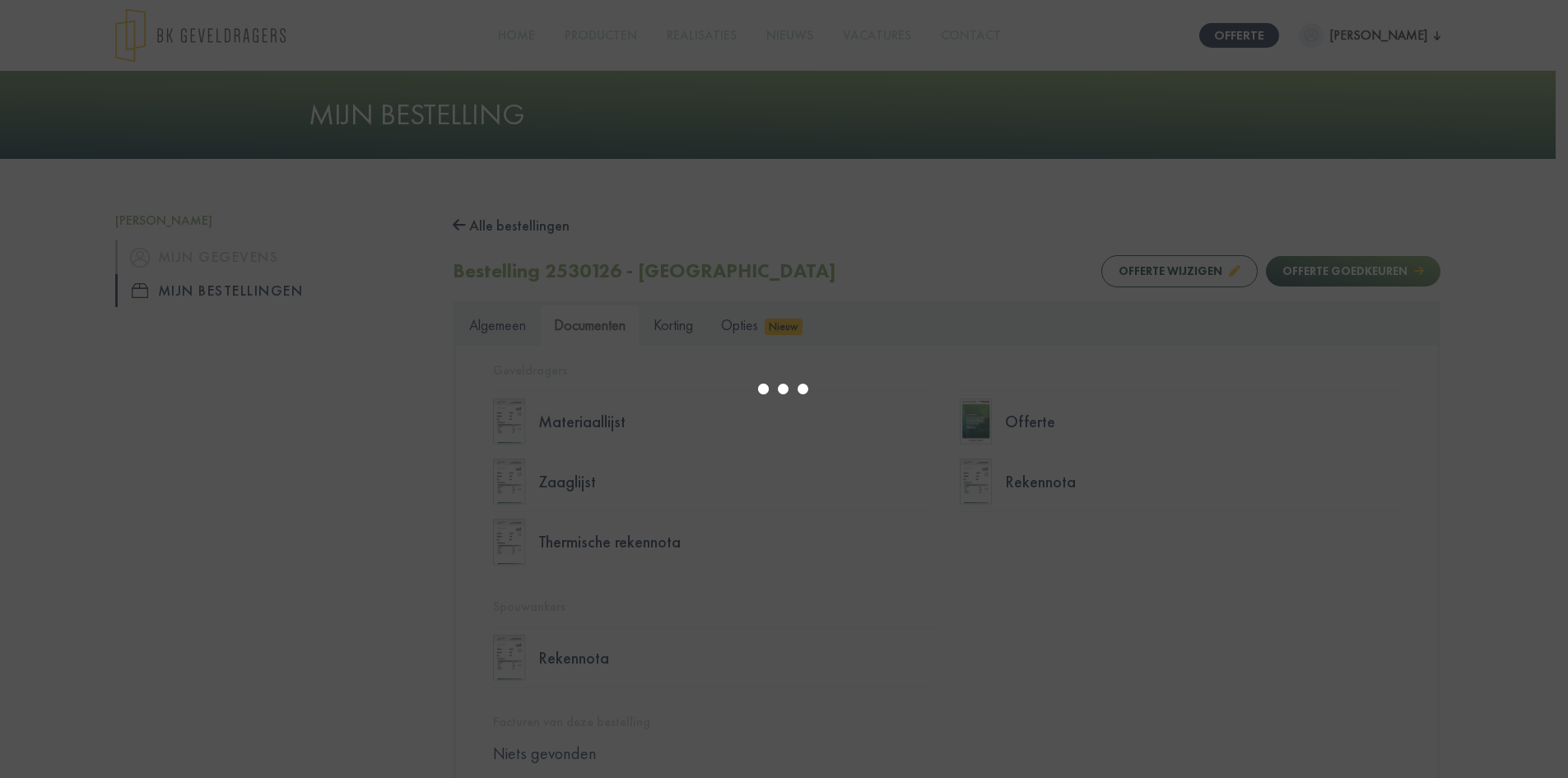
type input "*"
select select "****"
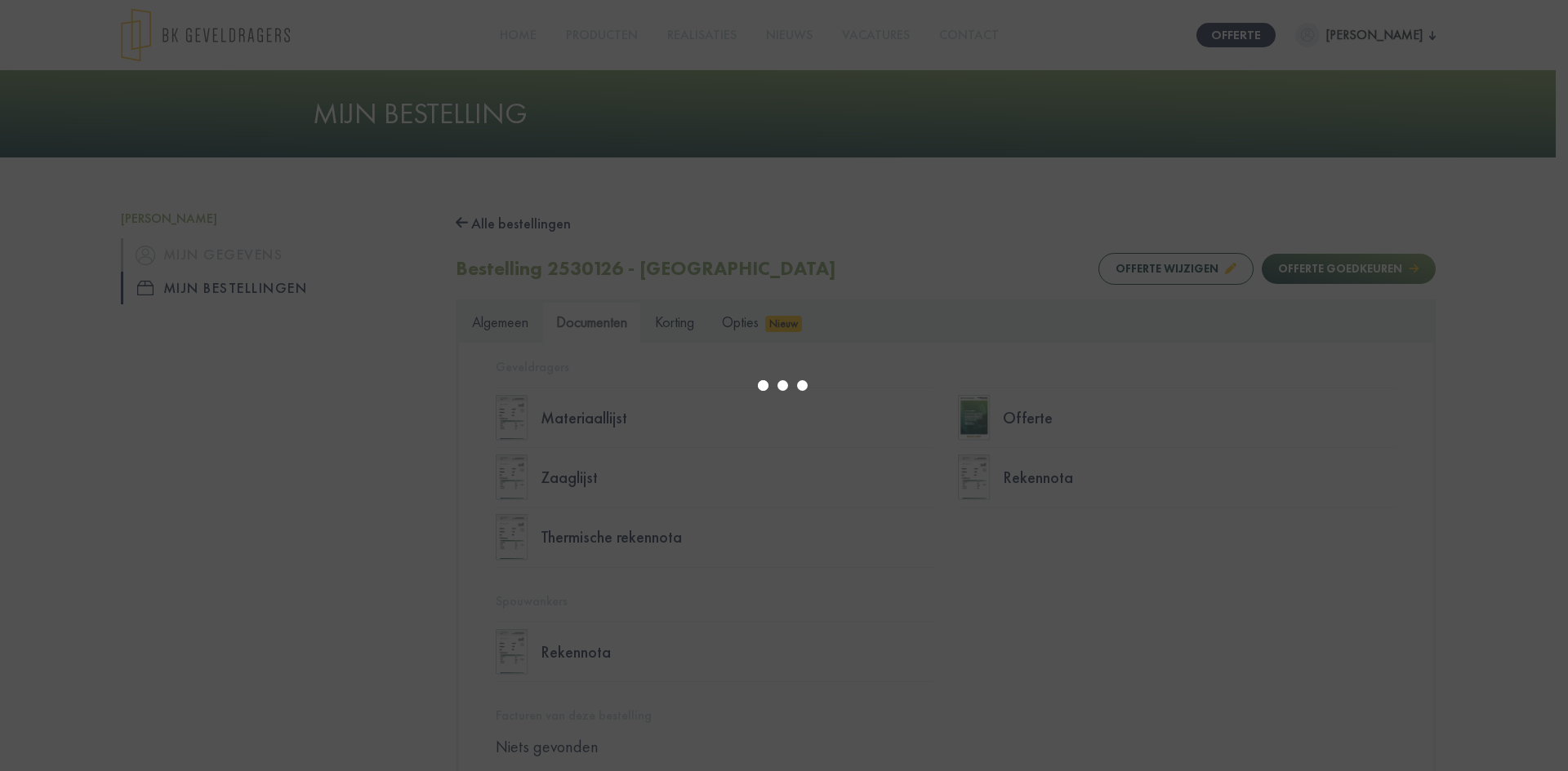
type input "*"
select select "****"
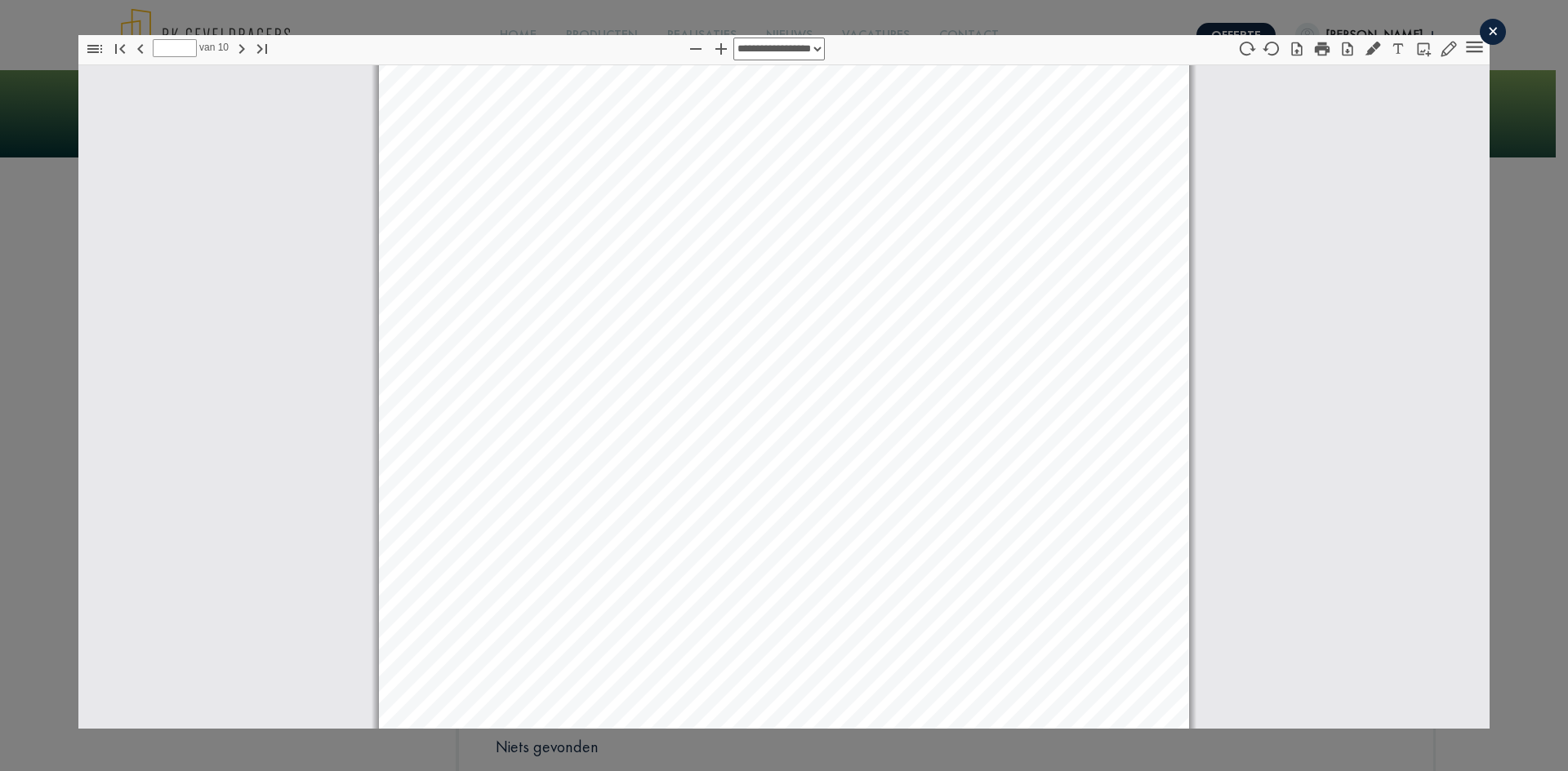
scroll to position [210, 0]
type input "*"
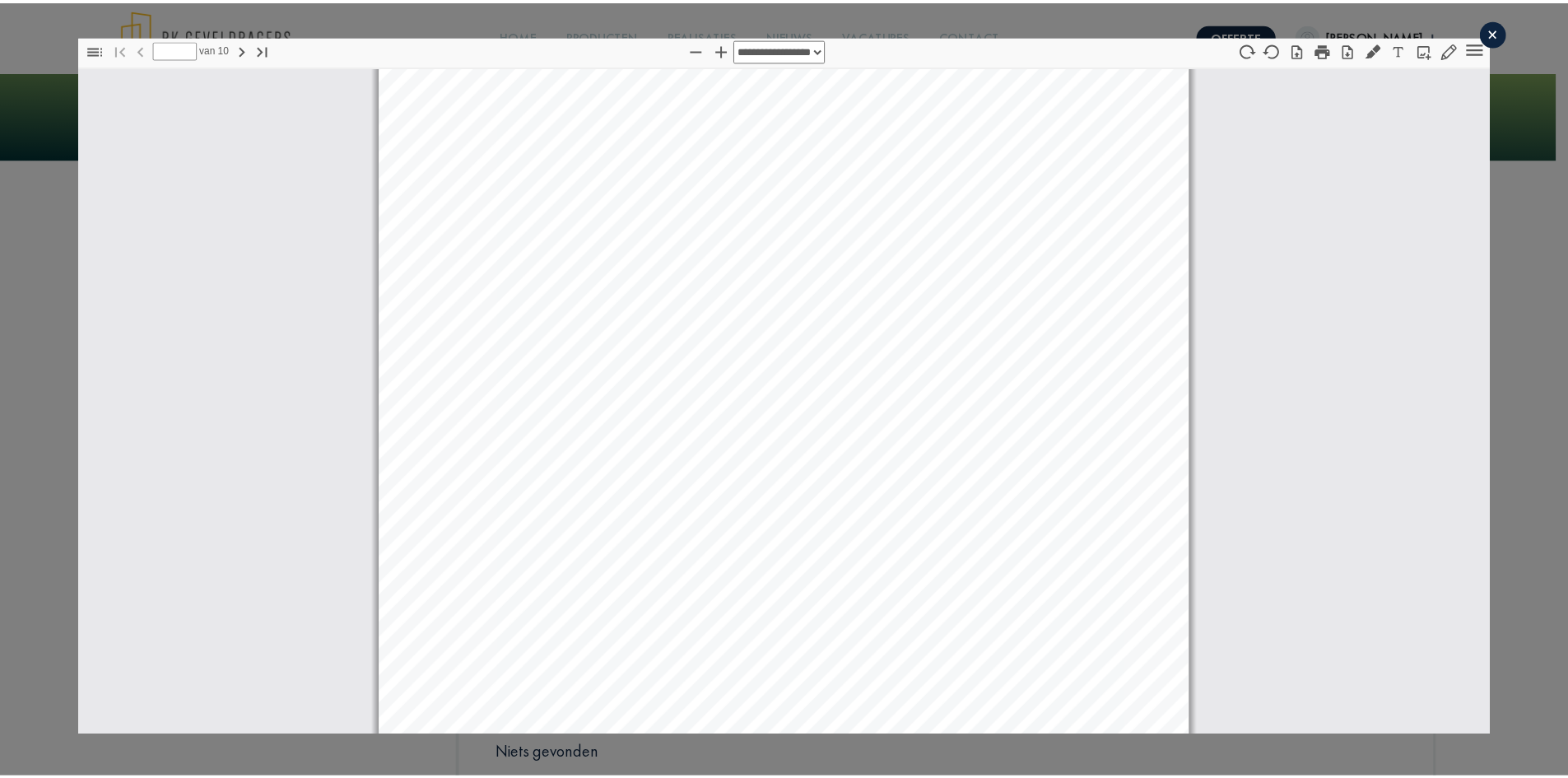
scroll to position [0, 0]
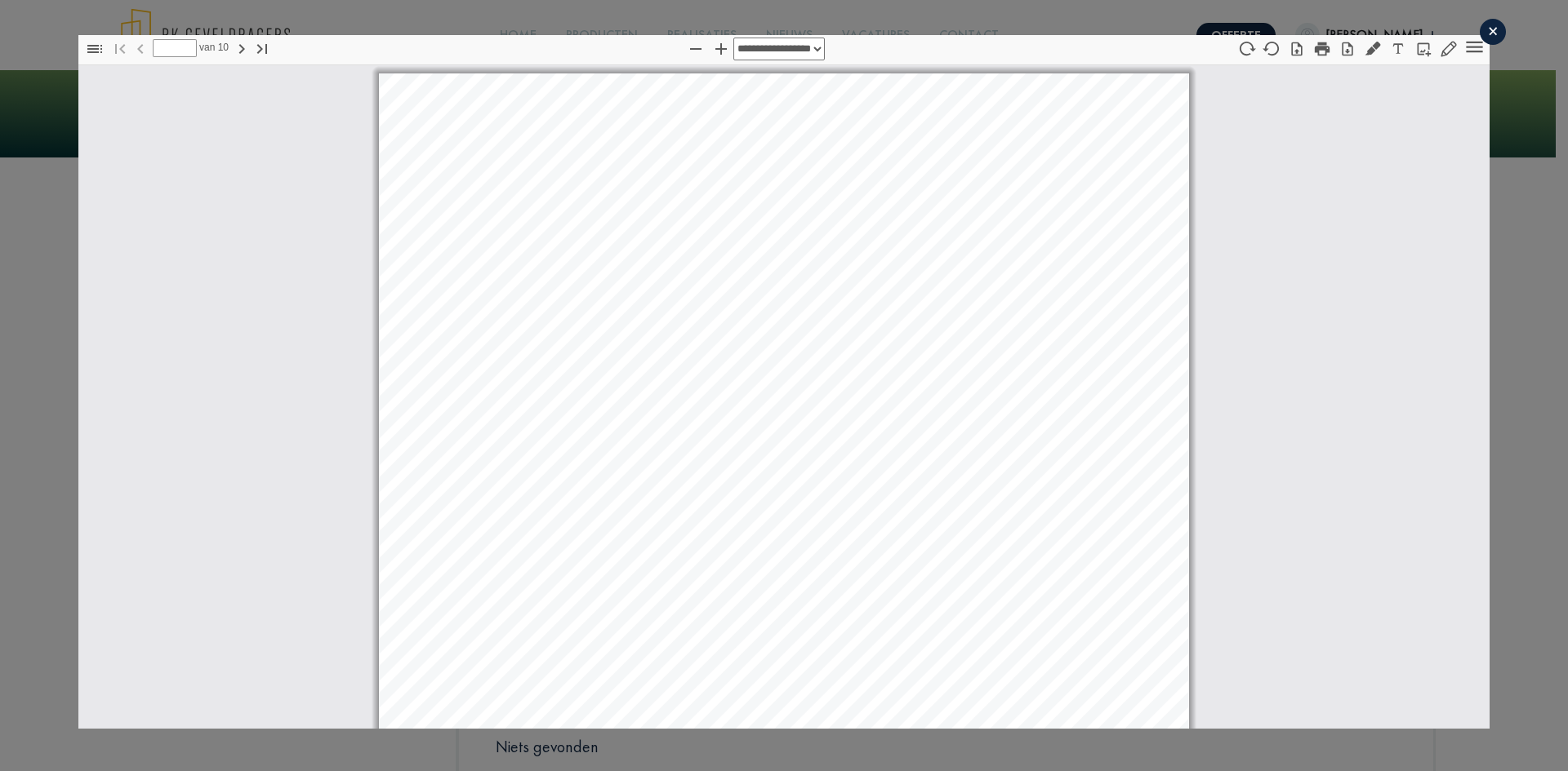
click at [1479, 26] on div "×" at bounding box center [1492, 32] width 26 height 26
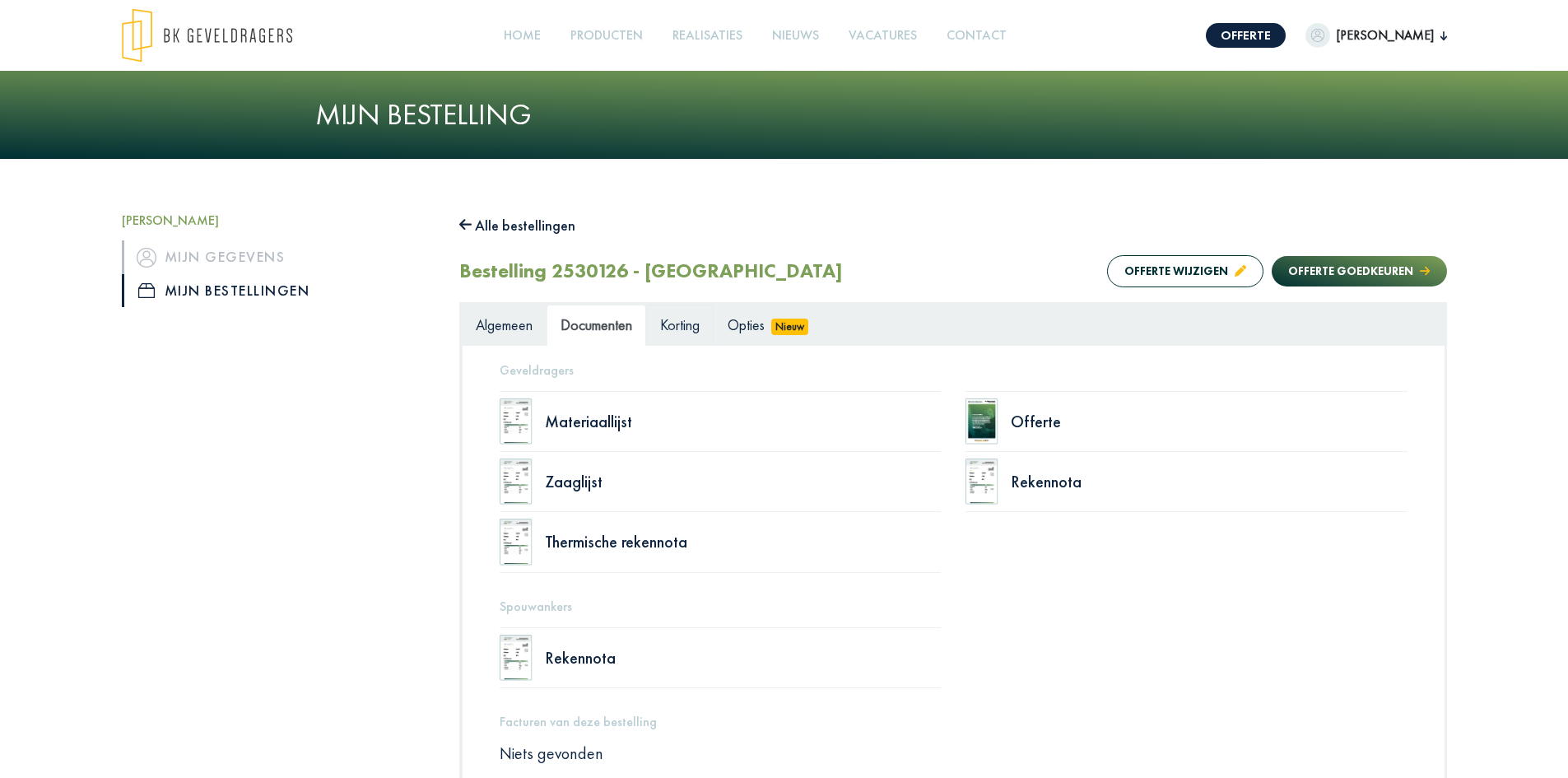
click at [682, 330] on span "Korting" at bounding box center [680, 325] width 40 height 19
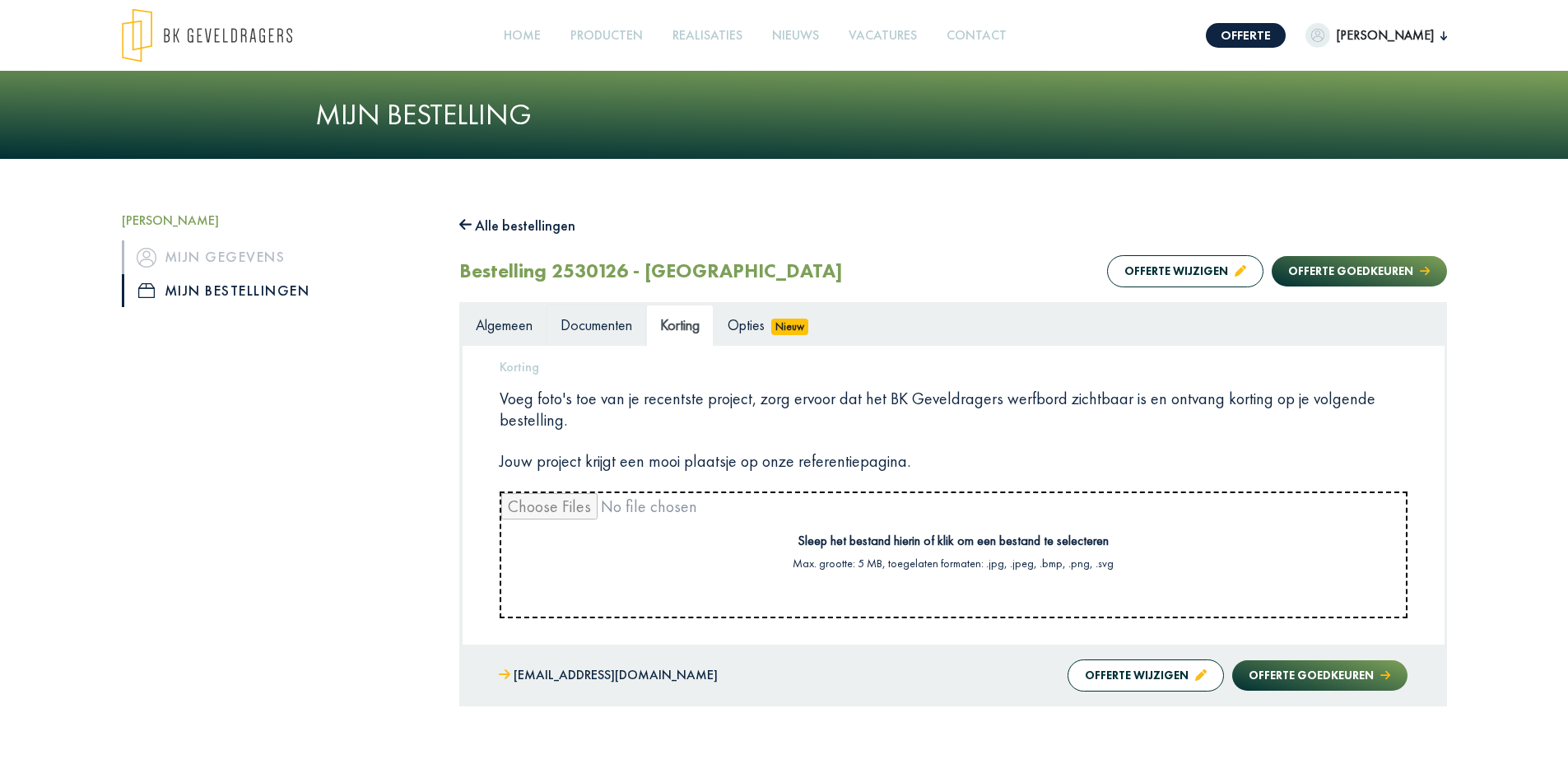
click at [598, 326] on span "Documenten" at bounding box center [596, 325] width 72 height 19
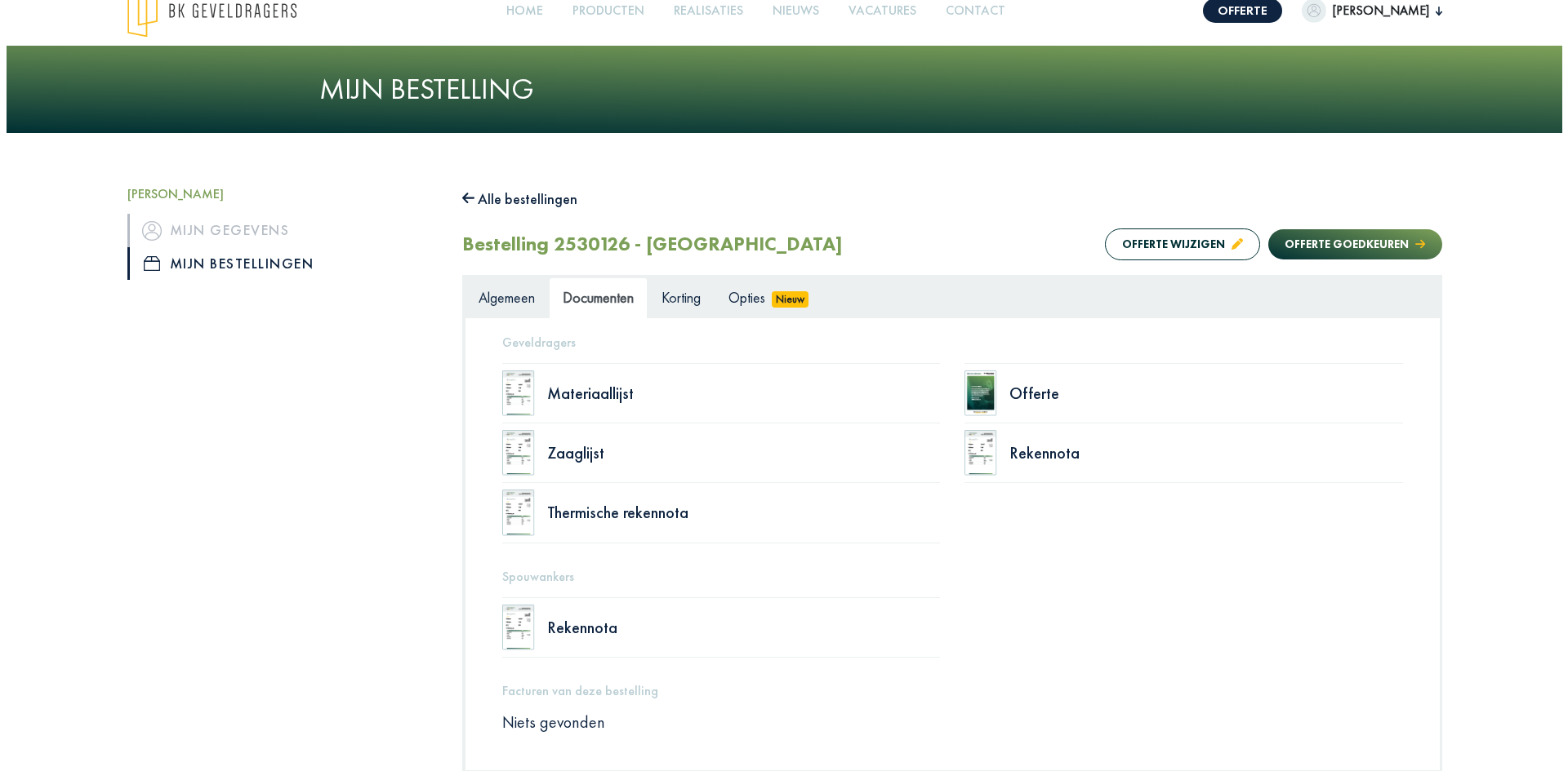
scroll to position [19, 0]
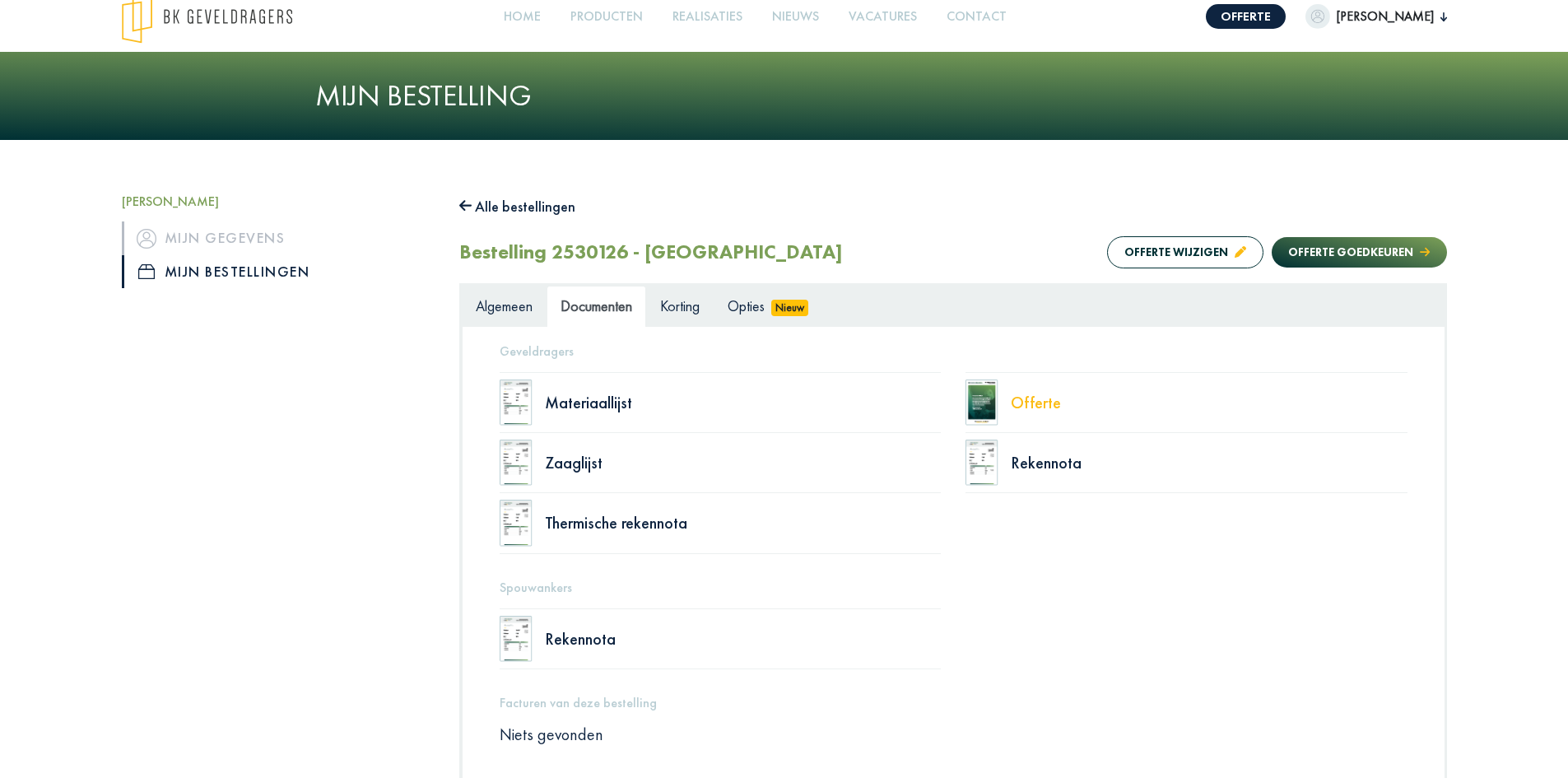
click at [1043, 398] on div "Offerte" at bounding box center [1209, 402] width 397 height 17
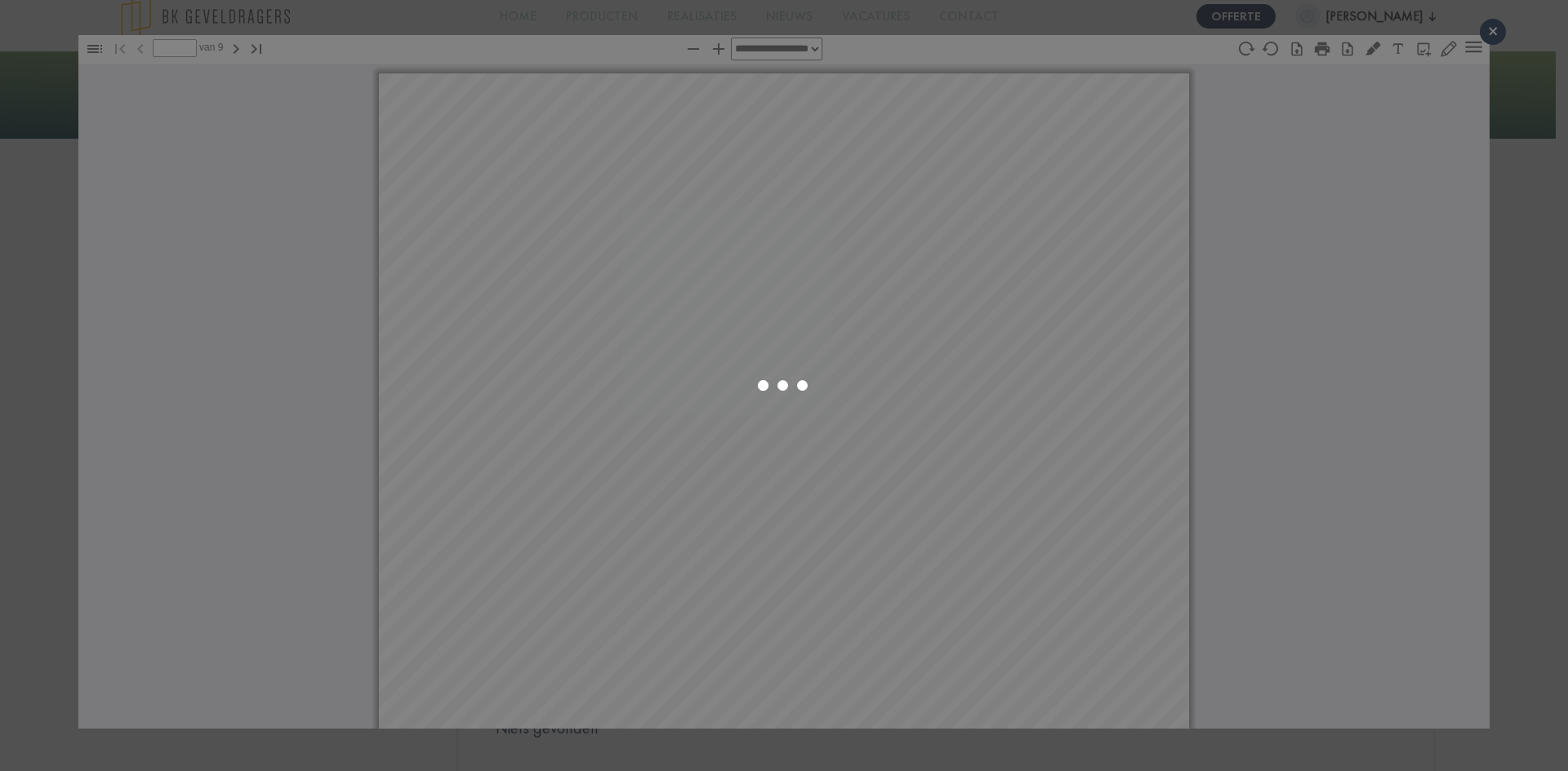
select select "****"
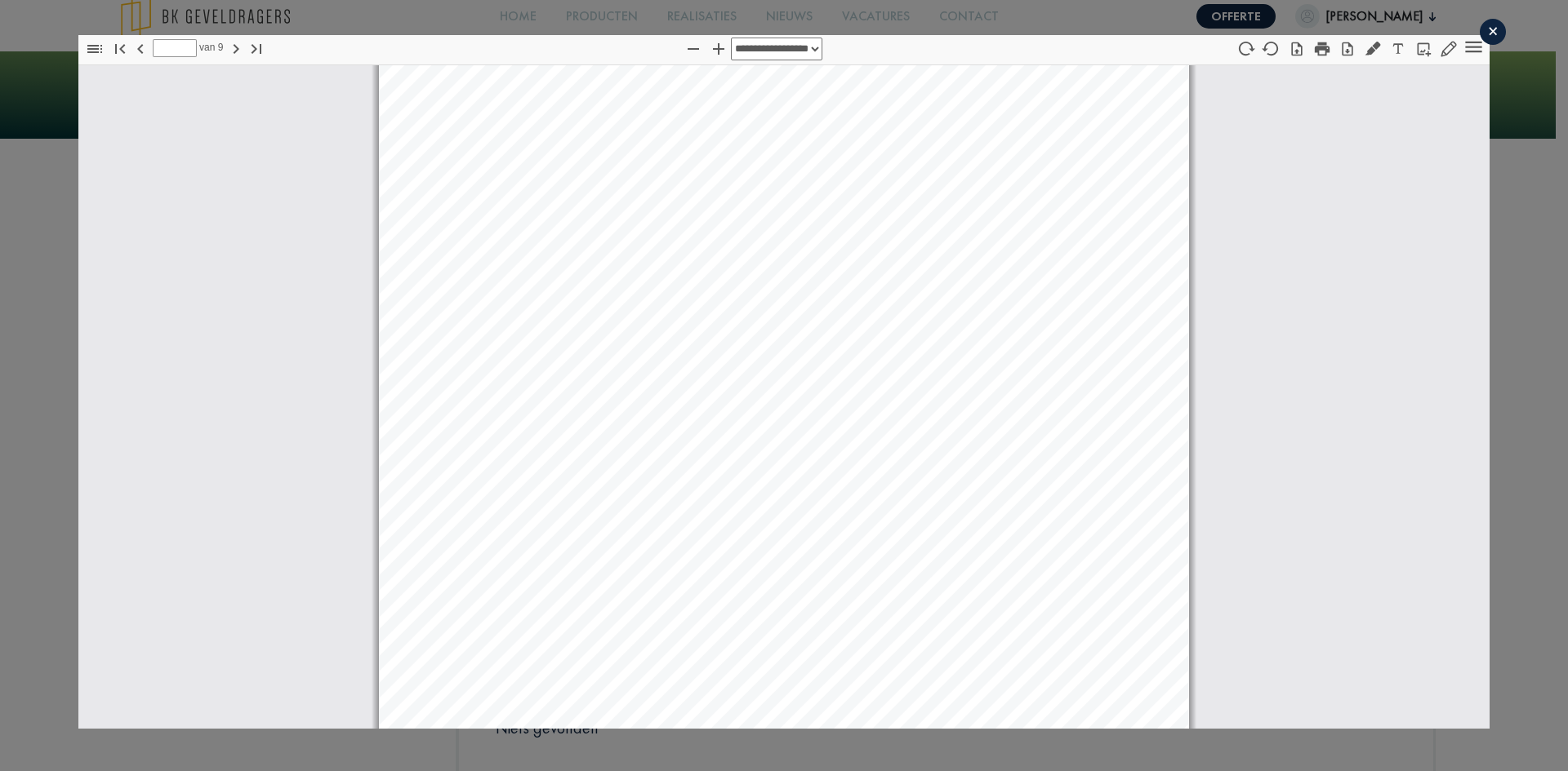
scroll to position [8498, 0]
type input "*"
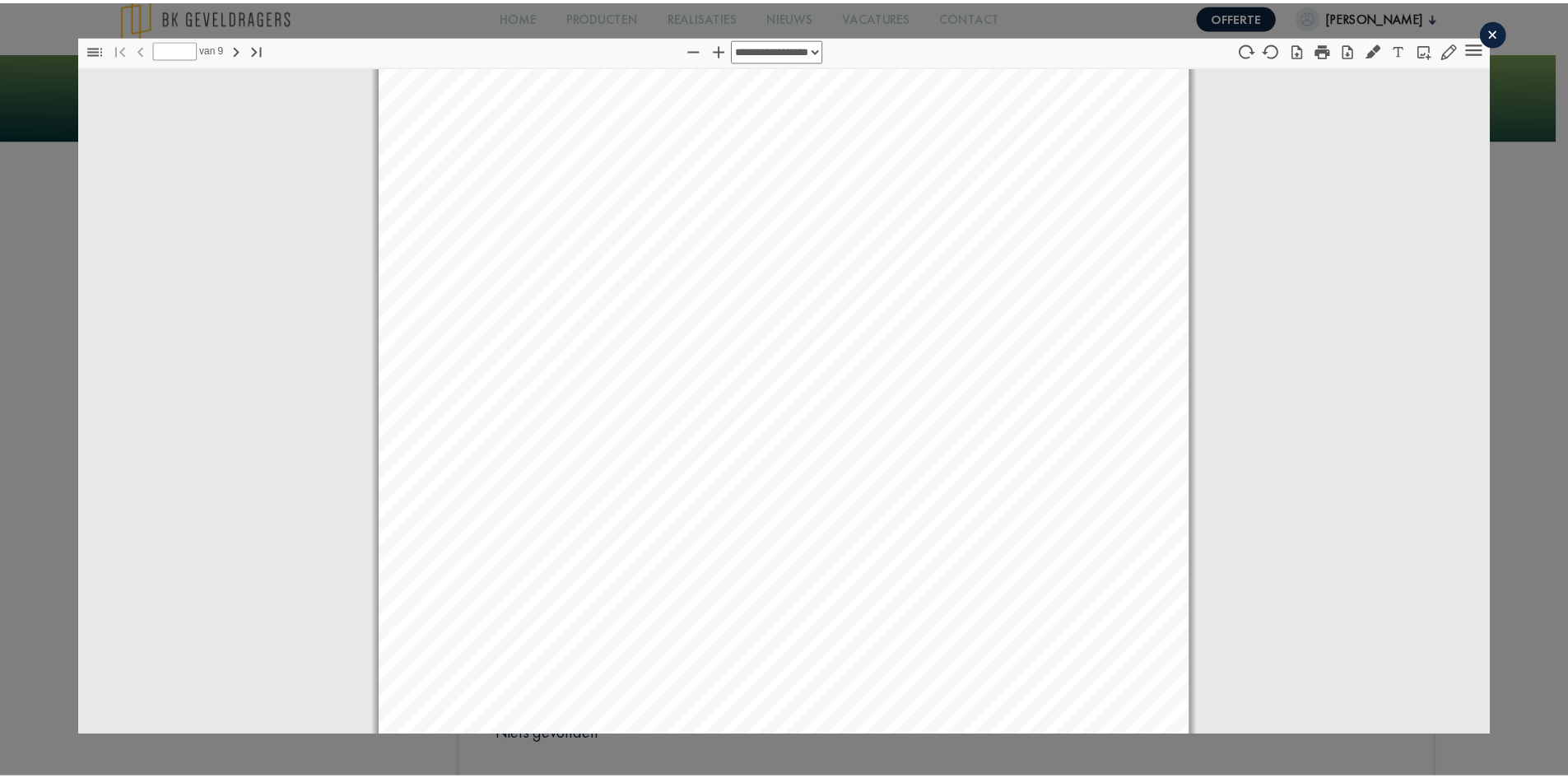
scroll to position [0, 0]
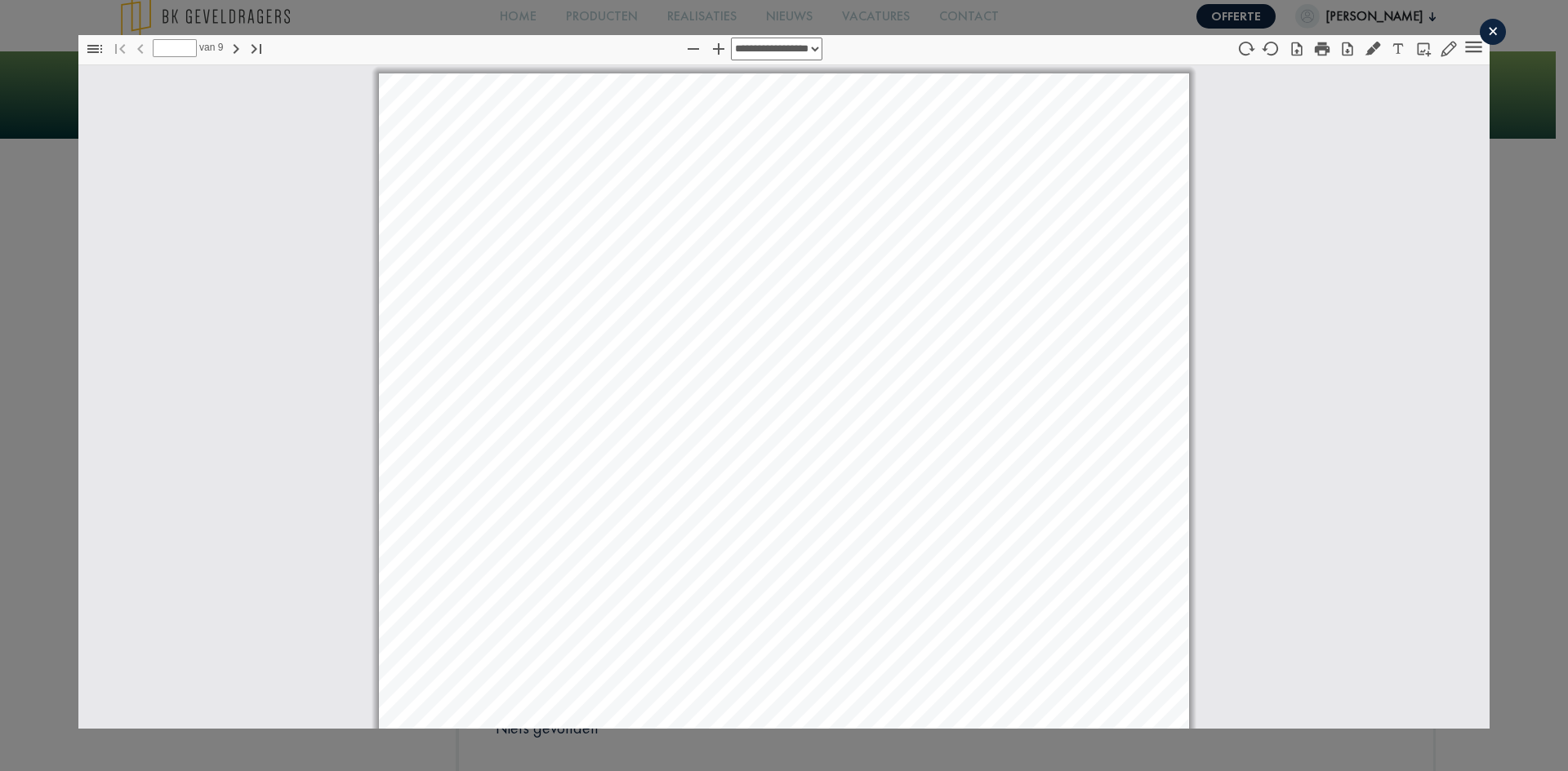
click at [1480, 29] on div "×" at bounding box center [1492, 32] width 26 height 26
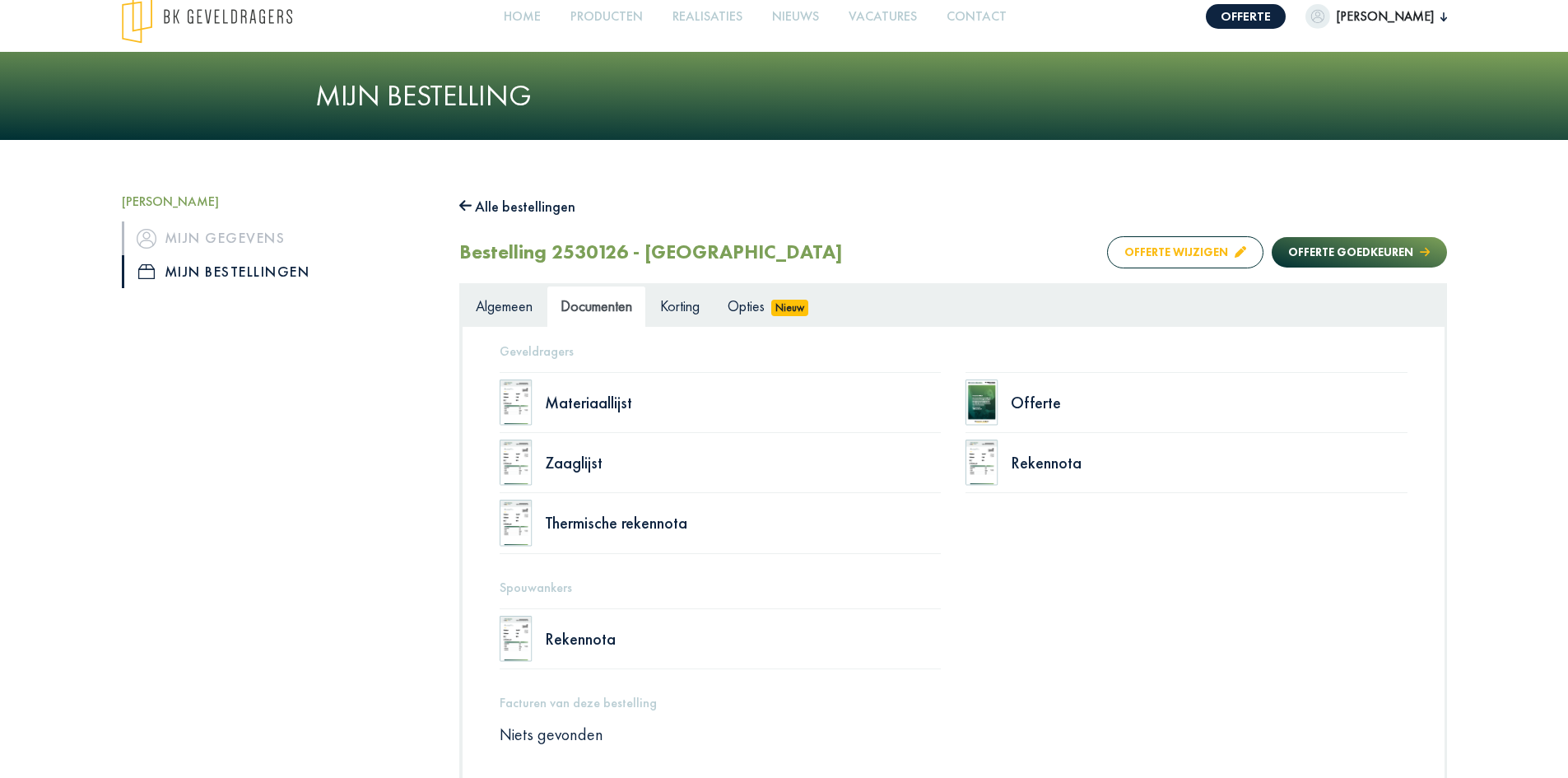
click at [1169, 247] on button "Offerte wijzigen" at bounding box center [1185, 252] width 156 height 32
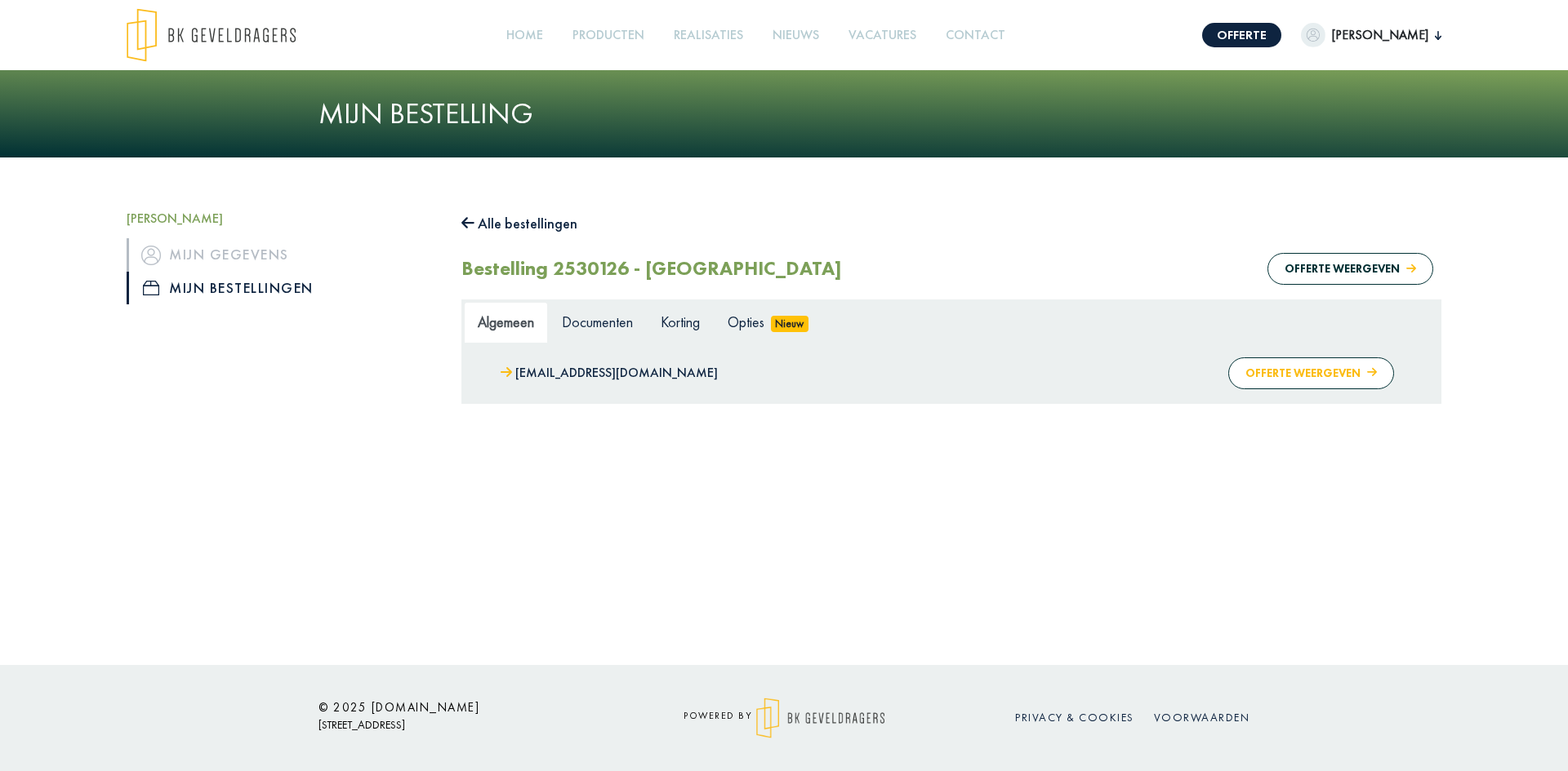
click at [1323, 374] on button "Offerte weergeven" at bounding box center [1311, 373] width 166 height 32
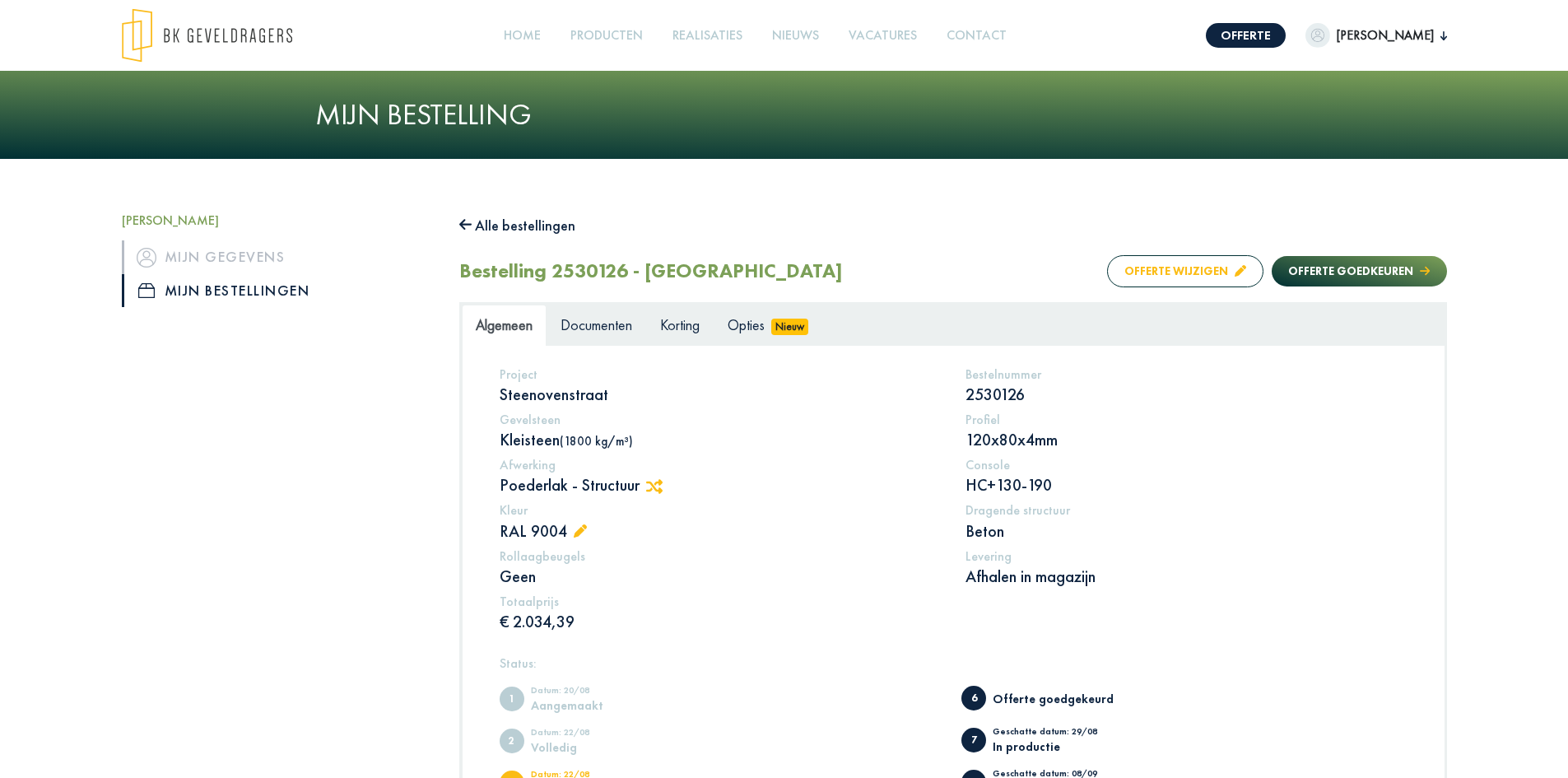
click at [1196, 273] on button "Offerte wijzigen" at bounding box center [1185, 271] width 156 height 32
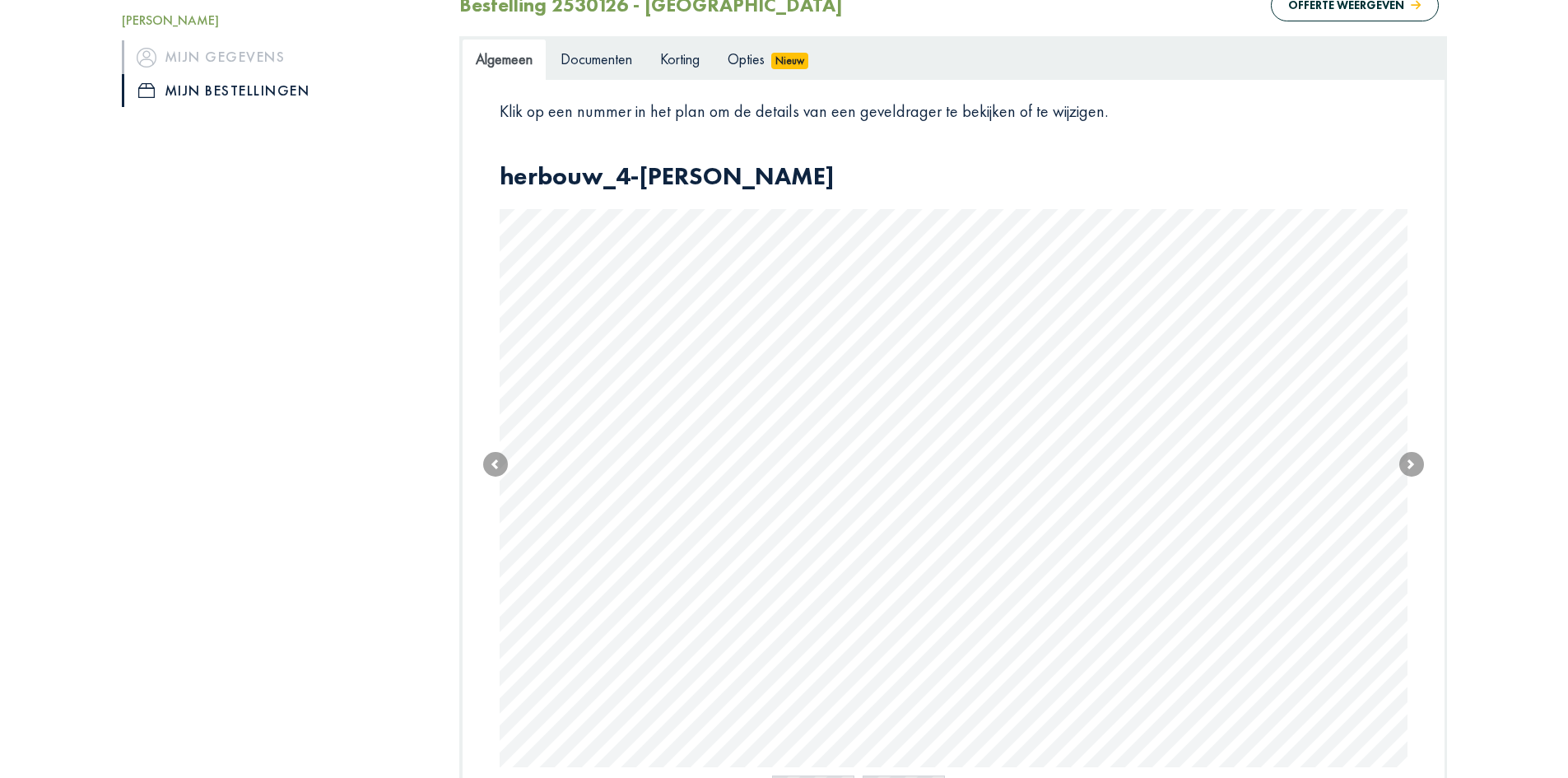
scroll to position [494, 0]
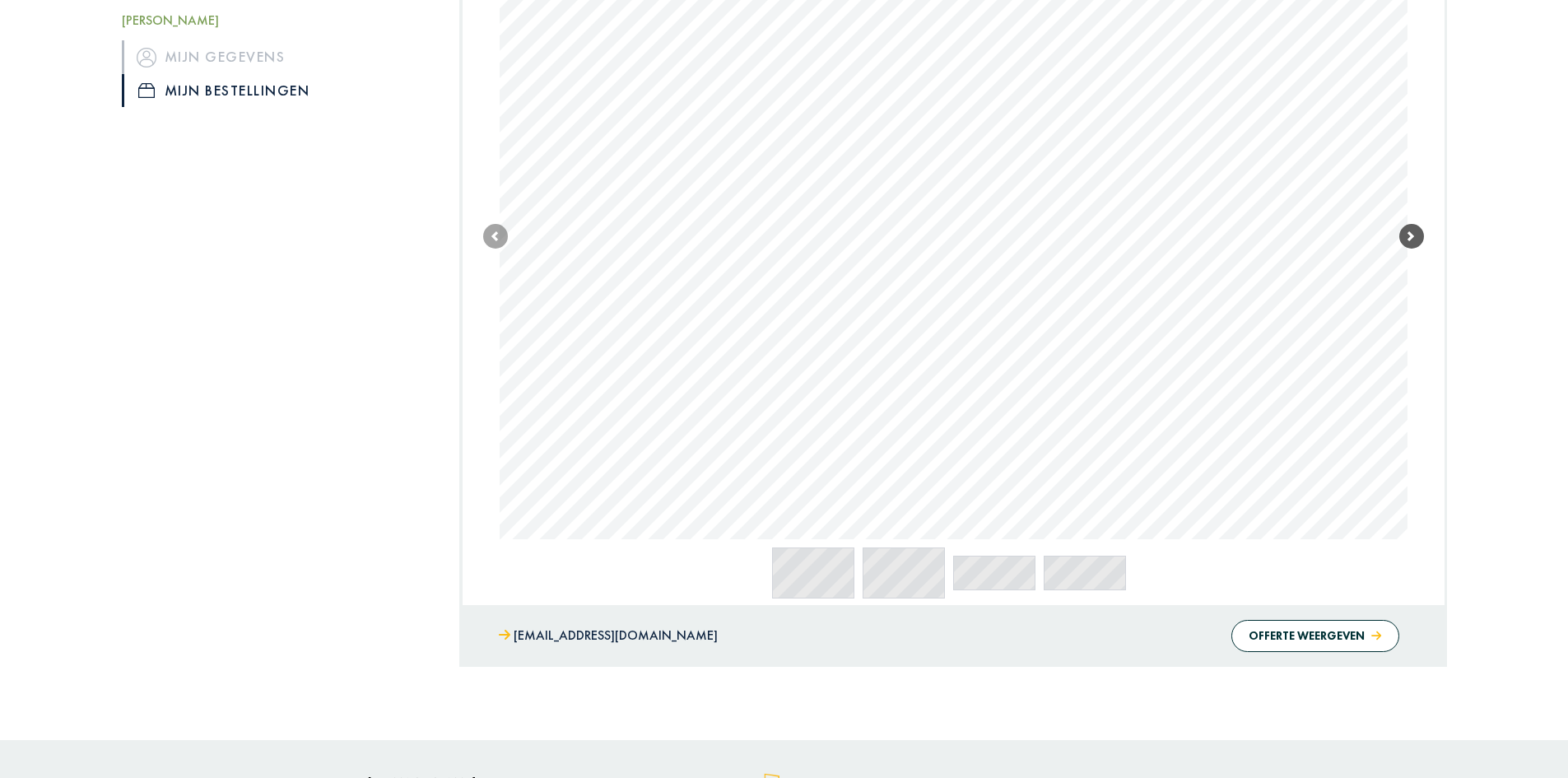
click at [1406, 235] on span at bounding box center [1412, 236] width 25 height 25
click at [1406, 235] on span at bounding box center [1412, 238] width 25 height 25
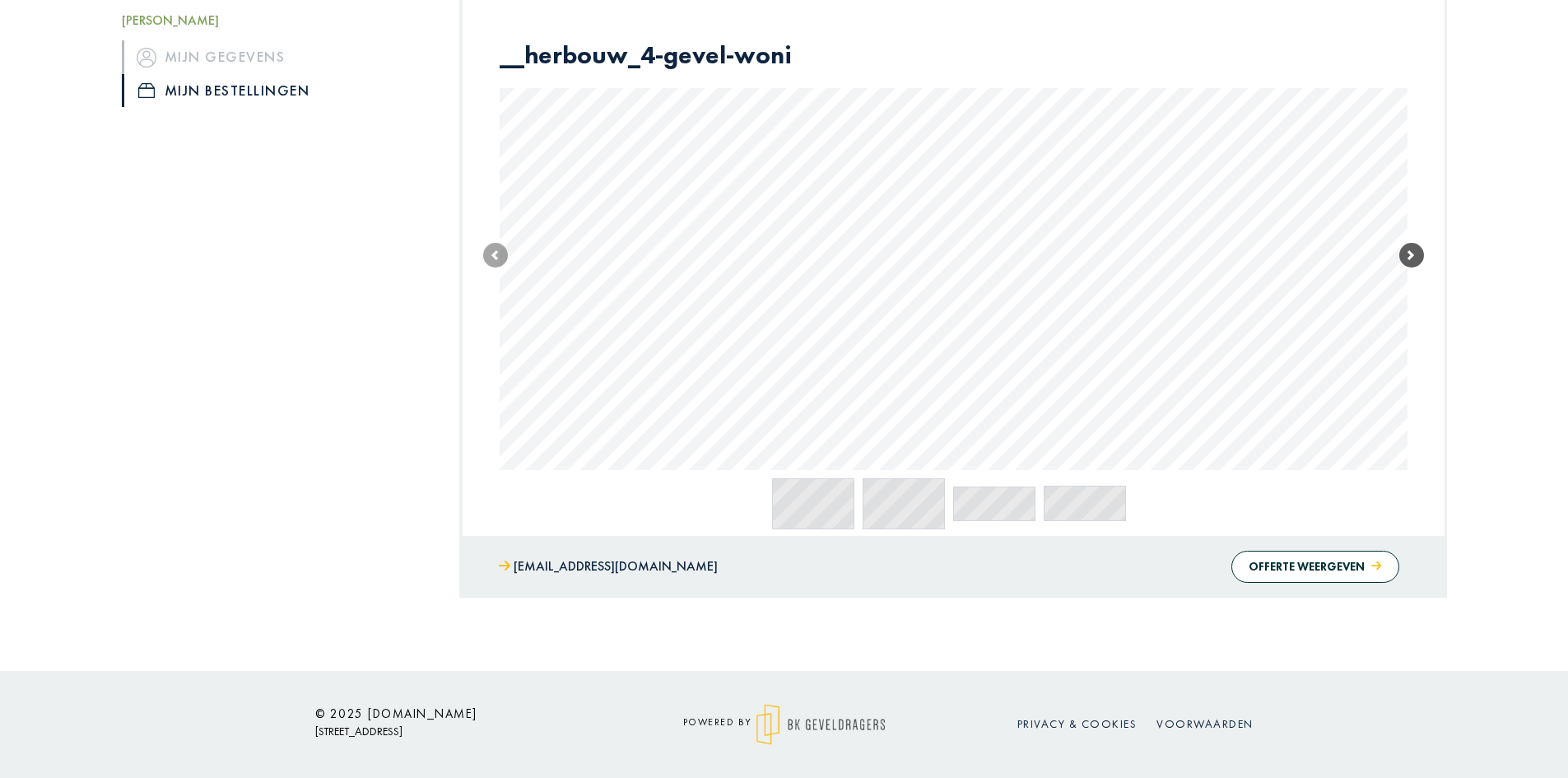
click at [1406, 235] on link "Next" at bounding box center [1412, 256] width 25 height 430
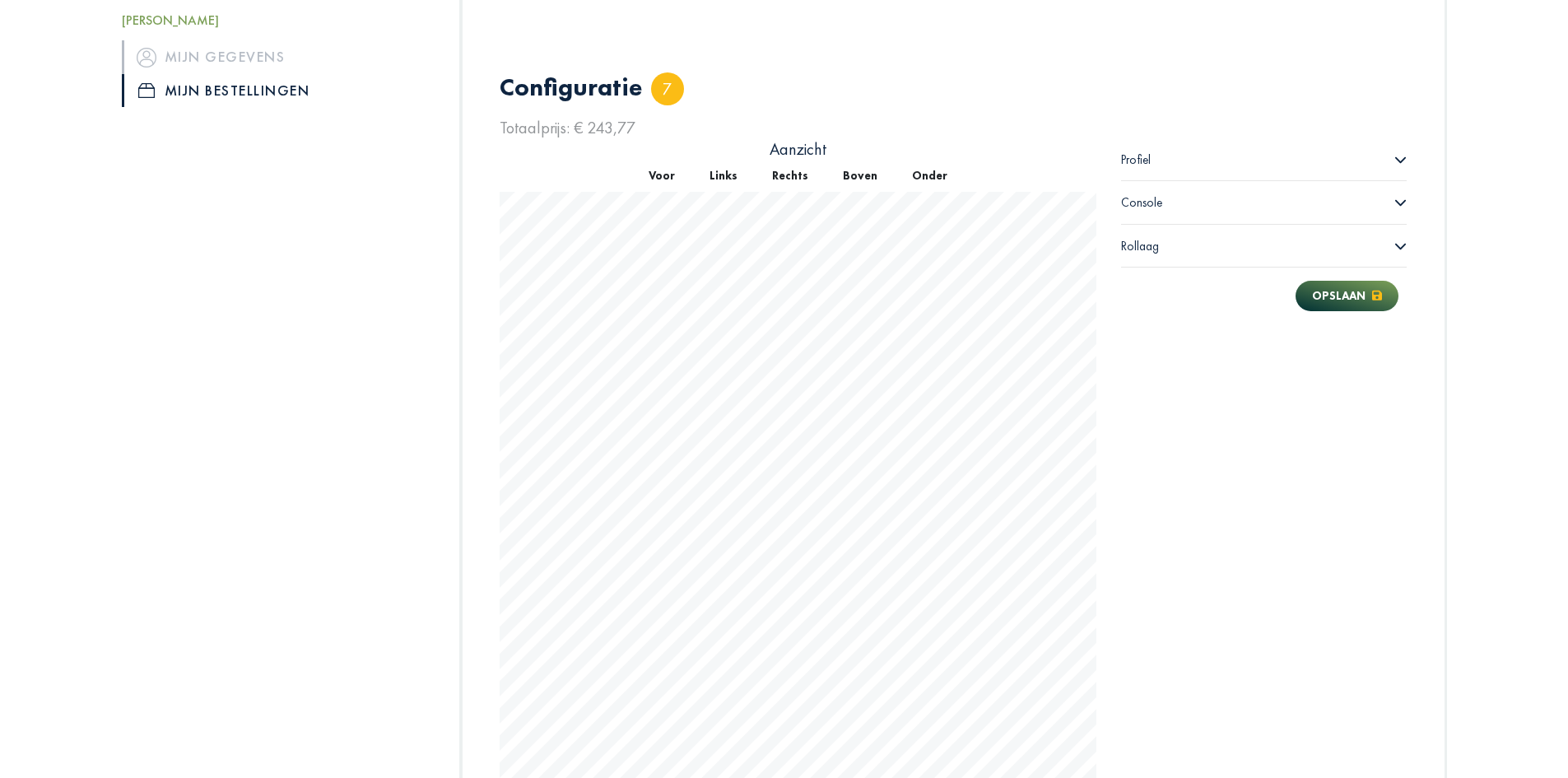
scroll to position [902, 0]
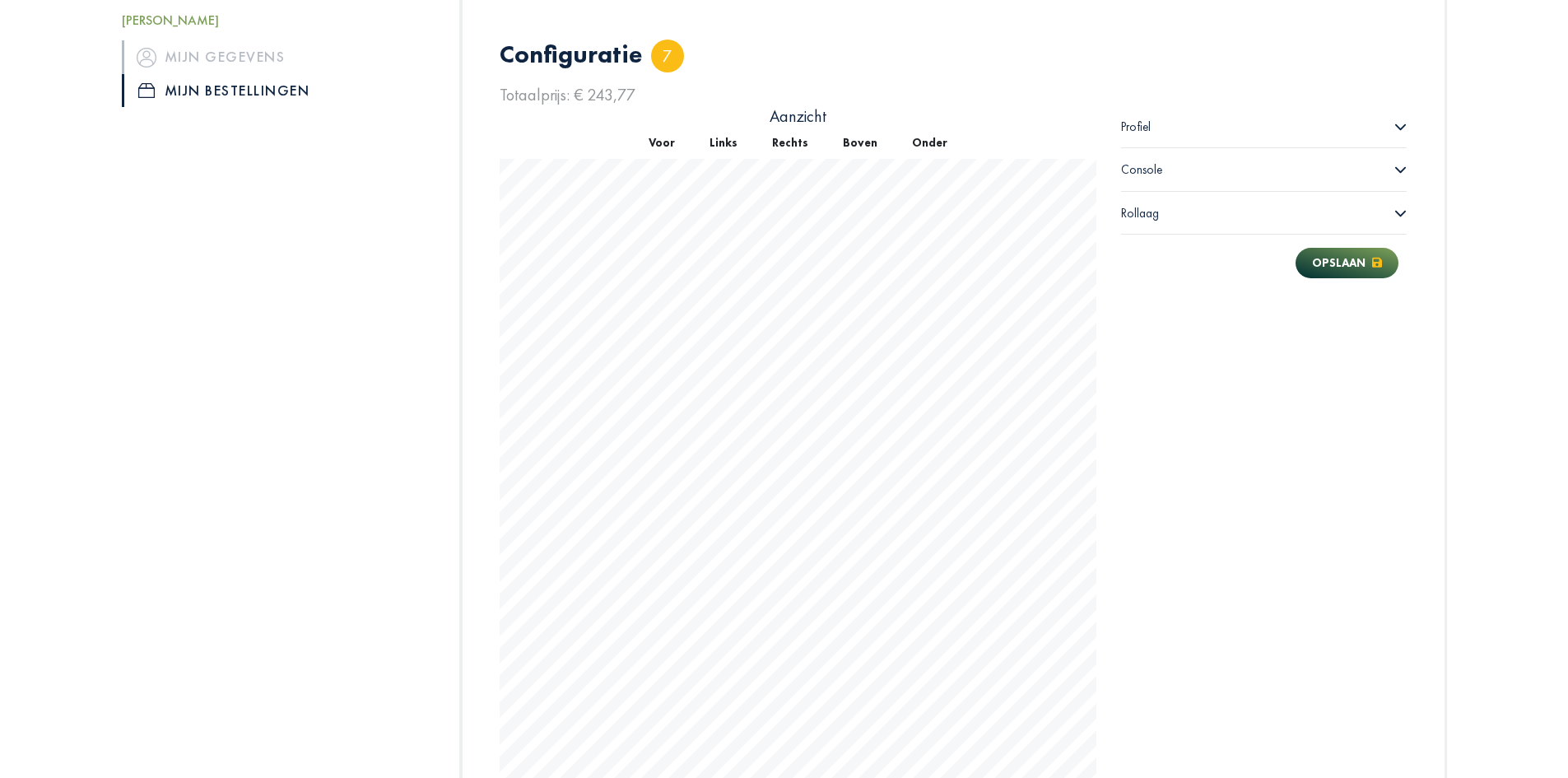
click at [1168, 132] on div "Profiel" at bounding box center [1264, 127] width 287 height 43
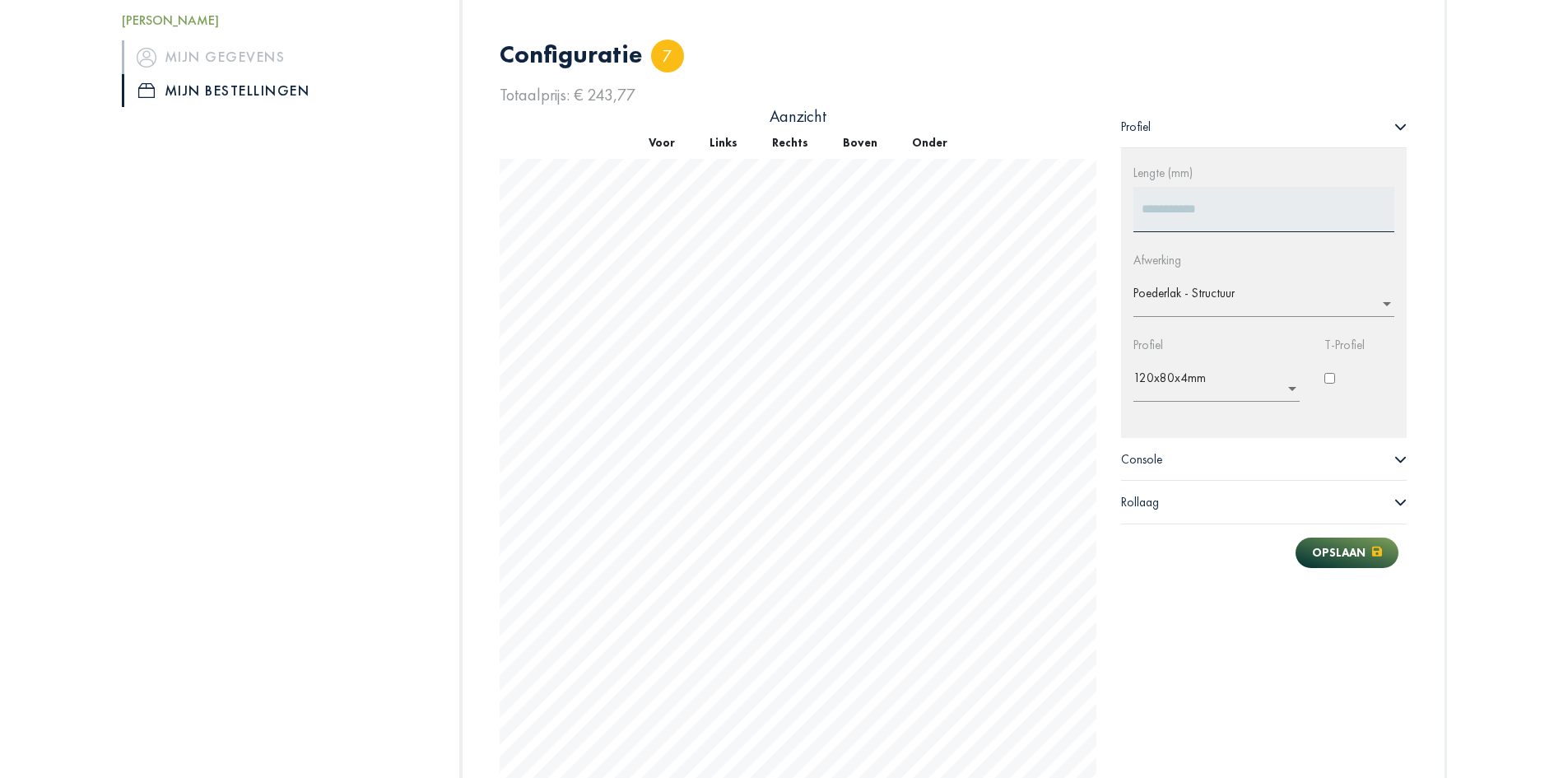
scroll to position [1061, 0]
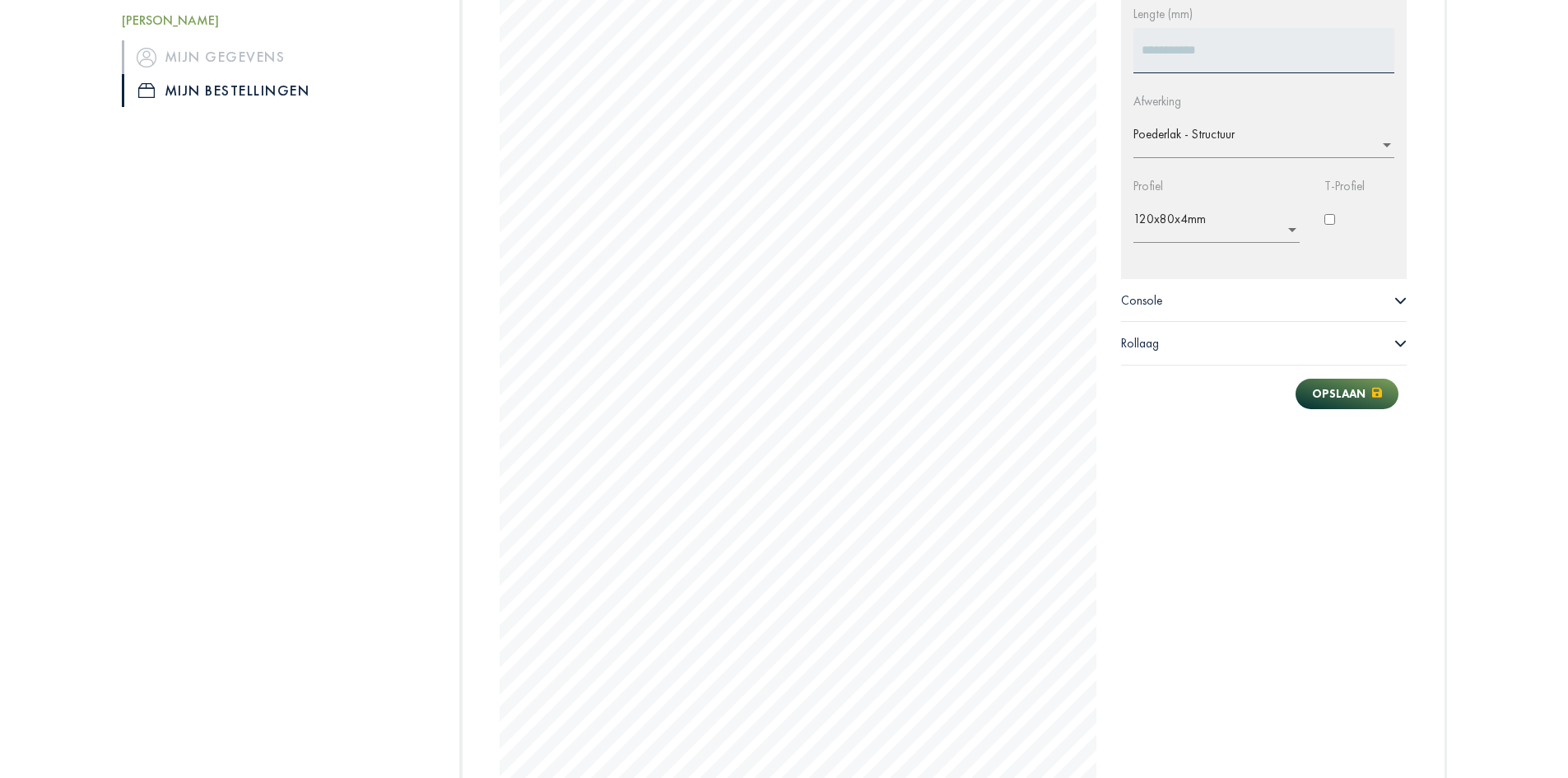
click at [1294, 515] on div "Profiel Lengte (mm) **** Afwerking × Poederlak - Structuur Profiel × 120x80x4mm…" at bounding box center [1264, 457] width 312 height 1023
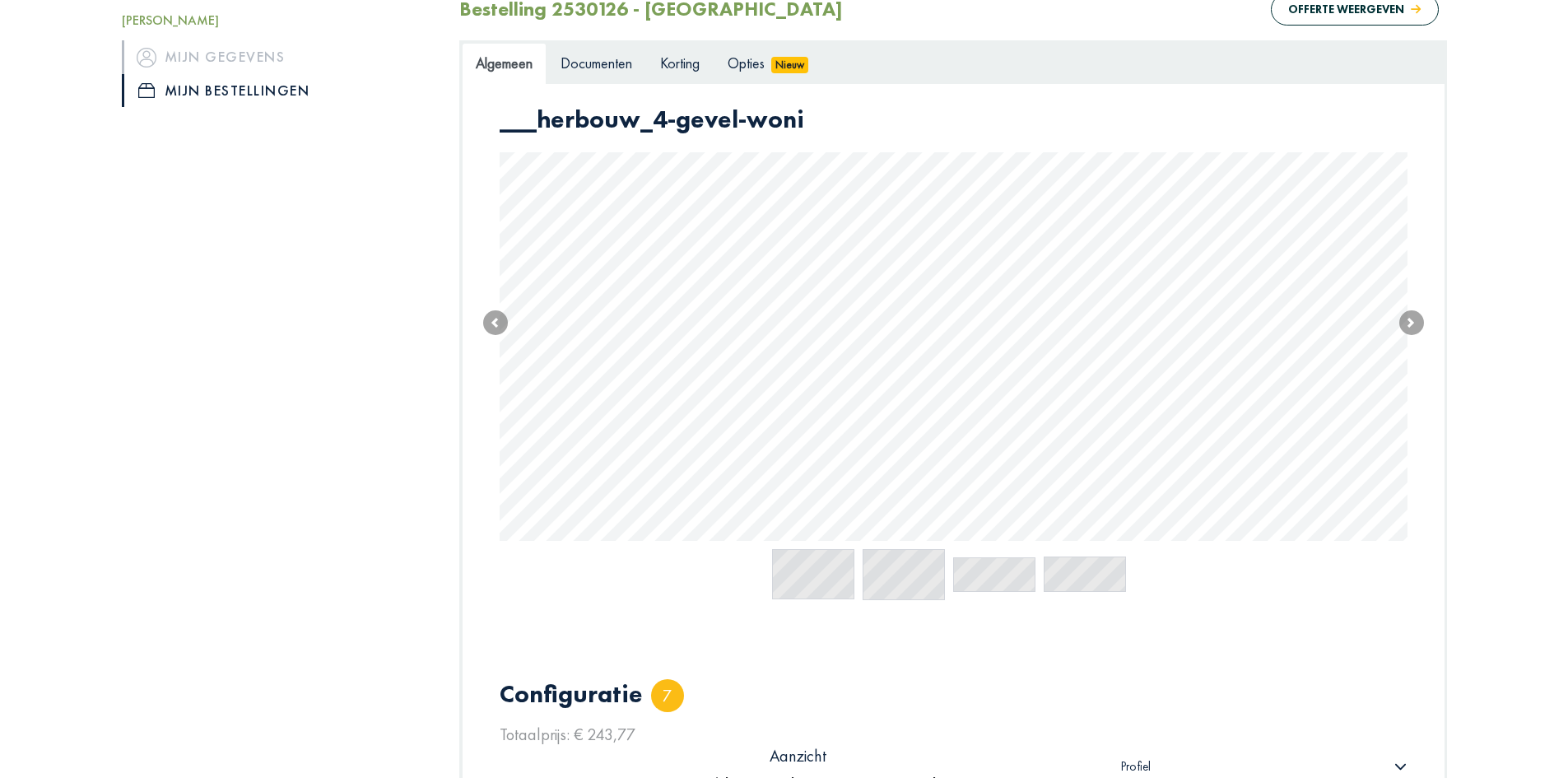
scroll to position [237, 0]
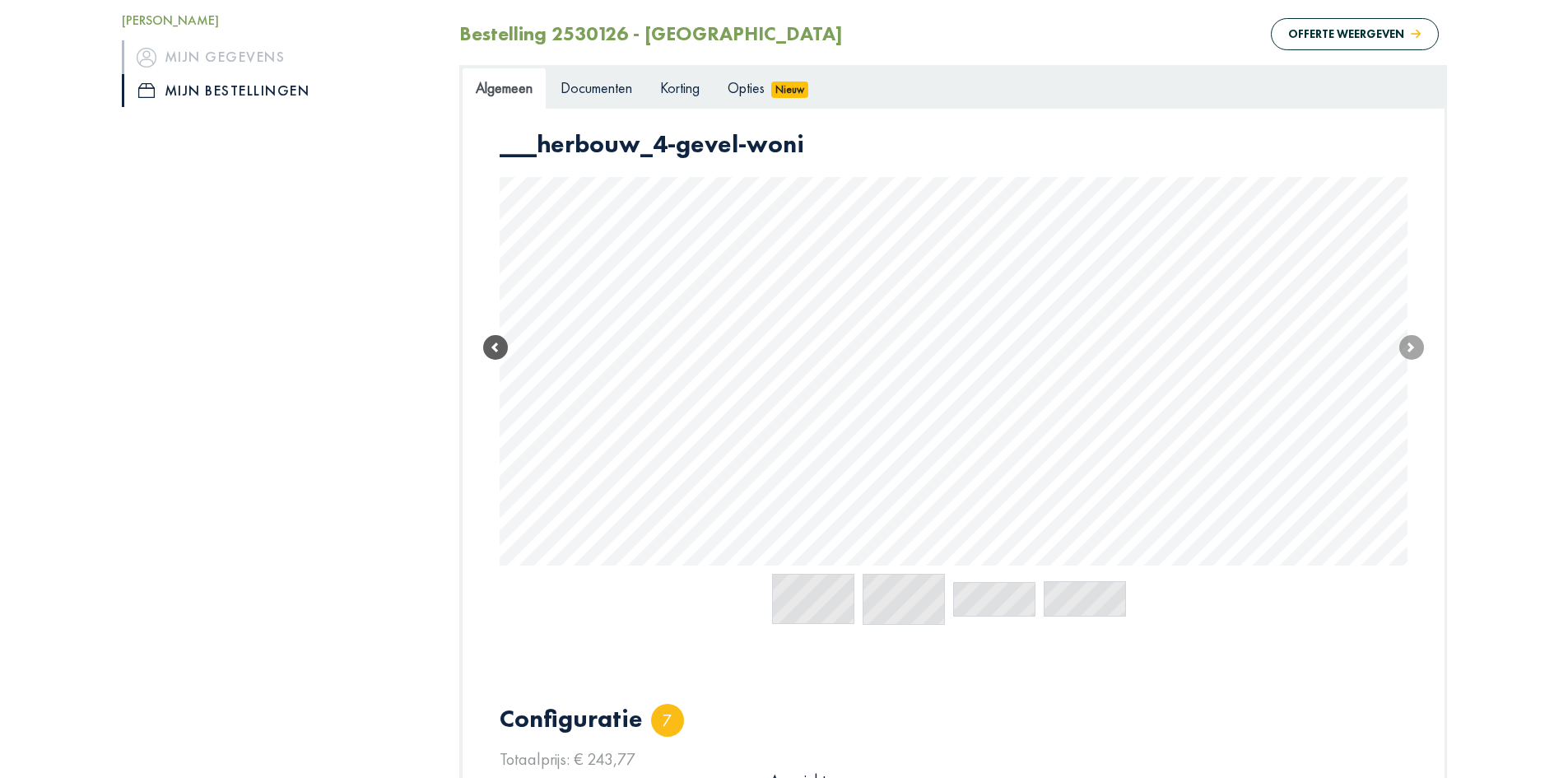
click at [497, 349] on span at bounding box center [495, 348] width 25 height 25
click at [497, 349] on span at bounding box center [495, 344] width 25 height 25
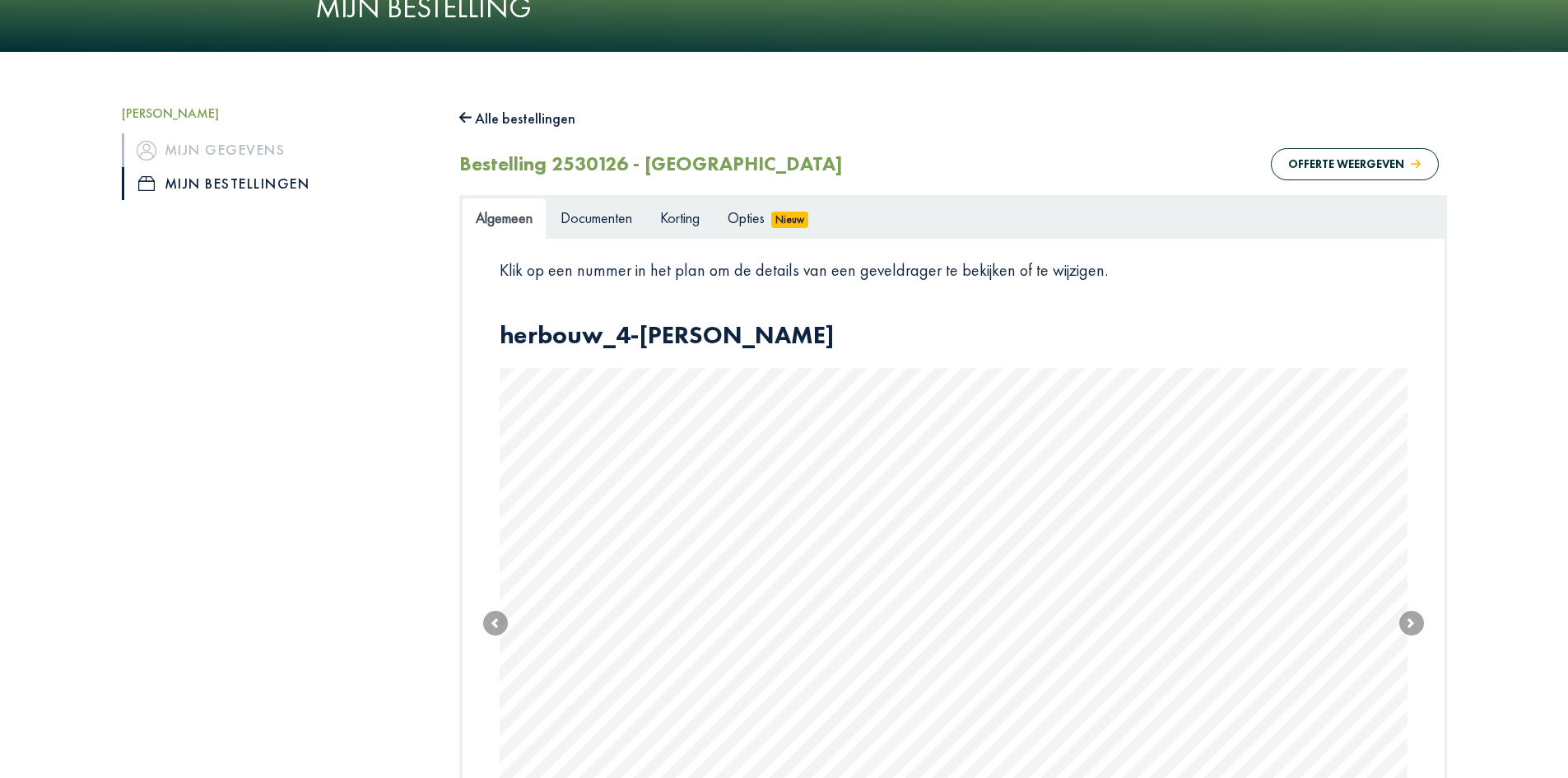
scroll to position [0, 0]
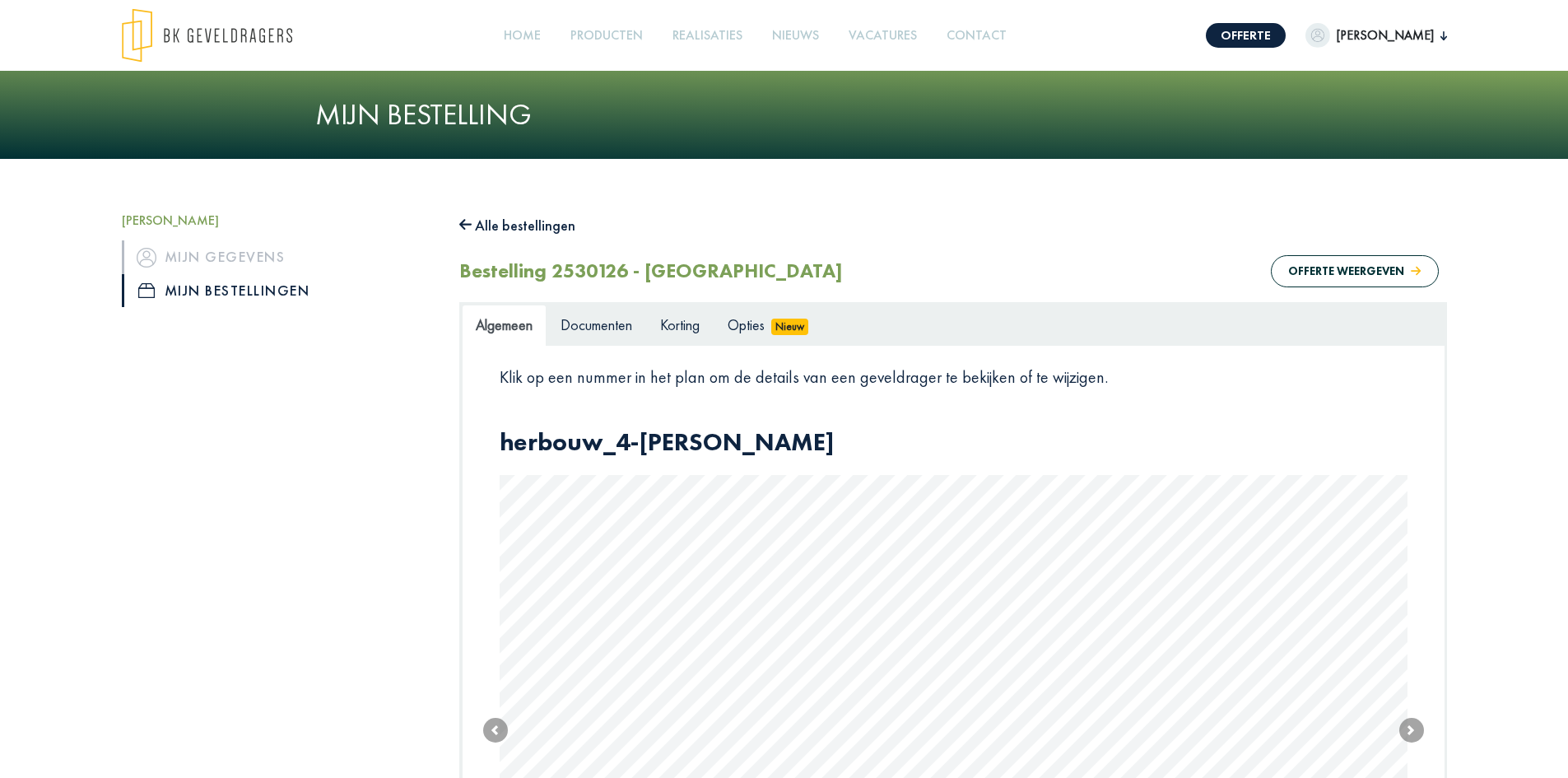
click at [237, 284] on link "Mijn bestellingen" at bounding box center [278, 290] width 313 height 33
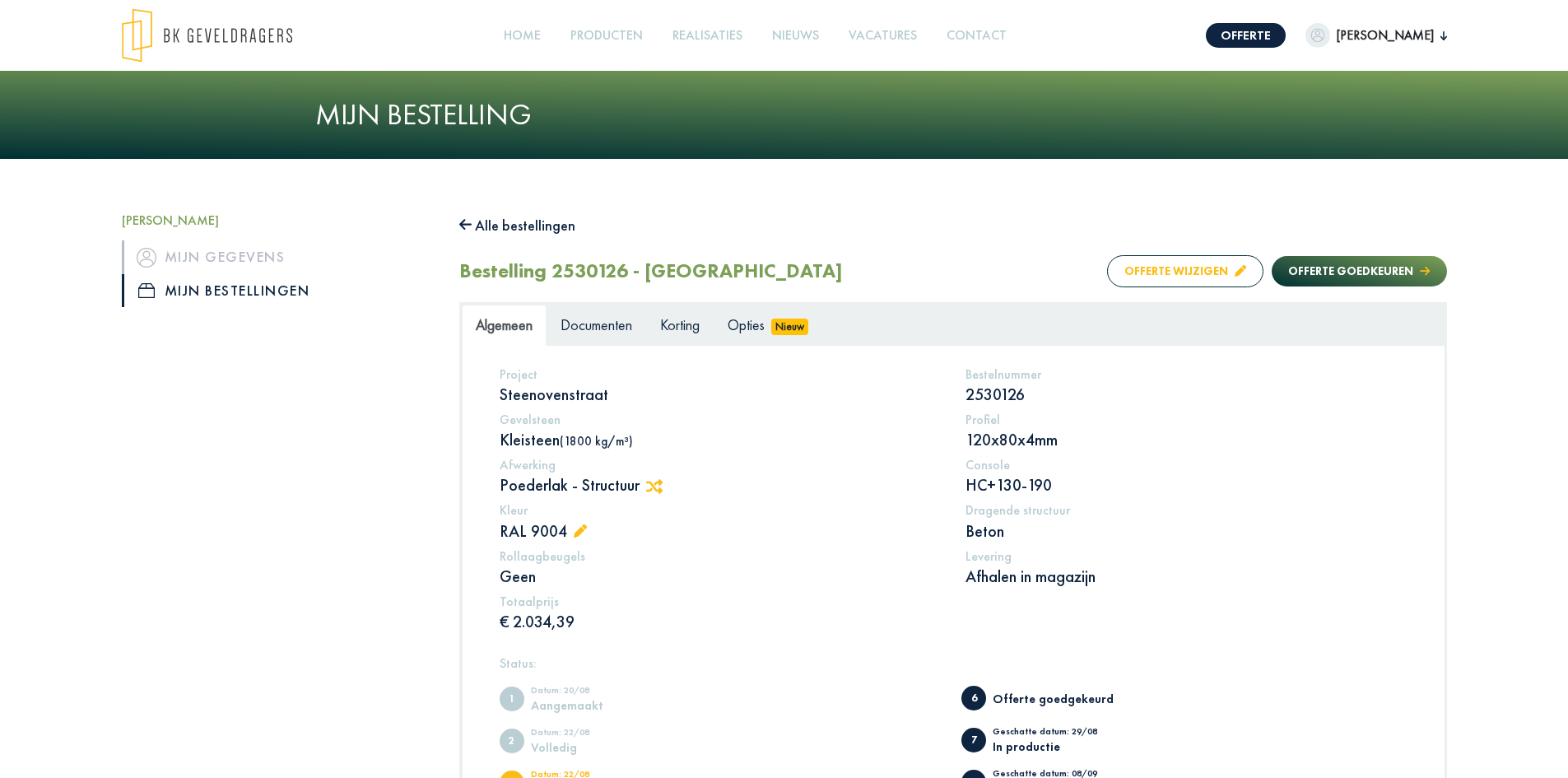
click at [1165, 268] on button "Offerte wijzigen" at bounding box center [1185, 271] width 156 height 32
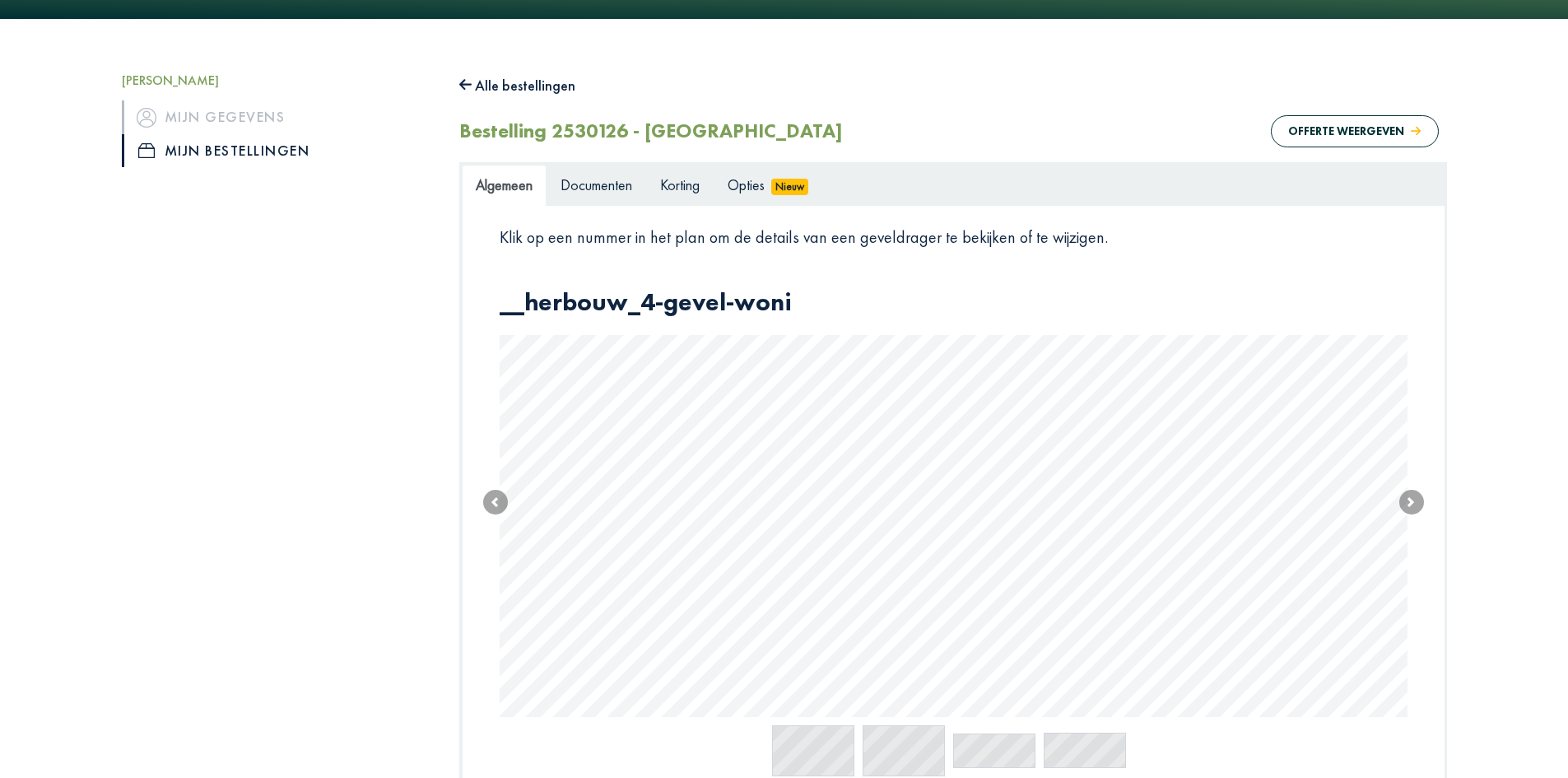
scroll to position [222, 0]
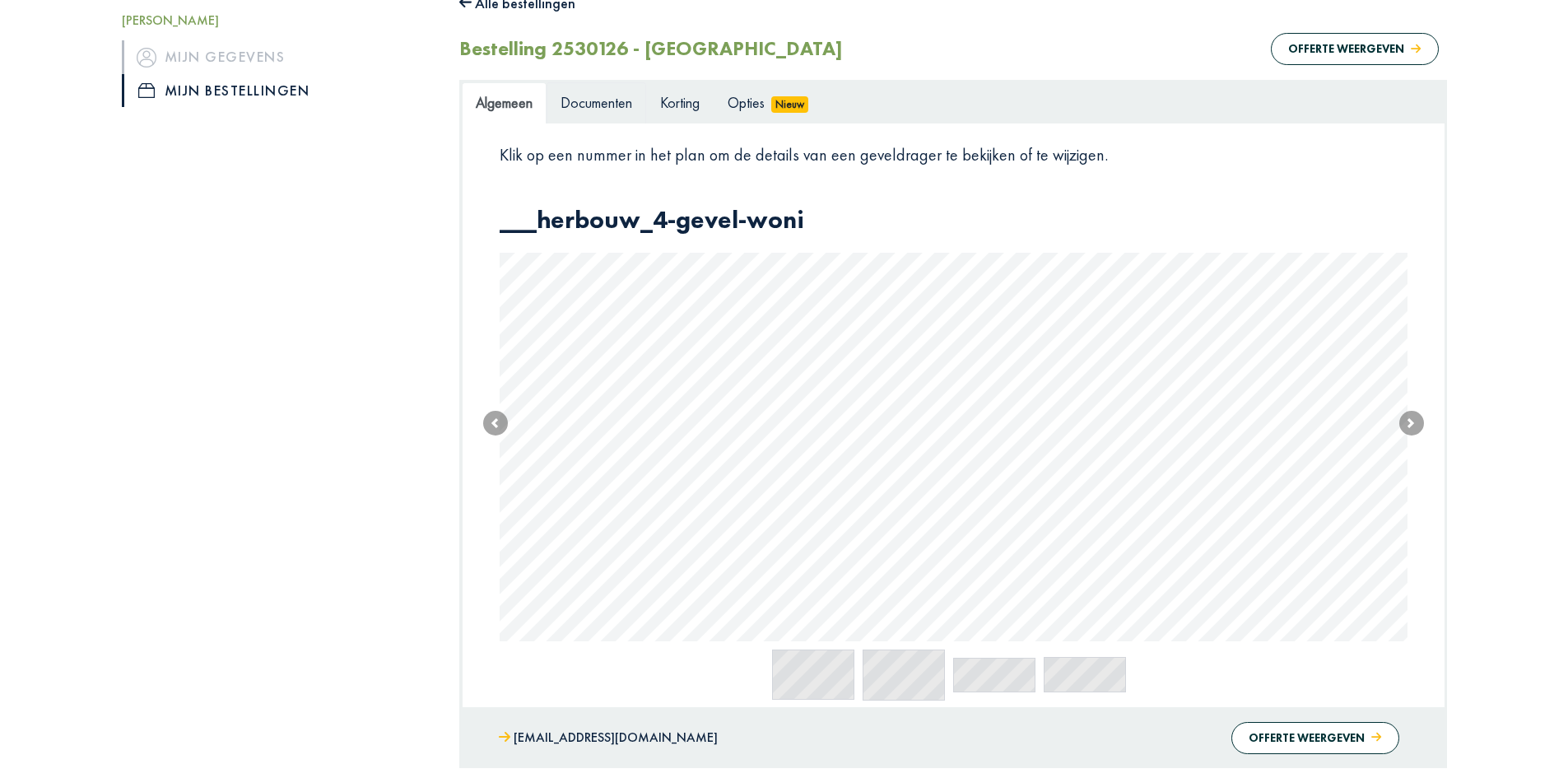
click at [612, 108] on span "Documenten" at bounding box center [596, 102] width 72 height 19
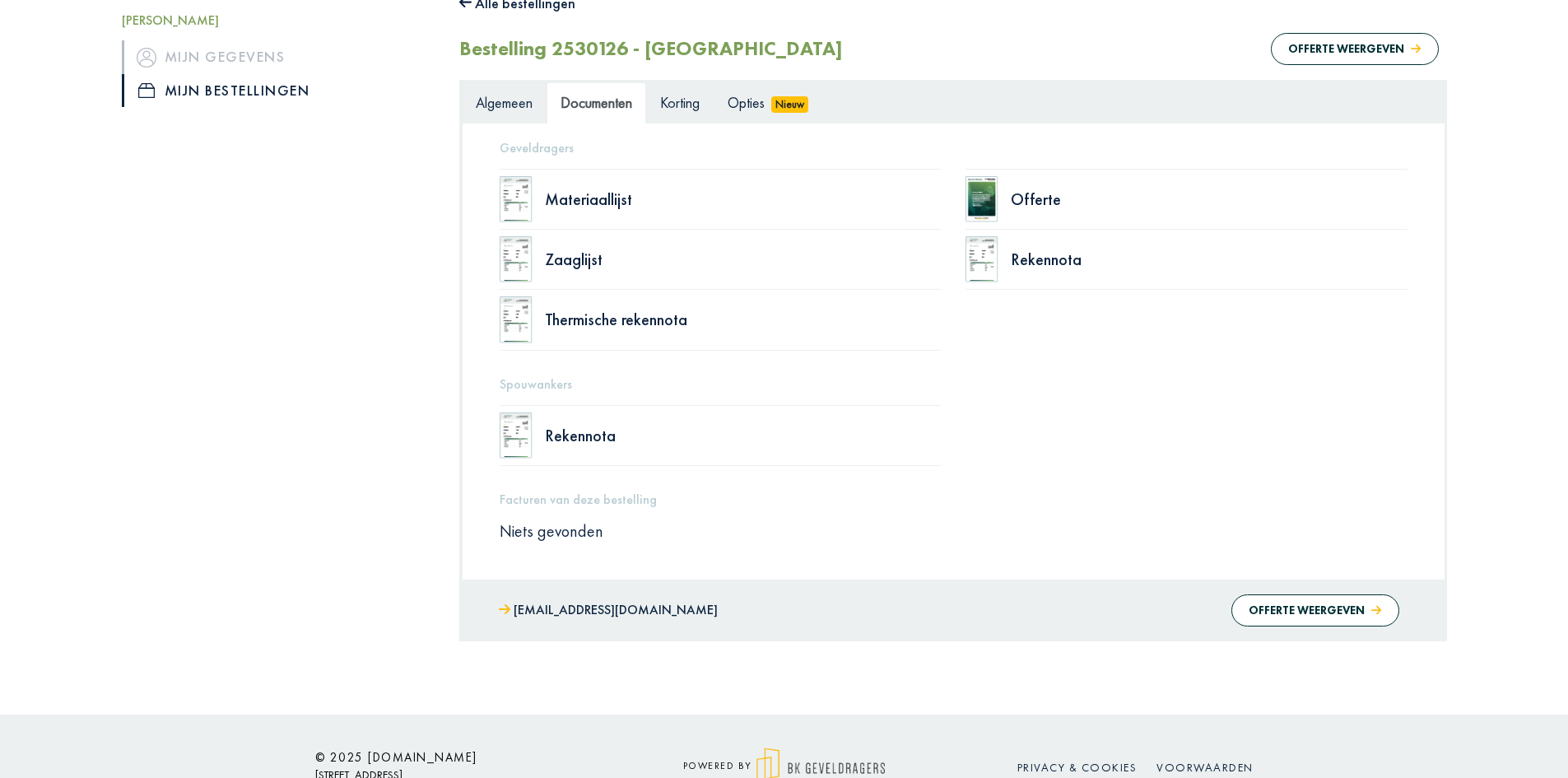
click at [518, 96] on span "Algemeen" at bounding box center [504, 102] width 57 height 19
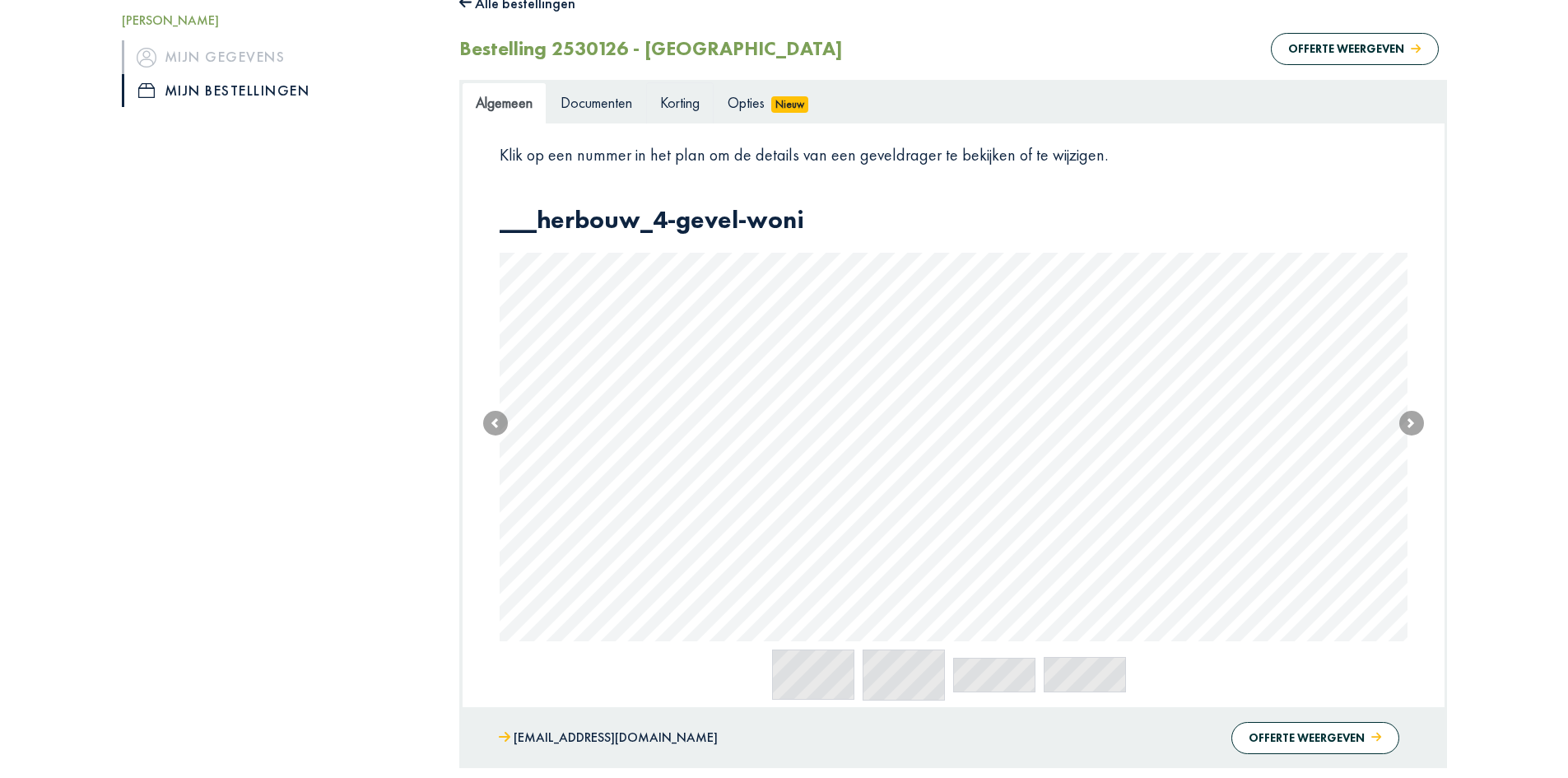
click at [672, 97] on span "Korting" at bounding box center [680, 102] width 40 height 19
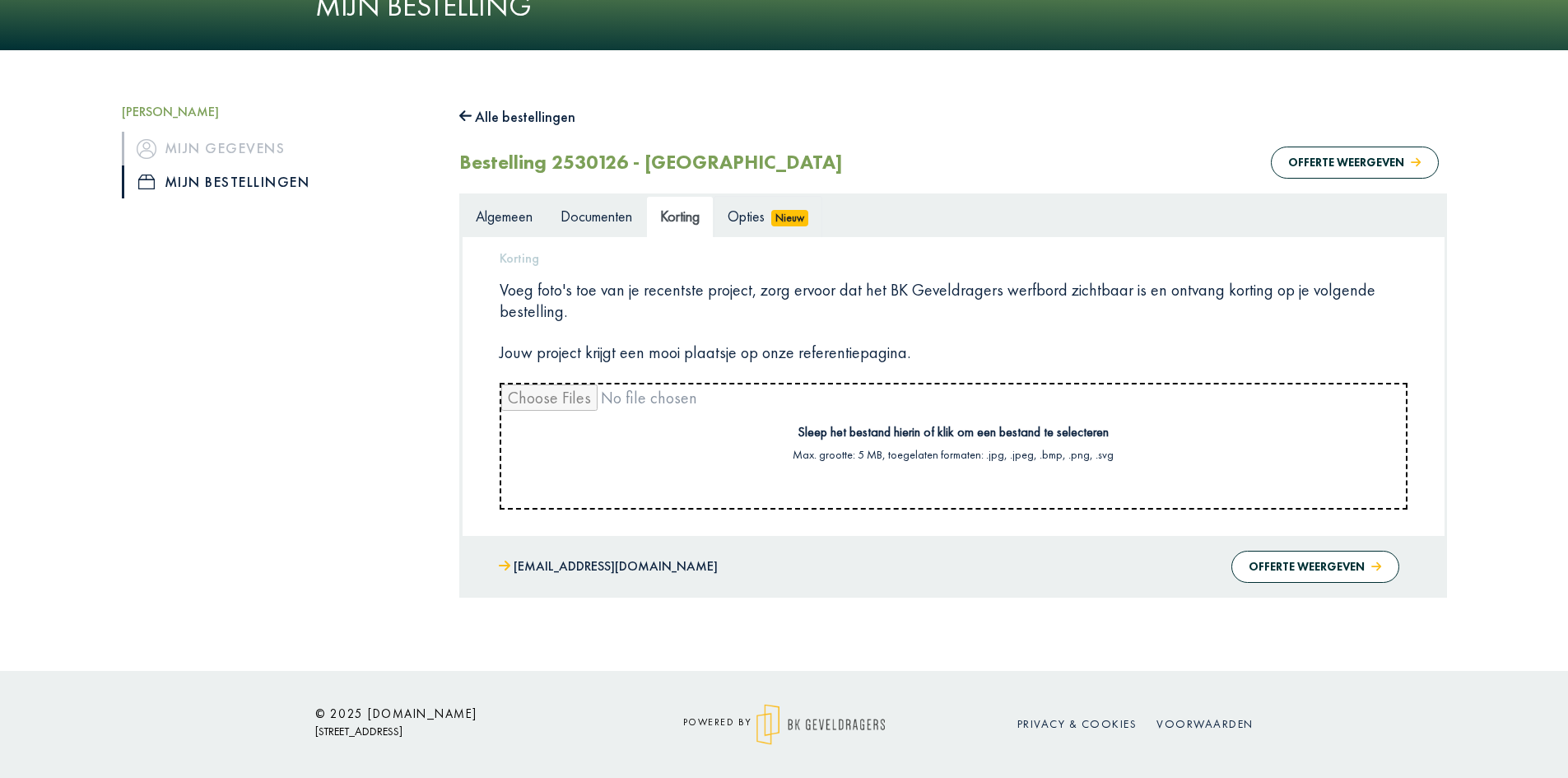
click at [765, 217] on span "Opties" at bounding box center [746, 216] width 37 height 19
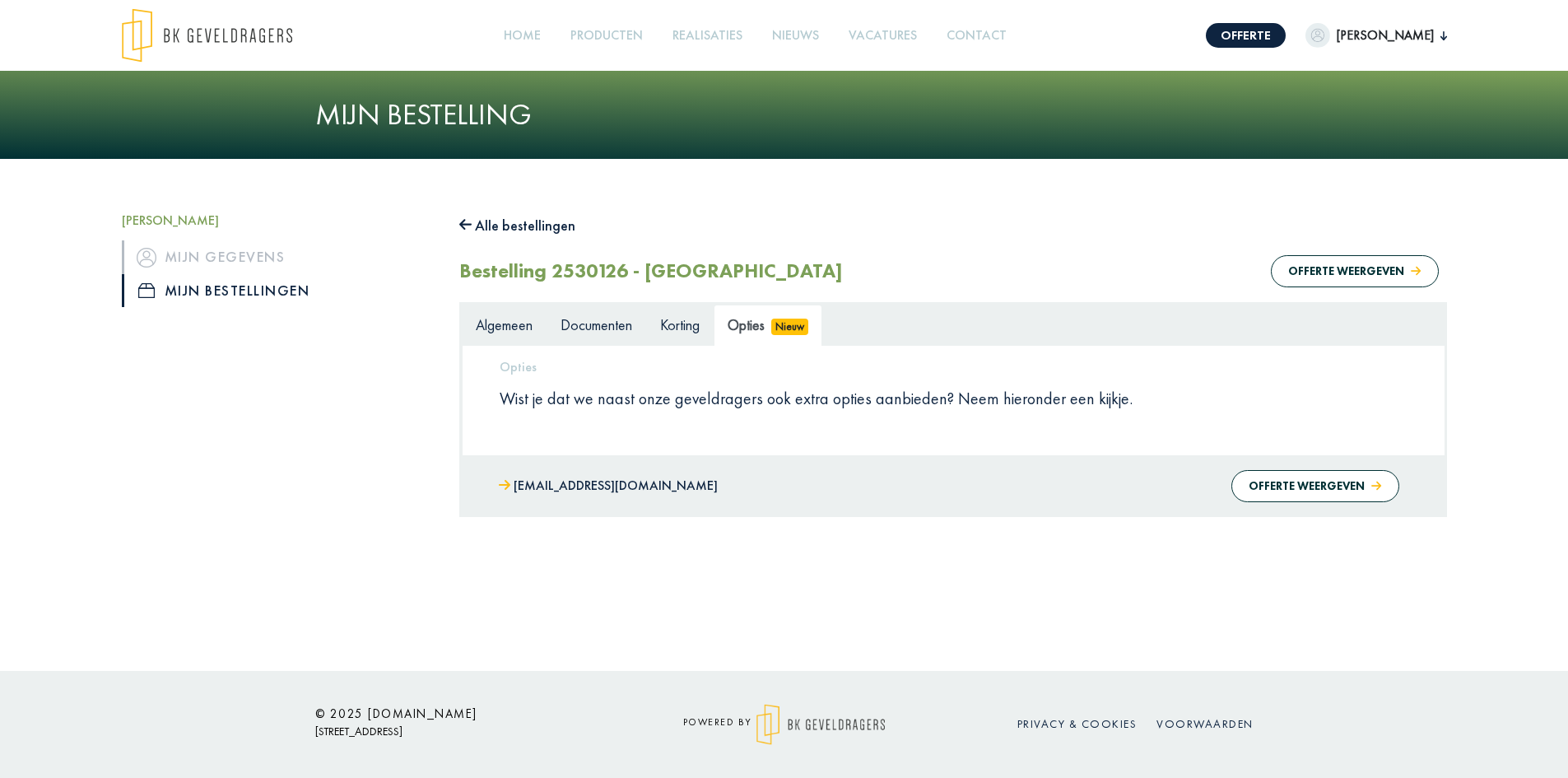
scroll to position [0, 0]
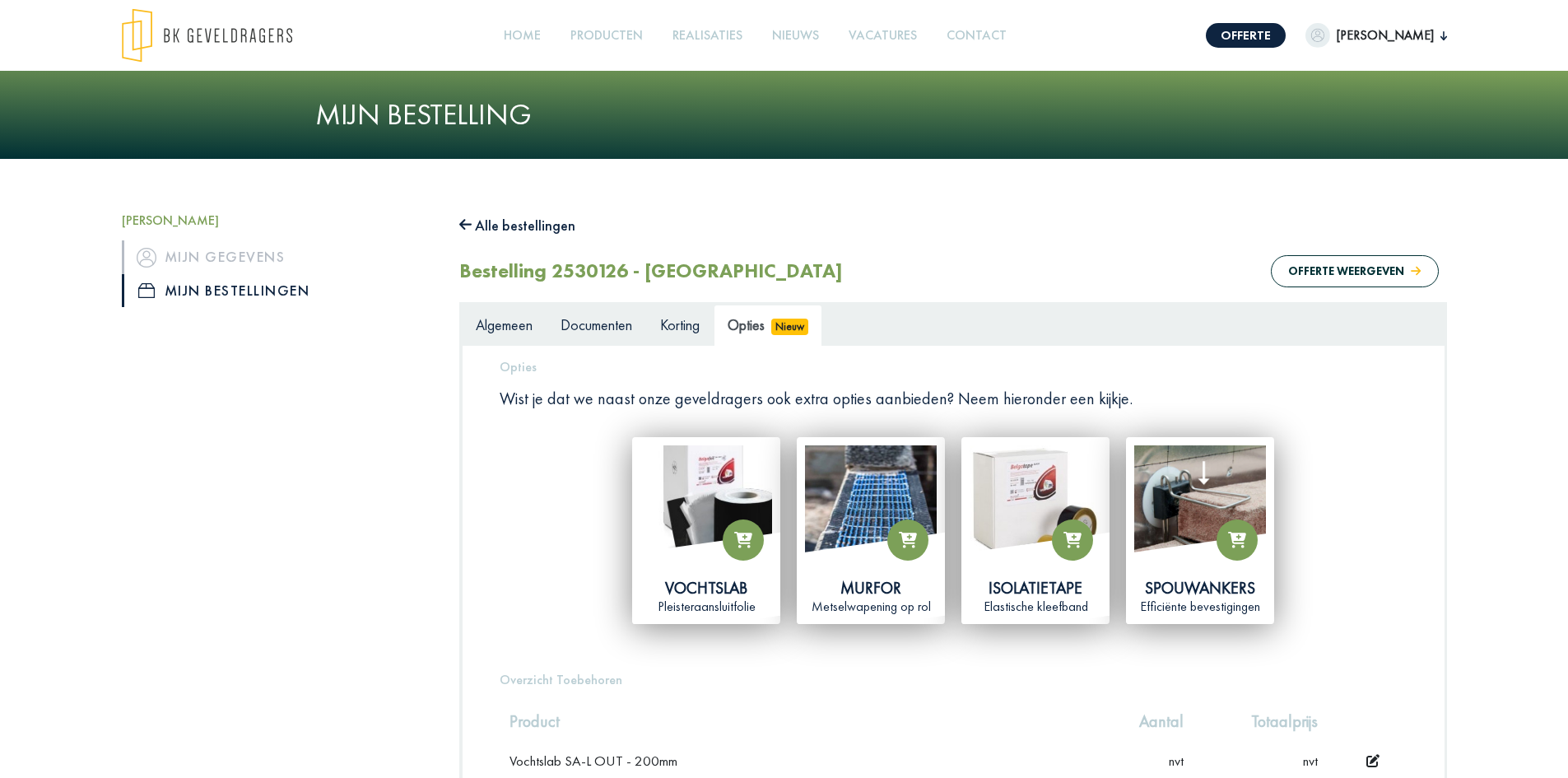
click at [589, 326] on span "Documenten" at bounding box center [596, 325] width 72 height 19
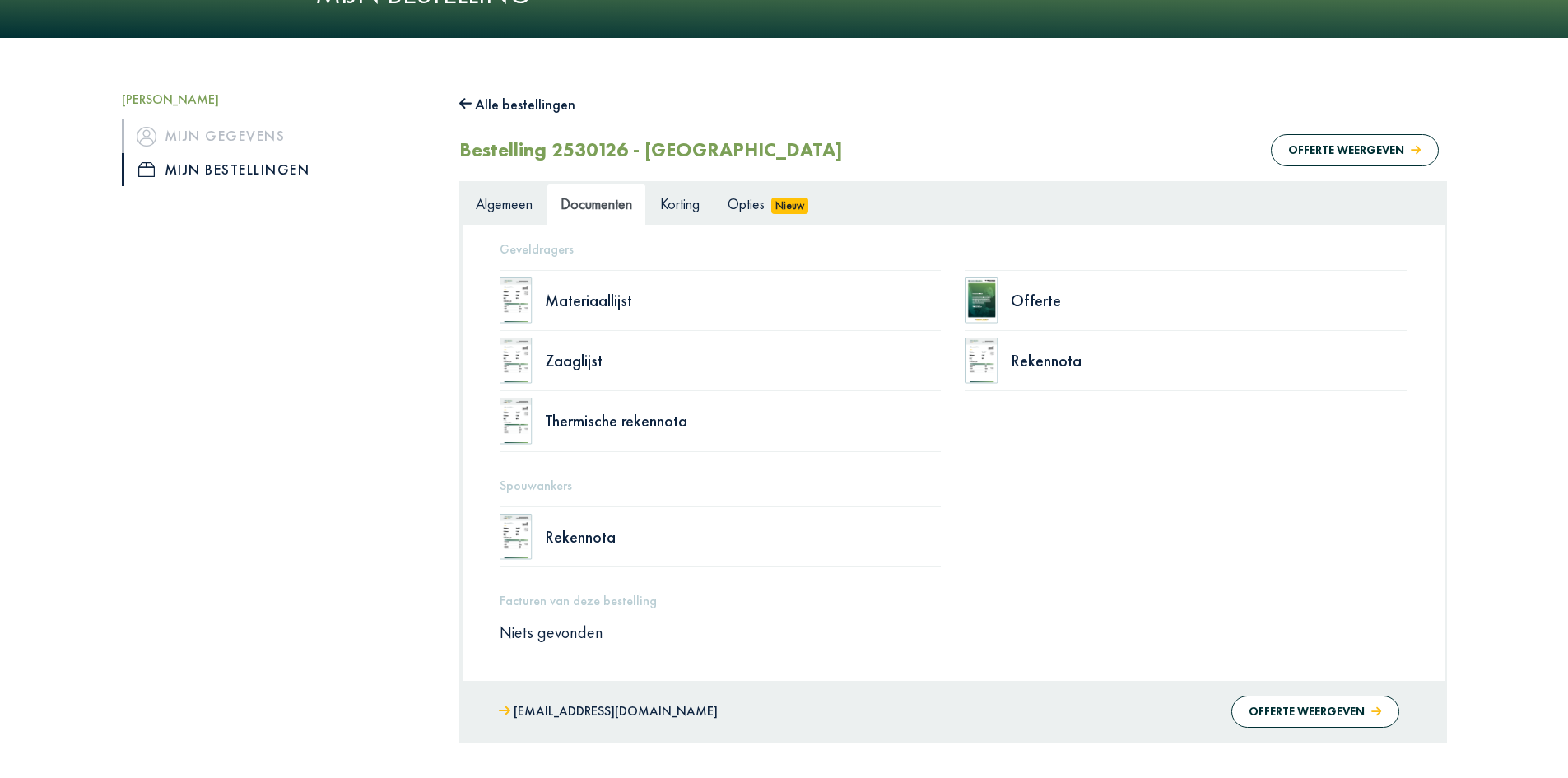
scroll to position [266, 0]
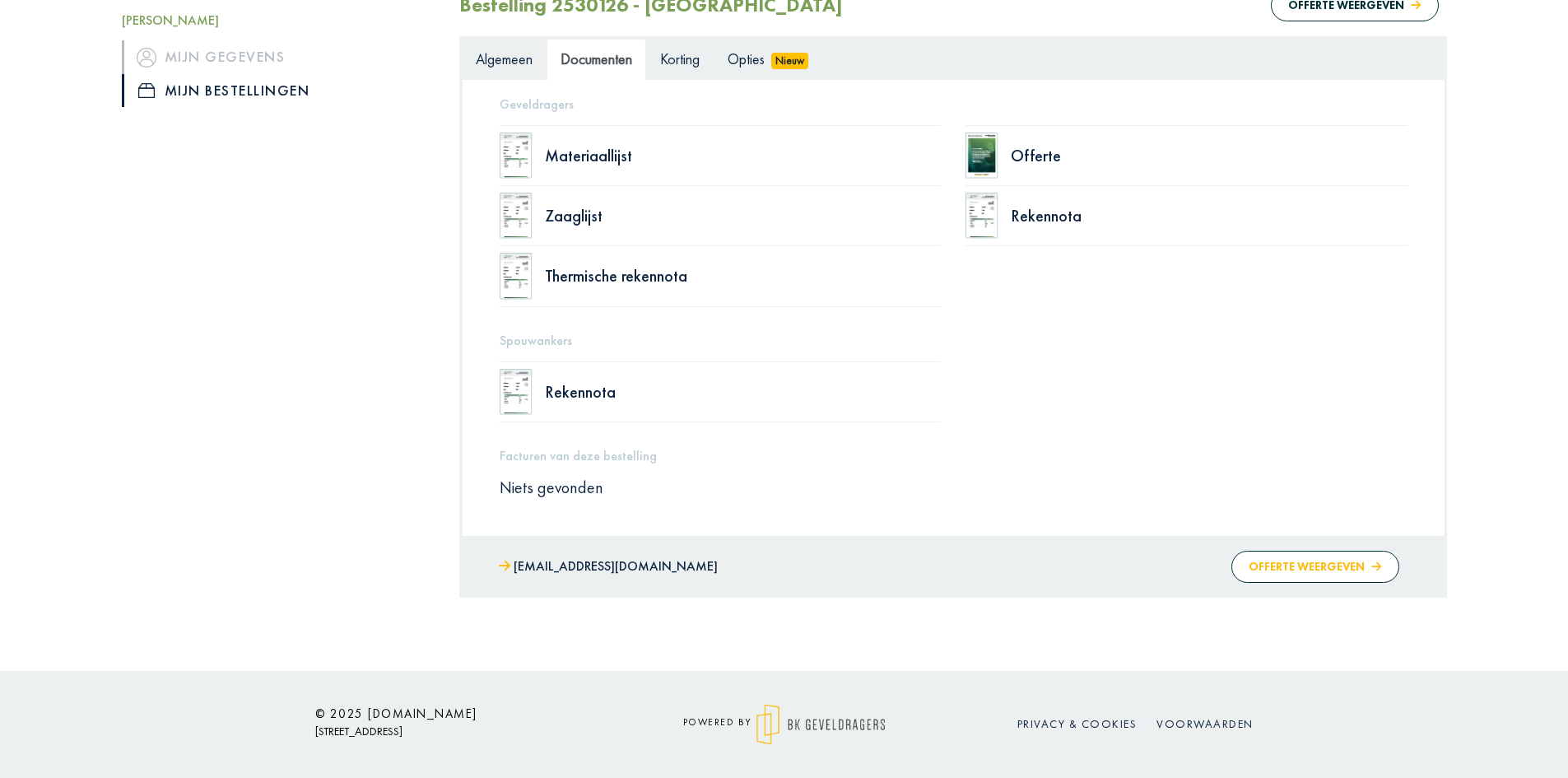
click at [1336, 560] on button "Offerte weergeven" at bounding box center [1315, 567] width 167 height 32
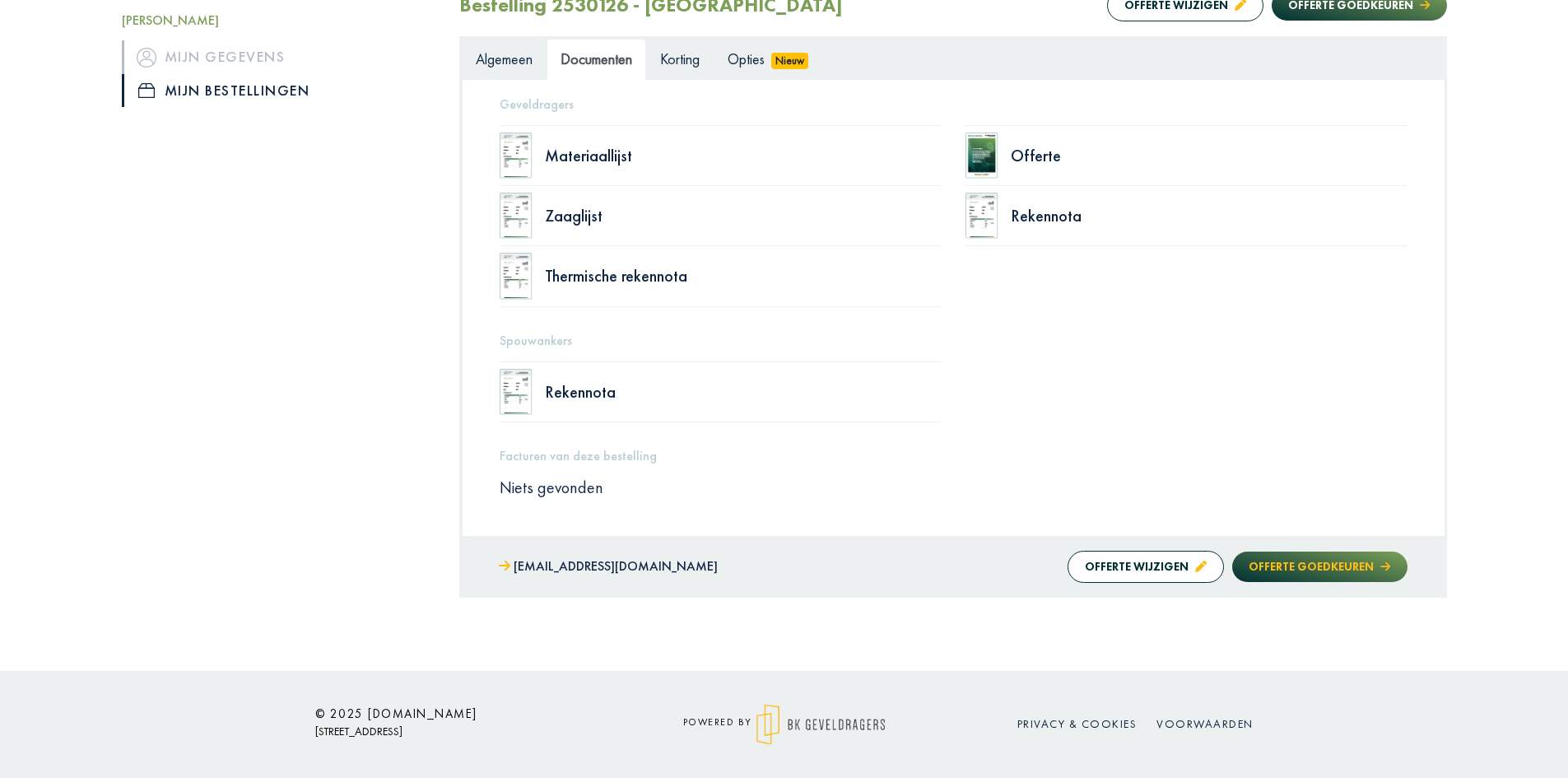
click at [1293, 564] on button "Offerte goedkeuren" at bounding box center [1319, 567] width 174 height 31
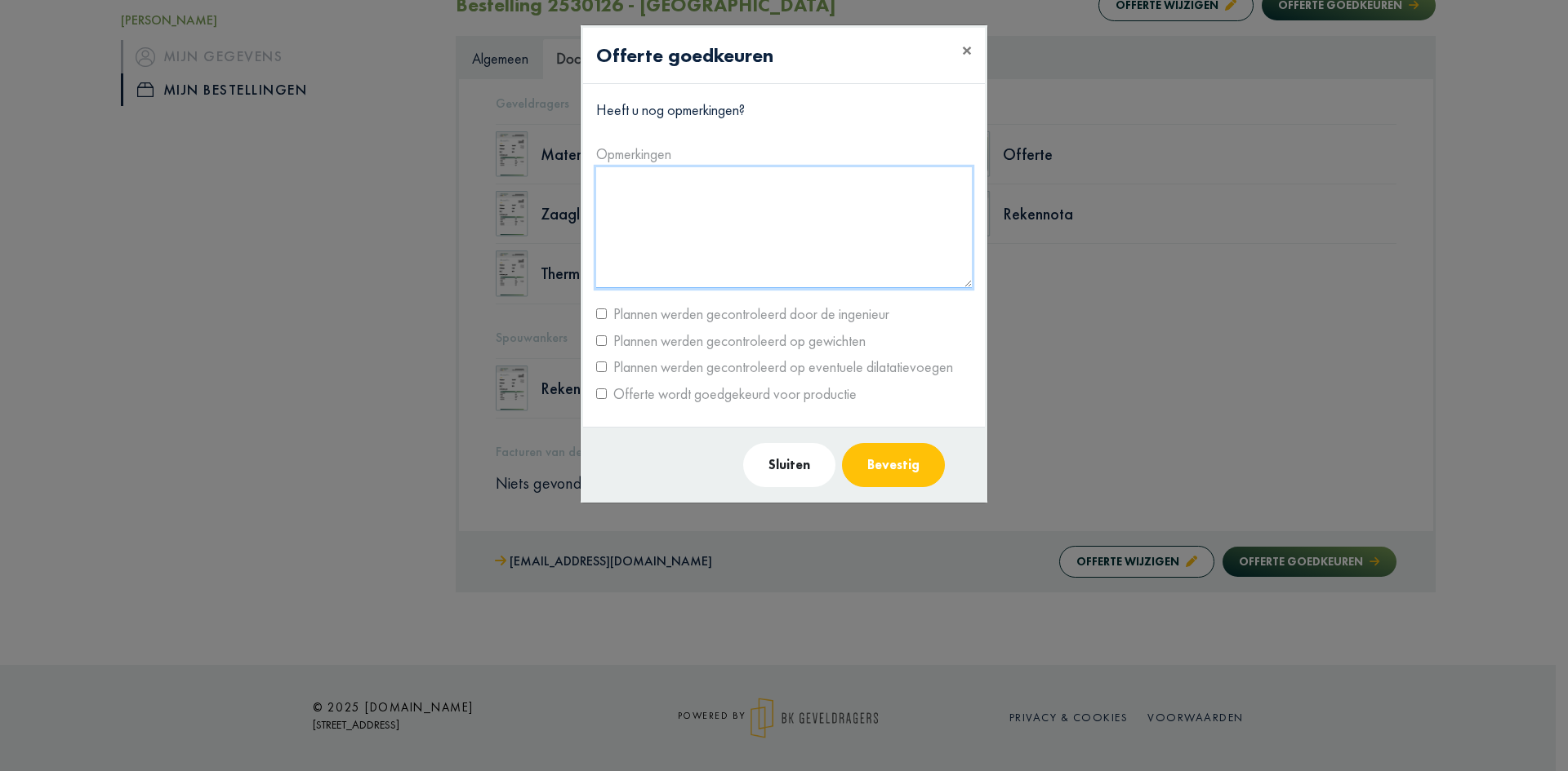
click at [657, 182] on textarea at bounding box center [784, 228] width 375 height 120
type textarea "*"
click at [710, 182] on textarea "**********" at bounding box center [784, 228] width 375 height 120
click at [715, 208] on textarea "**********" at bounding box center [784, 228] width 375 height 120
click at [733, 312] on label "Plannen werden gecontroleerd door de ingenieur" at bounding box center [747, 314] width 282 height 26
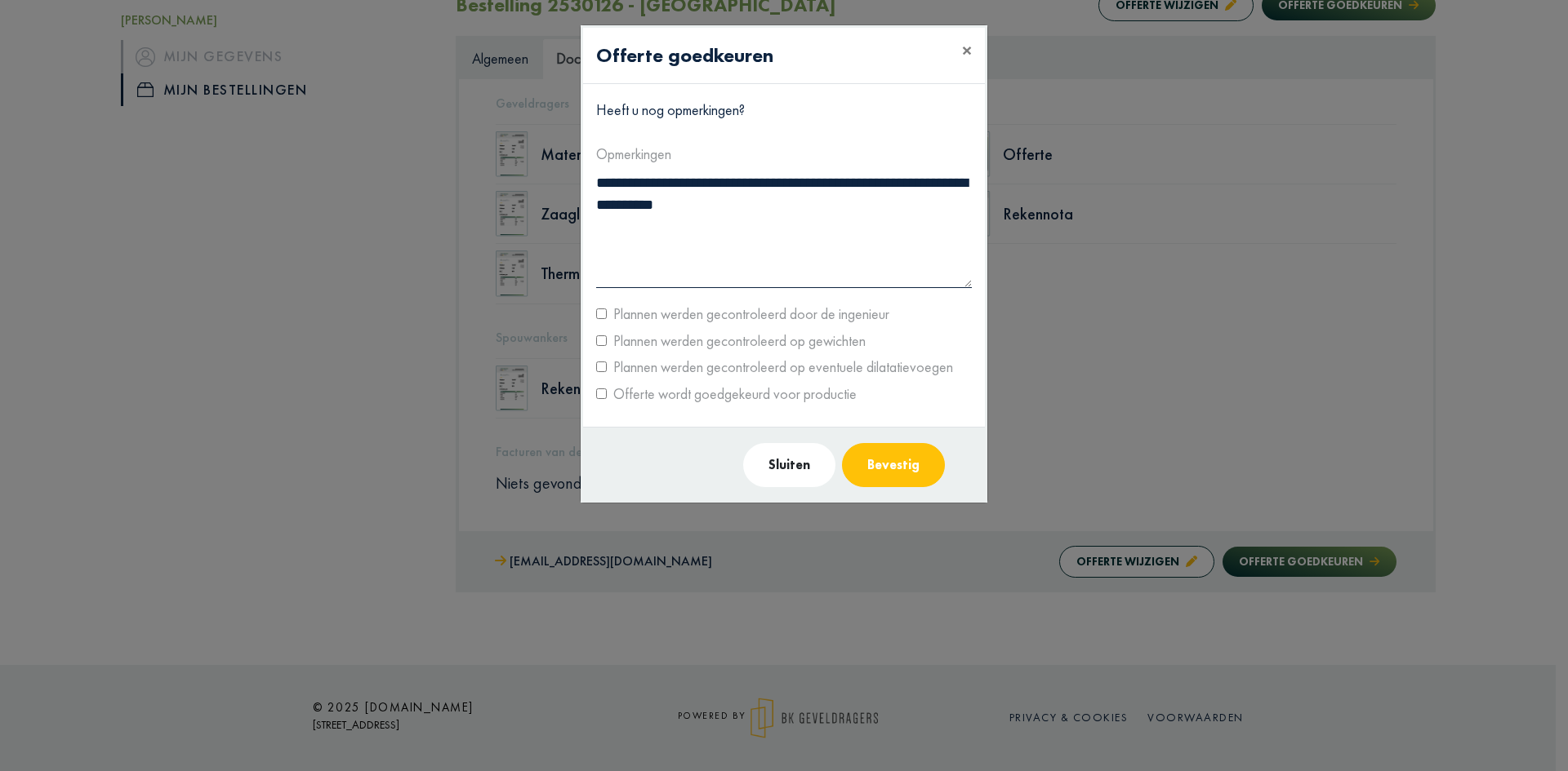
click at [650, 344] on label "Plannen werden gecontroleerd op gewichten" at bounding box center [736, 341] width 259 height 26
click at [648, 368] on label "Plannen werden gecontroleerd op eventuele dilatatievoegen" at bounding box center [779, 367] width 347 height 26
click at [654, 394] on label "Offerte wordt goedgekeurd voor productie" at bounding box center [731, 394] width 250 height 26
click at [763, 209] on textarea "**********" at bounding box center [784, 228] width 375 height 120
type textarea "**********"
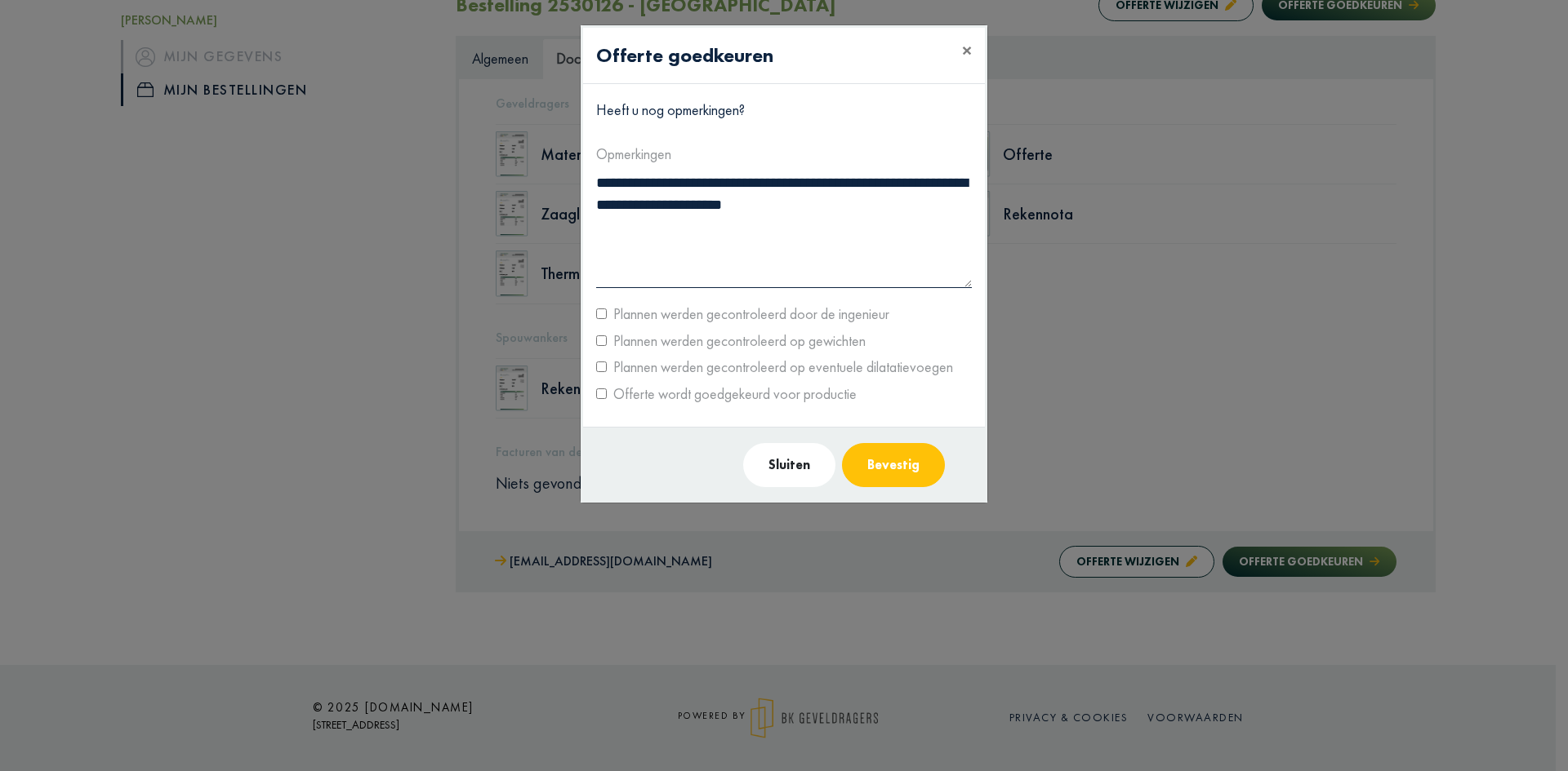
click at [885, 458] on button "Bevestig" at bounding box center [894, 465] width 103 height 44
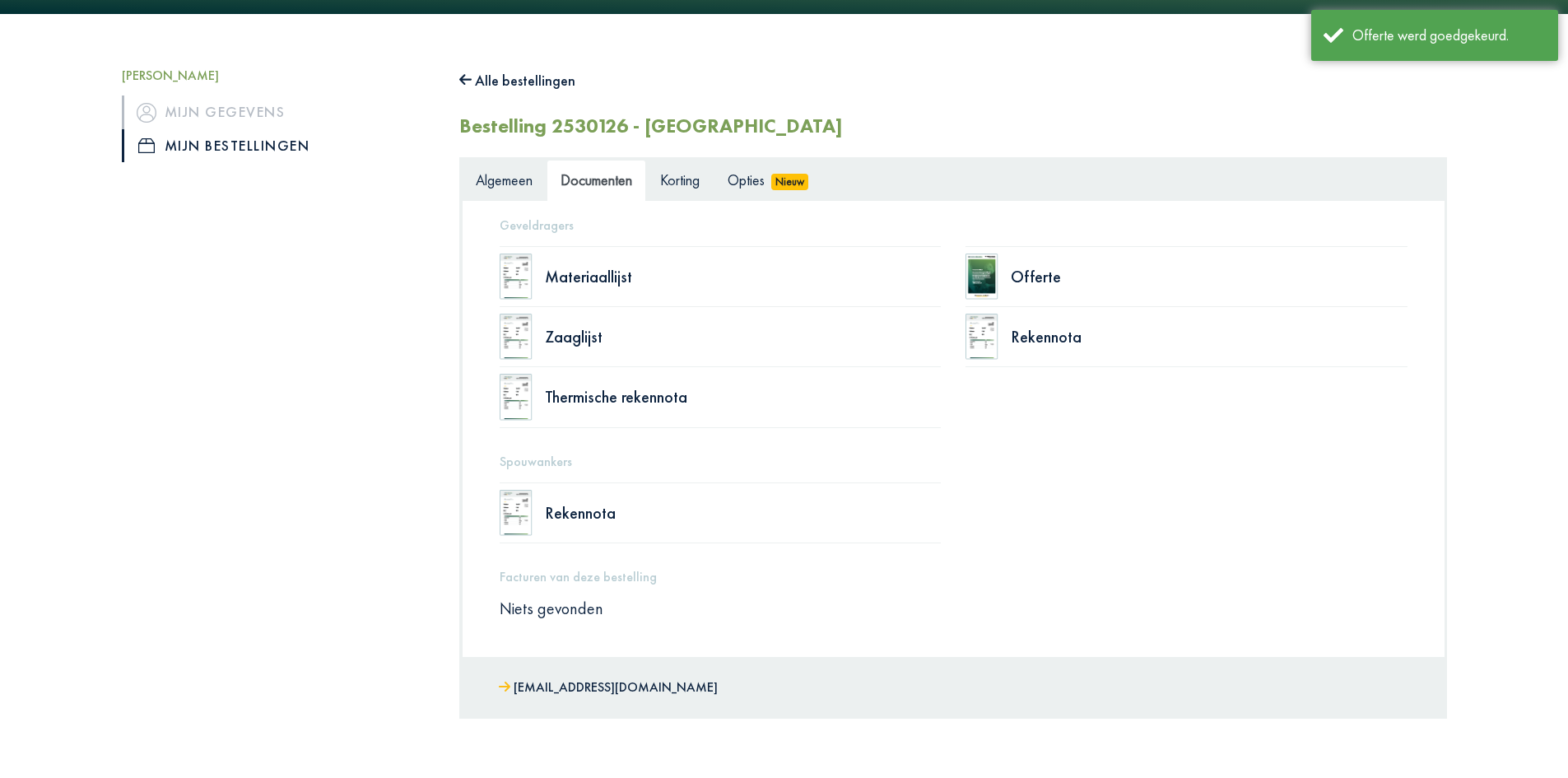
scroll to position [0, 0]
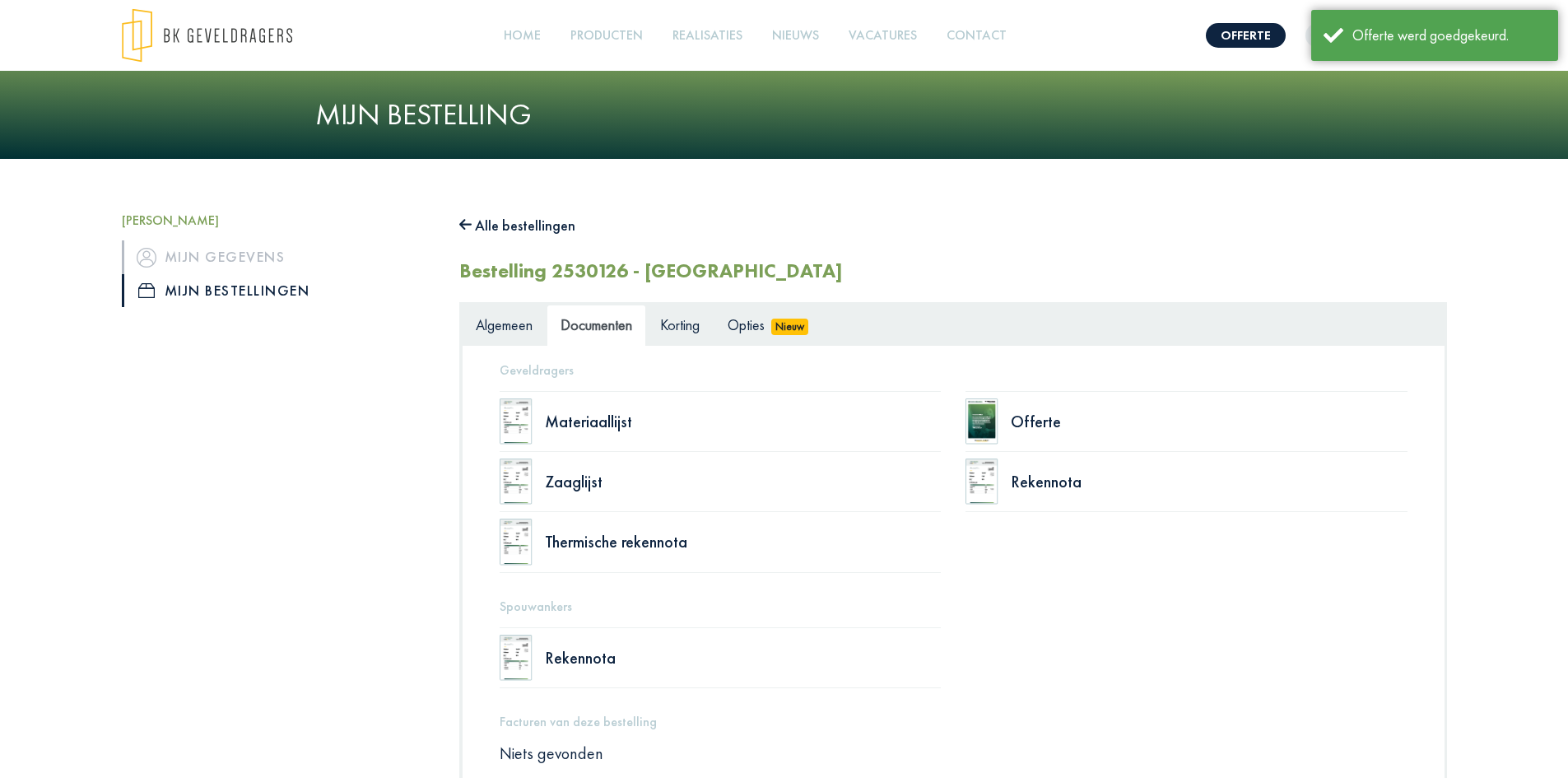
click at [256, 285] on link "Mijn bestellingen" at bounding box center [278, 290] width 313 height 33
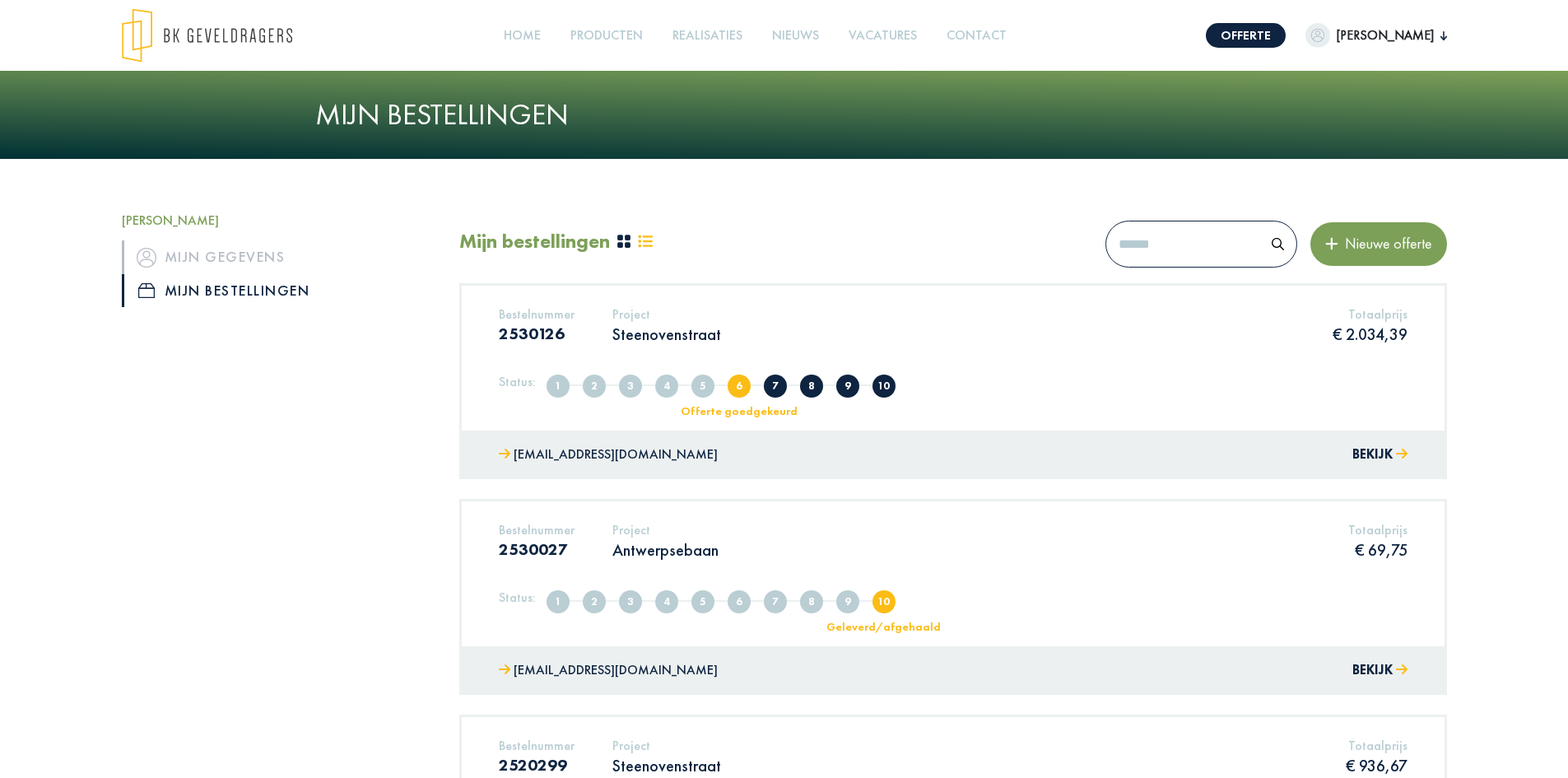
click at [778, 386] on span "7" at bounding box center [775, 386] width 23 height 23
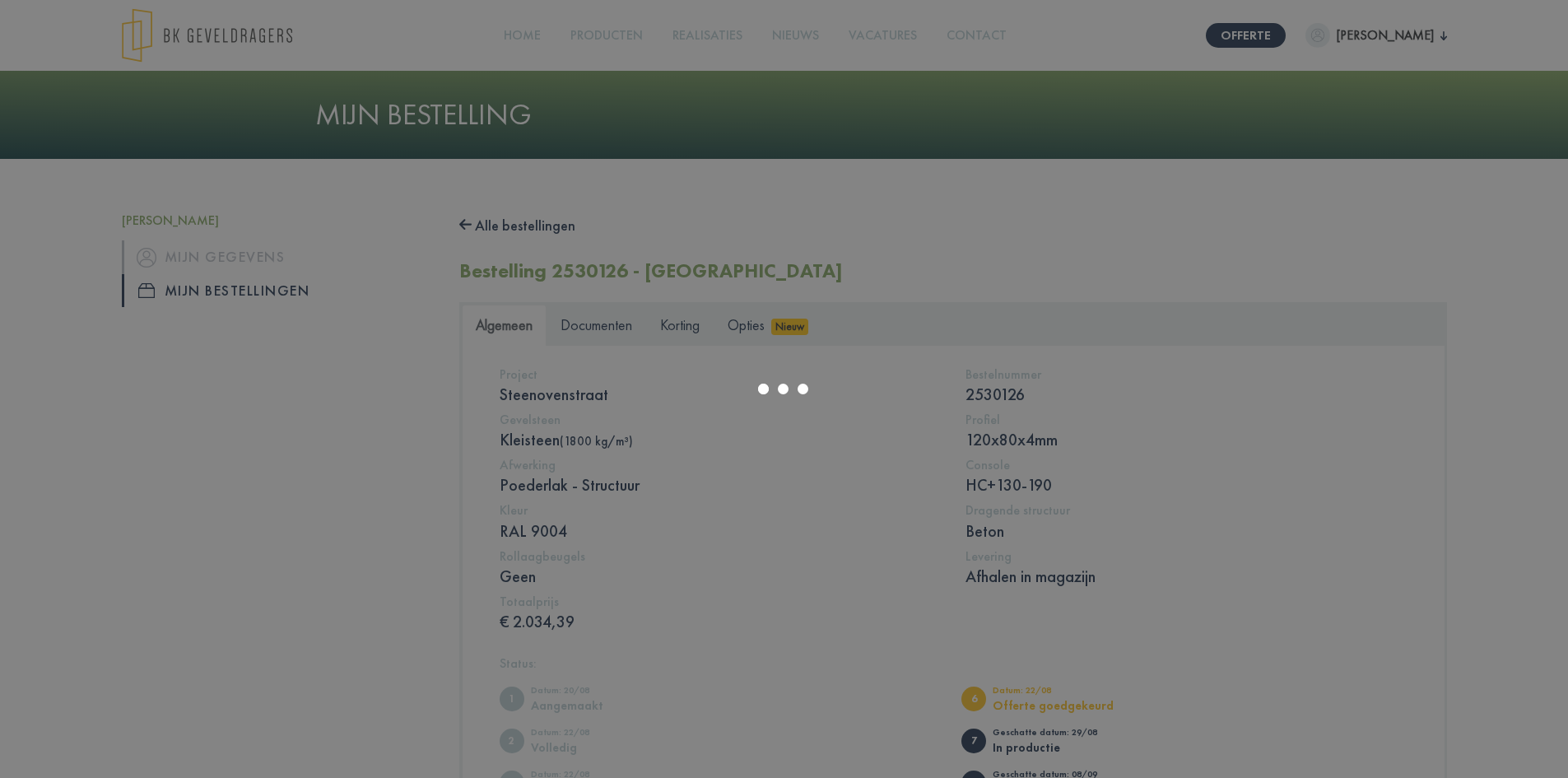
scroll to position [384, 0]
